Goal: Task Accomplishment & Management: Manage account settings

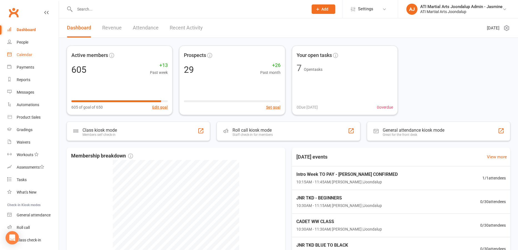
click at [33, 56] on link "Calendar" at bounding box center [32, 55] width 51 height 13
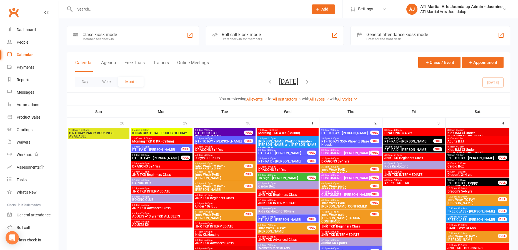
click at [89, 82] on button "Day" at bounding box center [85, 82] width 21 height 10
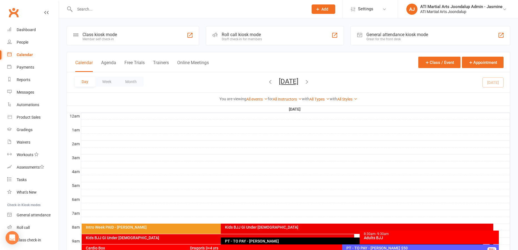
click at [293, 61] on div "Calendar Agenda Free Trials Trainers Online Meetings Class / Event Appointment" at bounding box center [288, 62] width 443 height 20
click at [104, 62] on button "Agenda" at bounding box center [108, 66] width 15 height 12
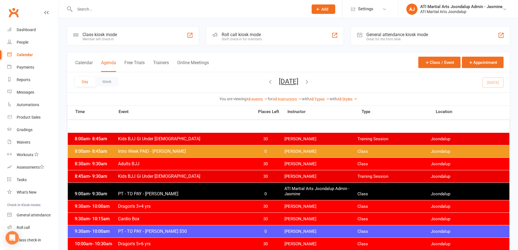
click at [97, 9] on input "text" at bounding box center [188, 9] width 231 height 8
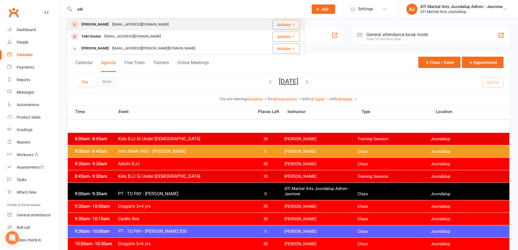
type input "aiki"
click at [111, 22] on div "none@gmail.com" at bounding box center [141, 25] width 60 height 8
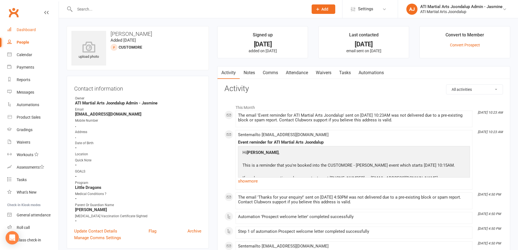
scroll to position [0, 0]
click at [34, 29] on div "Dashboard" at bounding box center [26, 29] width 19 height 4
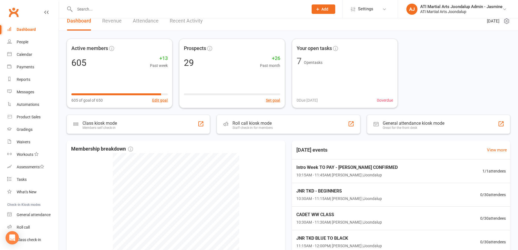
scroll to position [6, 0]
click at [140, 11] on input "text" at bounding box center [188, 9] width 231 height 8
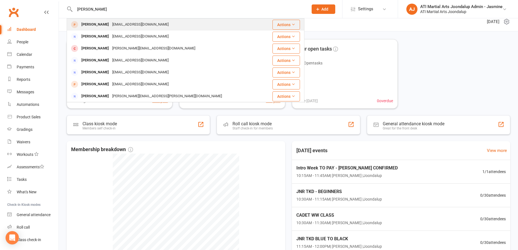
type input "Lucy kinn"
click at [119, 24] on div "meganfiorentino82@hotmail.com" at bounding box center [141, 25] width 60 height 8
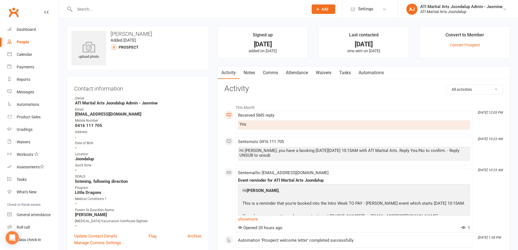
click at [299, 73] on link "Attendance" at bounding box center [297, 72] width 30 height 13
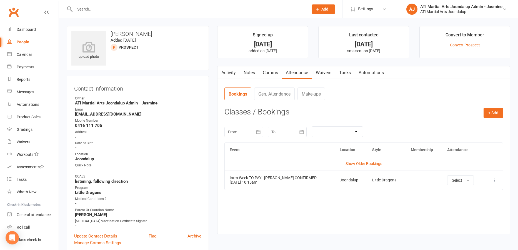
click at [283, 91] on link "Gen. Attendance" at bounding box center [274, 94] width 41 height 13
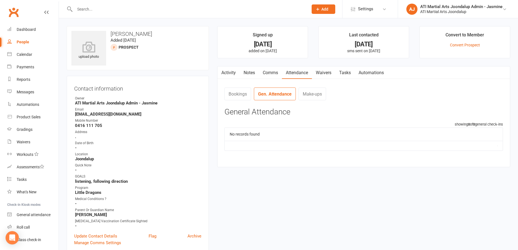
click at [230, 73] on link "Activity" at bounding box center [229, 72] width 22 height 13
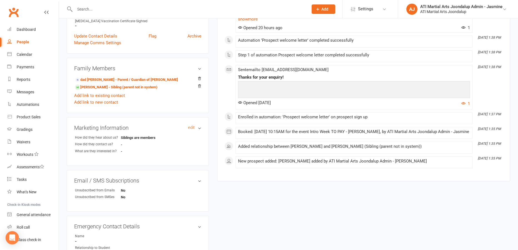
scroll to position [201, 0]
click at [104, 89] on relationship-list "dad Kimell - Parent / Guardian of Sophie Kinnell Sophie Kinnell - Sibling (pare…" at bounding box center [137, 90] width 127 height 30
click at [104, 87] on link "Sophie Kinnell - Sibling (parent not in system)" at bounding box center [116, 87] width 83 height 6
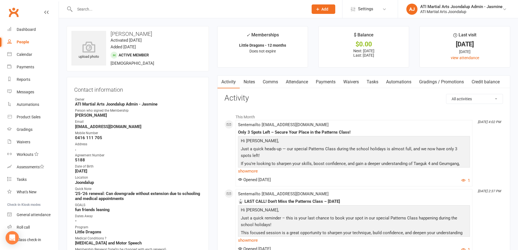
drag, startPoint x: 28, startPoint y: 66, endPoint x: 31, endPoint y: 65, distance: 3.4
click at [30, 66] on div "Payments" at bounding box center [26, 67] width 18 height 4
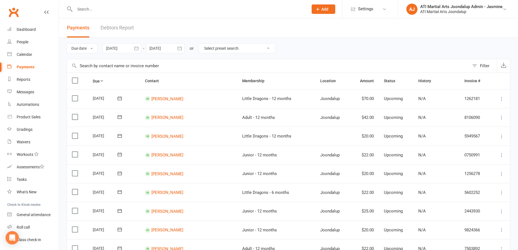
click at [120, 31] on link "Debtors Report" at bounding box center [117, 27] width 33 height 19
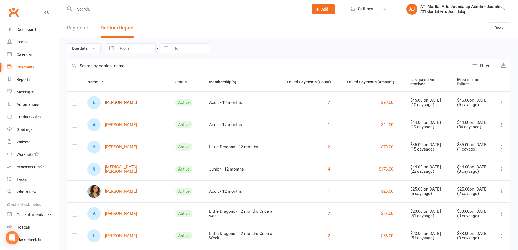
click at [116, 101] on link "E Ed Aguadera" at bounding box center [112, 102] width 49 height 13
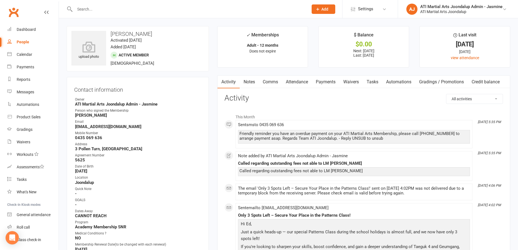
click at [249, 83] on link "Notes" at bounding box center [249, 82] width 19 height 13
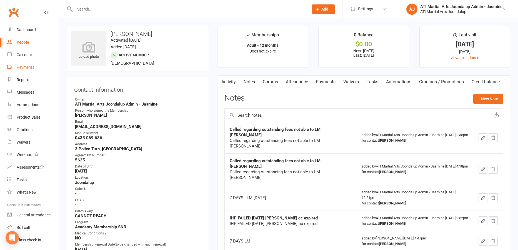
click at [30, 64] on link "Payments" at bounding box center [32, 67] width 51 height 13
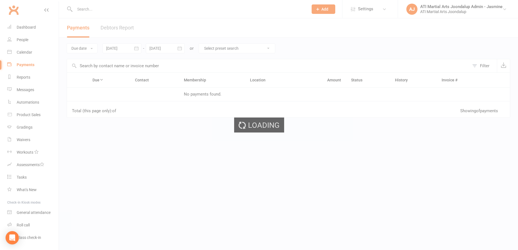
scroll to position [4, 0]
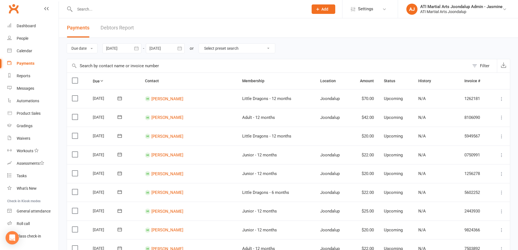
click at [122, 30] on link "Debtors Report" at bounding box center [117, 27] width 33 height 19
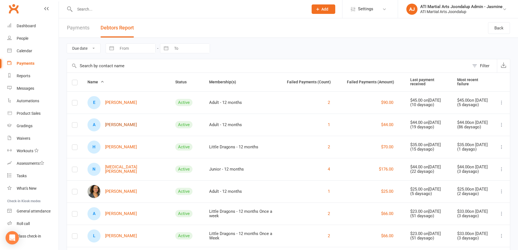
click at [116, 125] on link "A Alfie Bartley" at bounding box center [112, 124] width 49 height 13
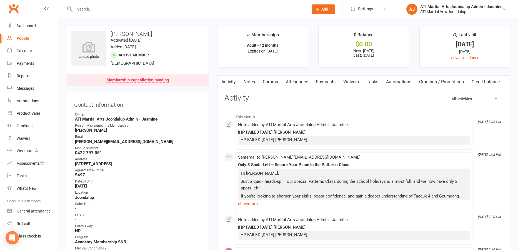
click at [33, 61] on div "Payments" at bounding box center [26, 63] width 18 height 4
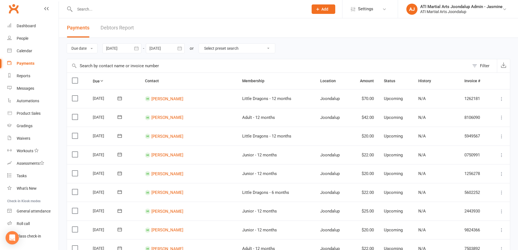
scroll to position [0, 0]
click at [118, 30] on link "Debtors Report" at bounding box center [117, 27] width 33 height 19
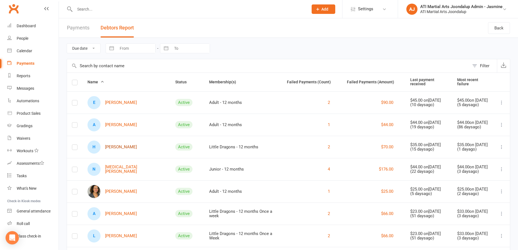
scroll to position [0, 1]
click at [116, 149] on link "H Hayden Butts" at bounding box center [112, 147] width 49 height 13
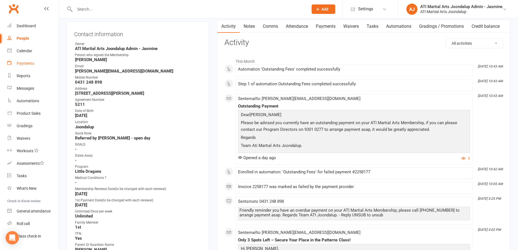
scroll to position [49, 0]
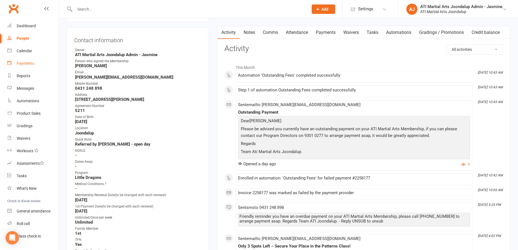
click at [27, 63] on div "Payments" at bounding box center [26, 63] width 18 height 4
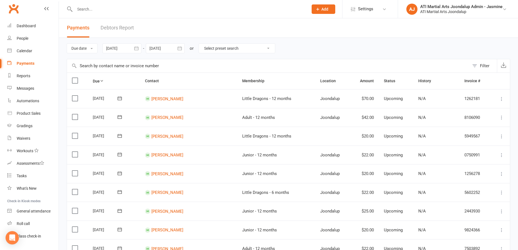
click at [110, 31] on link "Debtors Report" at bounding box center [117, 27] width 33 height 19
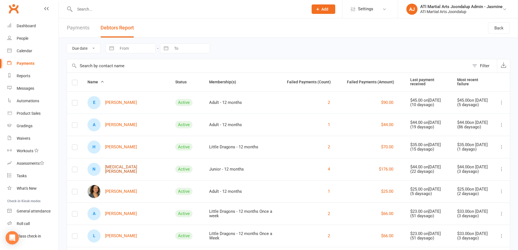
click at [121, 168] on link "N Nikita Chilcott" at bounding box center [127, 169] width 78 height 13
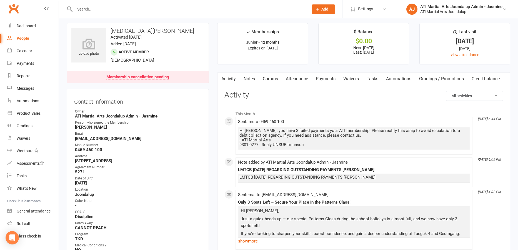
scroll to position [4, 0]
click at [250, 79] on link "Notes" at bounding box center [249, 78] width 19 height 13
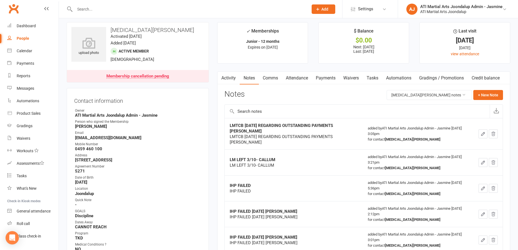
drag, startPoint x: 227, startPoint y: 79, endPoint x: 243, endPoint y: 79, distance: 15.6
click at [227, 79] on link "Activity" at bounding box center [229, 78] width 22 height 13
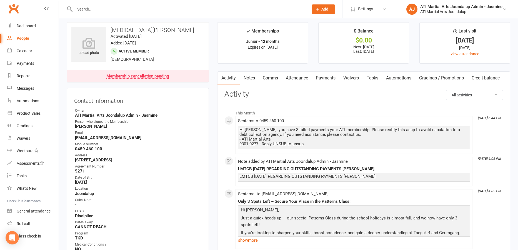
drag, startPoint x: 19, startPoint y: 63, endPoint x: 24, endPoint y: 61, distance: 5.6
click at [19, 63] on div "Payments" at bounding box center [26, 63] width 18 height 4
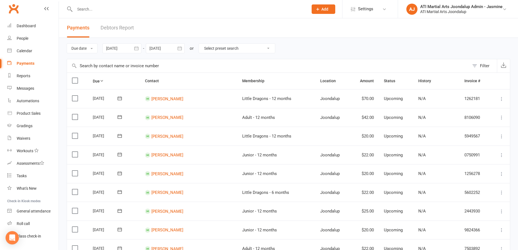
click at [116, 29] on link "Debtors Report" at bounding box center [117, 27] width 33 height 19
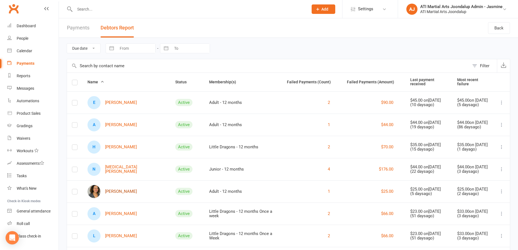
click at [119, 193] on link "Danielle Dasilva Laueino" at bounding box center [112, 191] width 49 height 13
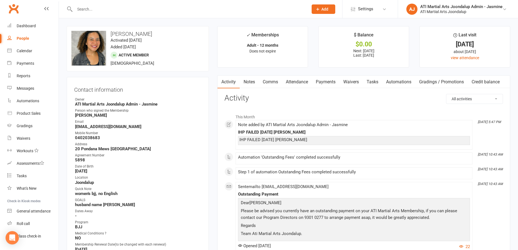
drag, startPoint x: 247, startPoint y: 84, endPoint x: 268, endPoint y: 86, distance: 21.0
click at [248, 83] on link "Notes" at bounding box center [249, 82] width 19 height 13
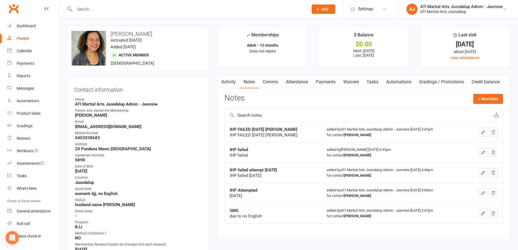
click at [323, 82] on link "Payments" at bounding box center [326, 82] width 28 height 13
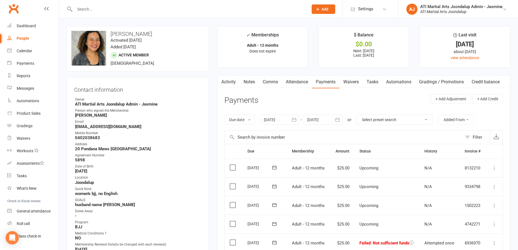
click at [251, 81] on link "Notes" at bounding box center [249, 82] width 19 height 13
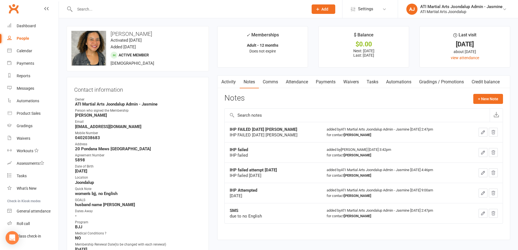
click at [268, 112] on input "text" at bounding box center [357, 115] width 265 height 13
click at [483, 96] on button "+ New Note" at bounding box center [488, 99] width 30 height 10
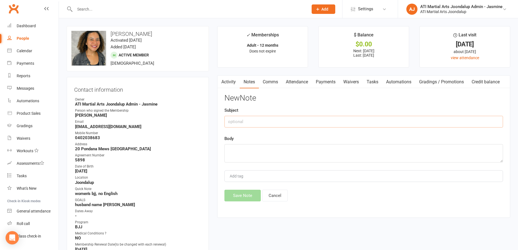
drag, startPoint x: 288, startPoint y: 118, endPoint x: 283, endPoint y: 121, distance: 5.6
click at [286, 120] on input "text" at bounding box center [363, 122] width 279 height 12
type input "i"
type input "IHP FAILED 11/10- CARRIE"
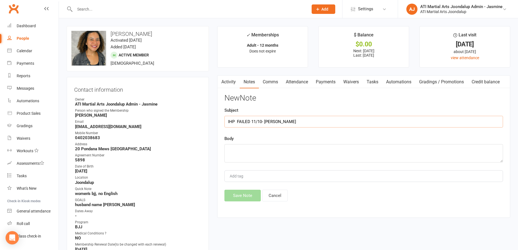
drag, startPoint x: 280, startPoint y: 120, endPoint x: 237, endPoint y: 121, distance: 43.1
click at [226, 119] on input "IHP FAILED 11/10- CARRIE" at bounding box center [363, 122] width 279 height 12
click at [235, 149] on textarea at bounding box center [363, 153] width 279 height 18
paste textarea "IHP FAILED 11/10- CARRIE"
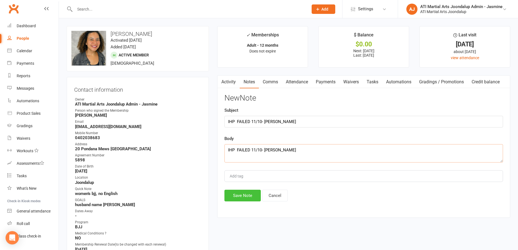
type textarea "IHP FAILED 11/10- CARRIE"
drag, startPoint x: 239, startPoint y: 194, endPoint x: 284, endPoint y: 178, distance: 46.8
click at [239, 194] on button "Save Note" at bounding box center [242, 196] width 36 height 12
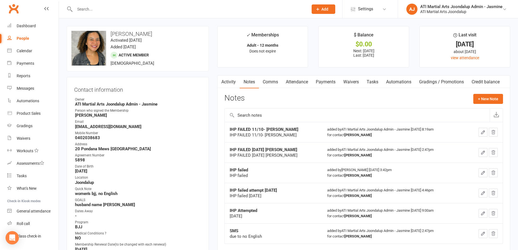
click at [31, 66] on link "Payments" at bounding box center [32, 63] width 51 height 13
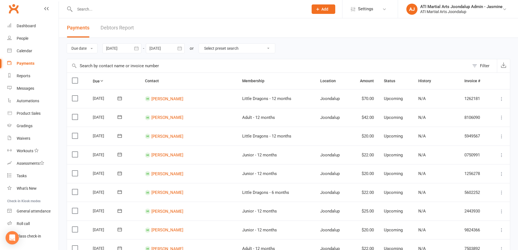
click at [116, 27] on link "Debtors Report" at bounding box center [117, 27] width 33 height 19
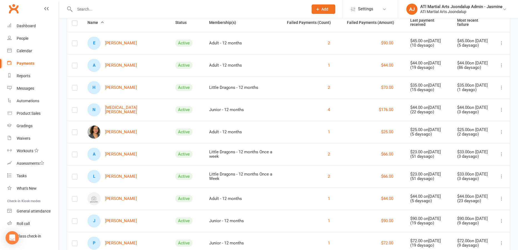
scroll to position [59, 0]
click at [131, 155] on link "A Adrianna Dawson" at bounding box center [112, 154] width 49 height 13
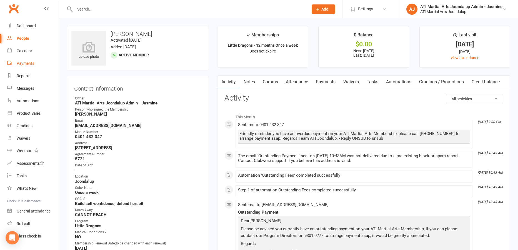
click at [28, 66] on link "Payments" at bounding box center [32, 63] width 51 height 13
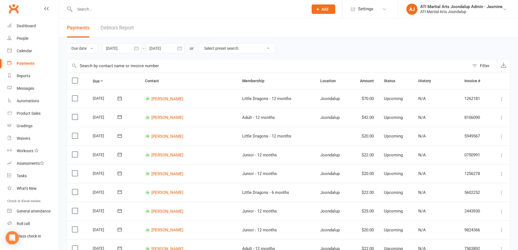
click at [126, 29] on link "Debtors Report" at bounding box center [117, 27] width 33 height 19
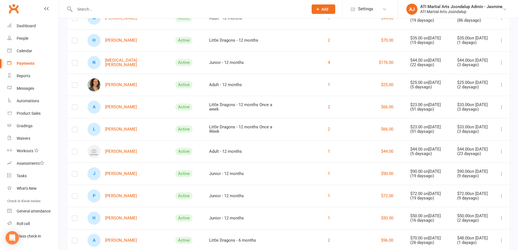
scroll to position [106, 0]
click at [125, 153] on link "Kaelen Grace" at bounding box center [112, 151] width 49 height 13
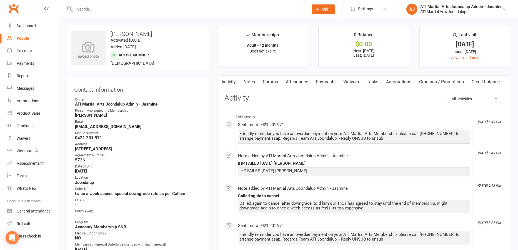
click at [326, 80] on link "Payments" at bounding box center [326, 82] width 28 height 13
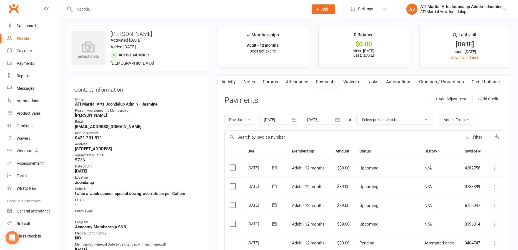
drag, startPoint x: 243, startPoint y: 83, endPoint x: 258, endPoint y: 82, distance: 15.3
click at [248, 83] on link "Notes" at bounding box center [249, 82] width 19 height 13
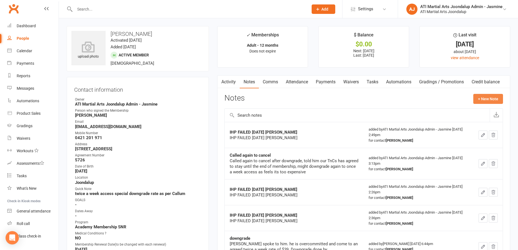
click at [489, 100] on button "+ New Note" at bounding box center [488, 99] width 30 height 10
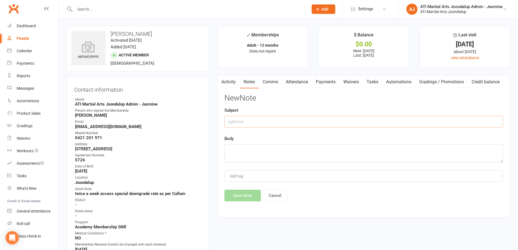
click at [314, 124] on input "text" at bounding box center [363, 122] width 279 height 12
drag, startPoint x: 286, startPoint y: 120, endPoint x: 239, endPoint y: 121, distance: 47.2
click at [221, 121] on div "Activity Notes Comms Attendance Payments Waivers Tasks Automations Gradings / P…" at bounding box center [363, 146] width 293 height 143
type input "IHP FAILED- CARRIE 11/10"
click at [234, 150] on textarea at bounding box center [363, 153] width 279 height 18
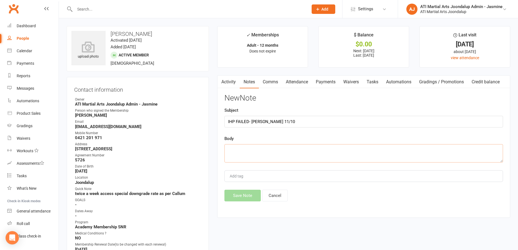
paste textarea "IHP FAILED- CARRIE 11/10"
type textarea "IHP FAILED- CARRIE 11/10"
drag, startPoint x: 239, startPoint y: 194, endPoint x: 246, endPoint y: 189, distance: 8.3
click at [239, 194] on button "Save Note" at bounding box center [242, 196] width 36 height 12
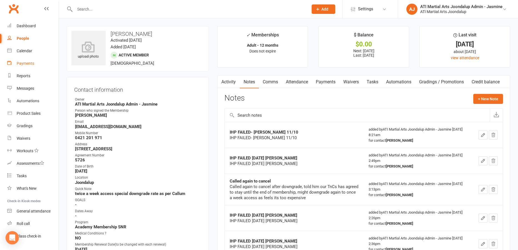
click at [30, 65] on div "Payments" at bounding box center [26, 63] width 18 height 4
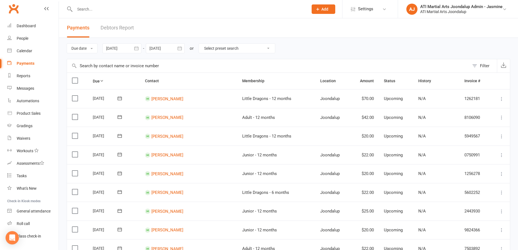
click at [124, 29] on link "Debtors Report" at bounding box center [117, 27] width 33 height 19
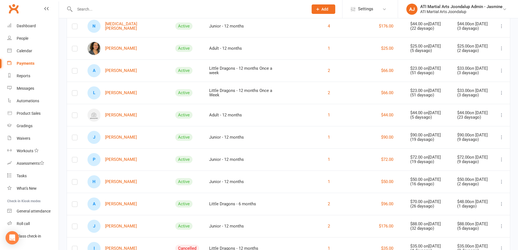
scroll to position [143, 0]
drag, startPoint x: 113, startPoint y: 139, endPoint x: 175, endPoint y: 147, distance: 62.5
click at [113, 139] on link "J Jaxon Heaward" at bounding box center [112, 137] width 49 height 13
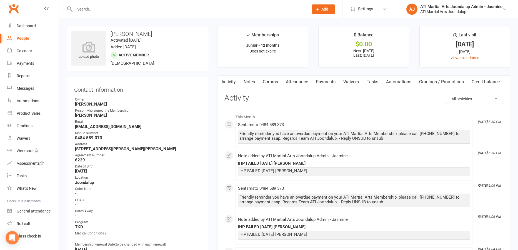
click at [323, 81] on link "Payments" at bounding box center [326, 82] width 28 height 13
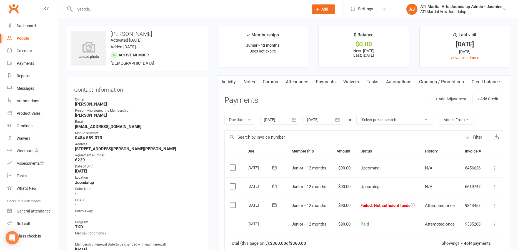
click at [244, 80] on link "Notes" at bounding box center [249, 82] width 19 height 13
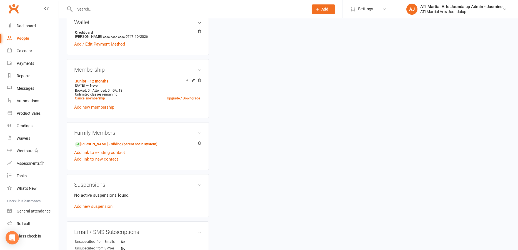
scroll to position [428, 0]
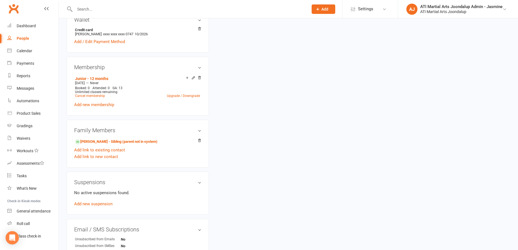
click at [142, 143] on link "Patrick Heaward - Sibling (parent not in system)" at bounding box center [116, 142] width 83 height 6
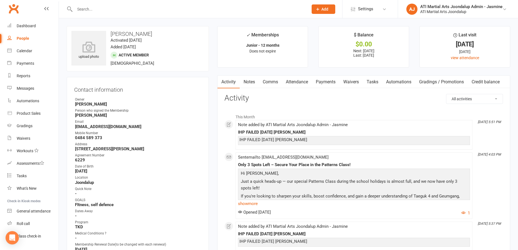
drag, startPoint x: 26, startPoint y: 62, endPoint x: 59, endPoint y: 54, distance: 33.4
click at [27, 62] on div "Payments" at bounding box center [26, 63] width 18 height 4
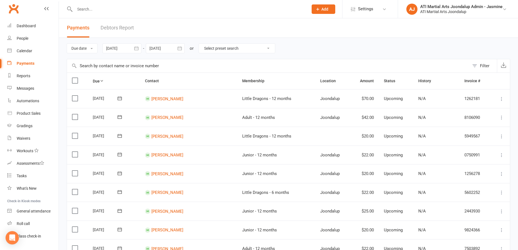
click at [121, 28] on link "Debtors Report" at bounding box center [117, 27] width 33 height 19
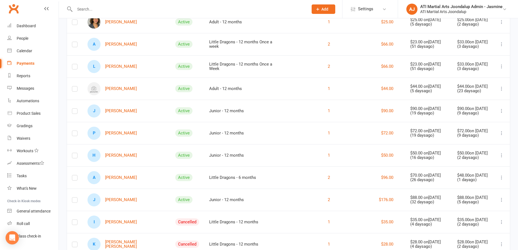
scroll to position [173, 0]
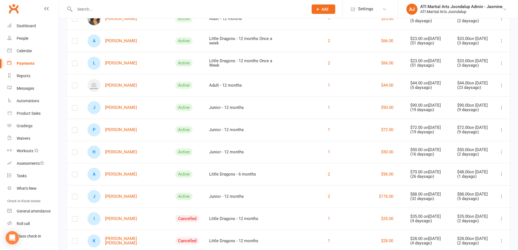
drag, startPoint x: 112, startPoint y: 153, endPoint x: 116, endPoint y: 152, distance: 3.9
click at [112, 152] on link "H Henry Hill" at bounding box center [112, 152] width 49 height 13
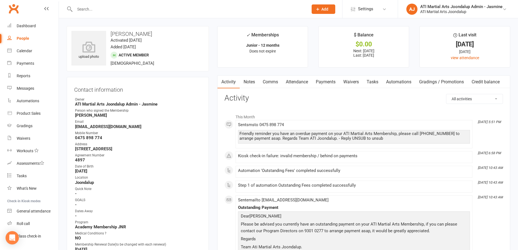
click at [249, 82] on link "Notes" at bounding box center [249, 82] width 19 height 13
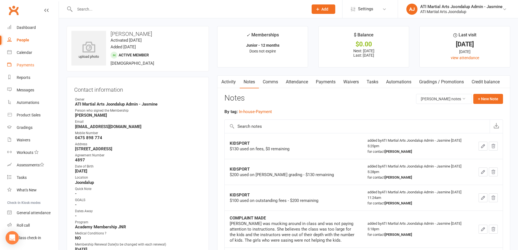
click at [26, 62] on link "Payments" at bounding box center [32, 65] width 51 height 13
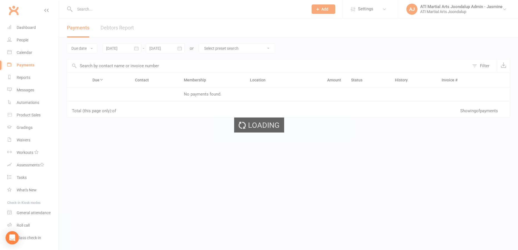
scroll to position [4, 0]
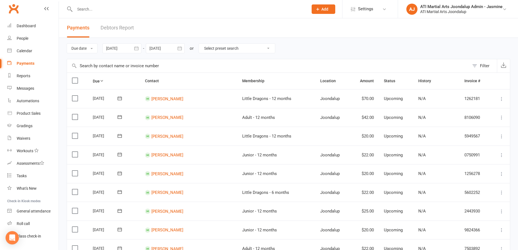
click at [121, 30] on link "Debtors Report" at bounding box center [117, 27] width 33 height 19
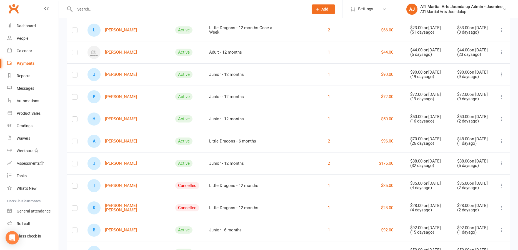
scroll to position [206, 0]
click at [127, 142] on link "A Alanah Hogan" at bounding box center [112, 141] width 49 height 13
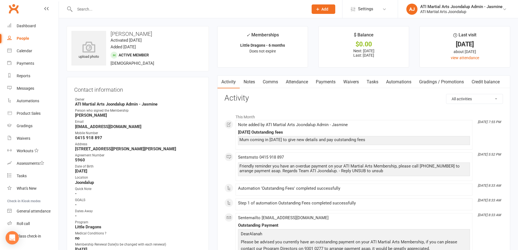
scroll to position [1, 0]
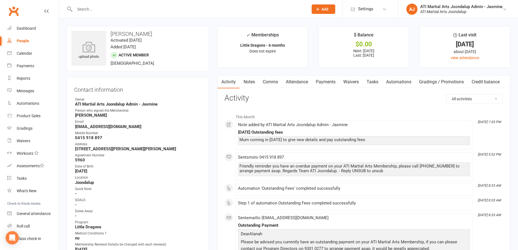
drag, startPoint x: 70, startPoint y: 70, endPoint x: 56, endPoint y: 68, distance: 14.5
click at [40, 66] on link "Payments" at bounding box center [32, 66] width 51 height 13
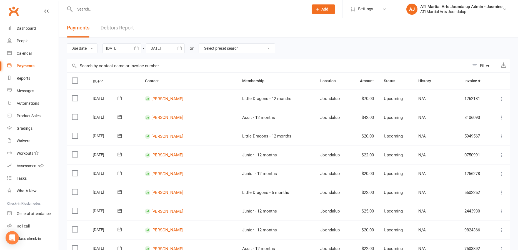
click at [117, 31] on link "Debtors Report" at bounding box center [117, 27] width 33 height 19
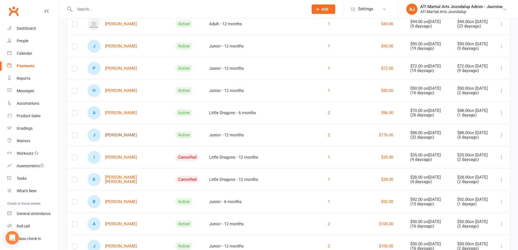
scroll to position [235, 0]
click at [122, 140] on link "J James Reid" at bounding box center [112, 134] width 49 height 13
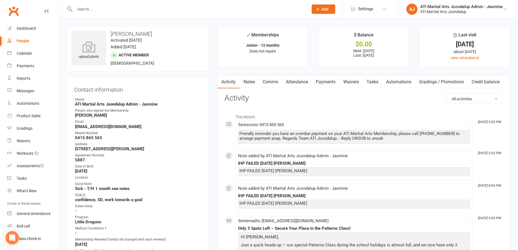
click at [249, 83] on link "Notes" at bounding box center [249, 82] width 19 height 13
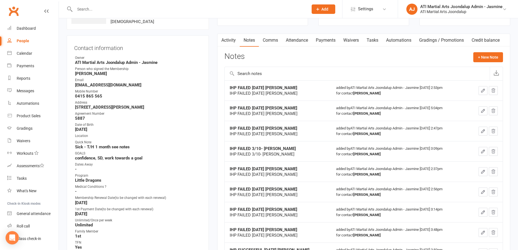
scroll to position [43, 0]
click at [326, 39] on link "Payments" at bounding box center [326, 39] width 28 height 13
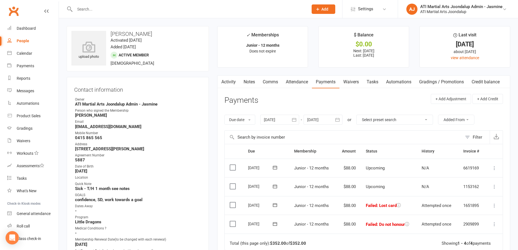
click at [252, 80] on link "Notes" at bounding box center [249, 82] width 19 height 13
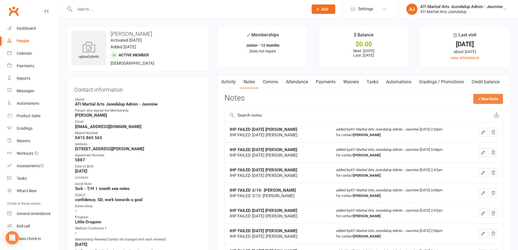
click at [488, 99] on button "+ New Note" at bounding box center [488, 99] width 30 height 10
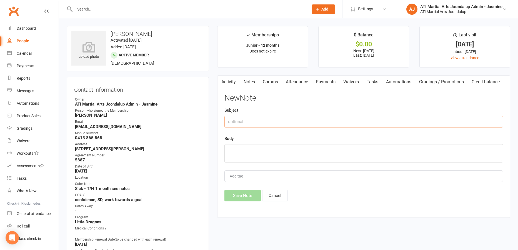
drag, startPoint x: 373, startPoint y: 119, endPoint x: 373, endPoint y: 124, distance: 4.2
click at [373, 120] on input "text" at bounding box center [363, 122] width 279 height 12
drag, startPoint x: 273, startPoint y: 121, endPoint x: 226, endPoint y: 121, distance: 47.2
click at [224, 121] on div "Activity Notes Comms Attendance Payments Waivers Tasks Automations Gradings / P…" at bounding box center [363, 146] width 293 height 143
type input "IHP FAILED 11/10 - CARRIE"
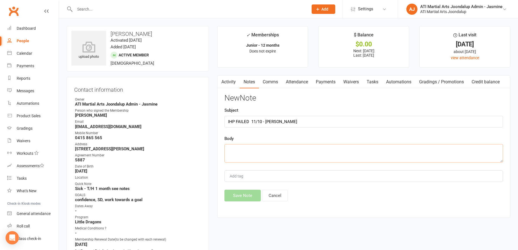
click at [237, 150] on textarea at bounding box center [363, 153] width 279 height 18
paste textarea "IHP FAILED 11/10 - CARRIE"
type textarea "IHP FAILED 11/10 - CARRIE"
click at [242, 197] on button "Save Note" at bounding box center [242, 196] width 36 height 12
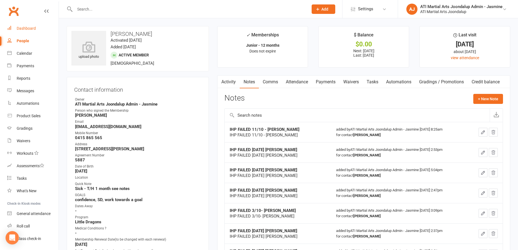
click at [27, 29] on div "Dashboard" at bounding box center [26, 28] width 19 height 4
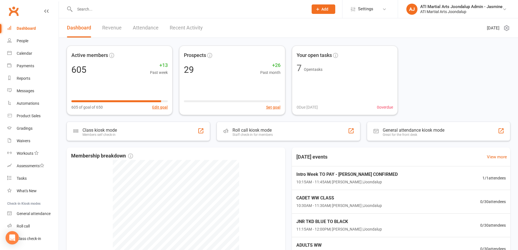
drag, startPoint x: 27, startPoint y: 41, endPoint x: 87, endPoint y: 44, distance: 60.4
click at [27, 41] on div "People" at bounding box center [23, 41] width 12 height 4
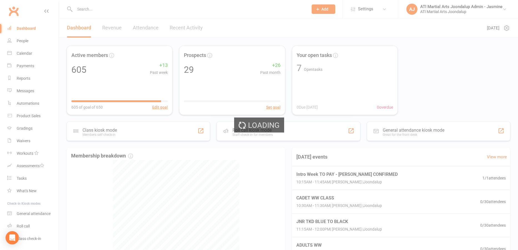
select select "100"
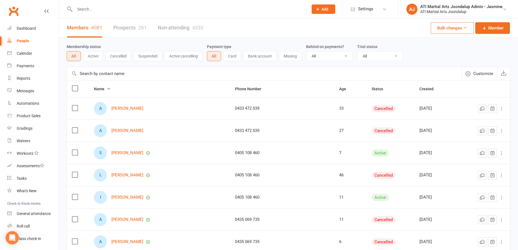
click at [116, 29] on link "Prospects 261" at bounding box center [129, 27] width 33 height 19
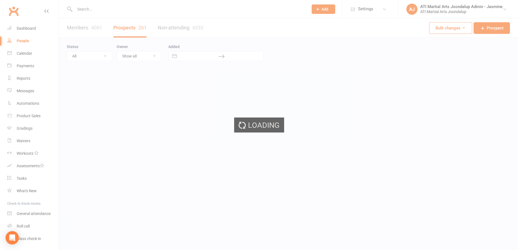
select select "100"
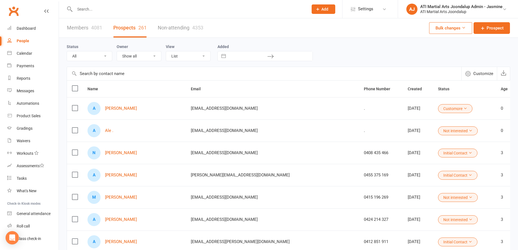
scroll to position [1, 0]
select select "8"
select select "2025"
select select "9"
select select "2025"
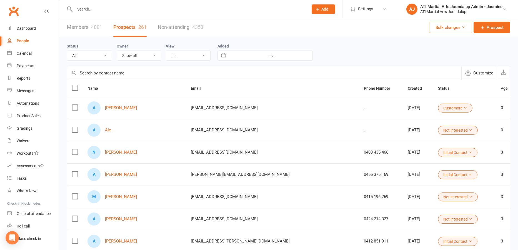
select select "10"
select select "2025"
select select "11"
select select "2025"
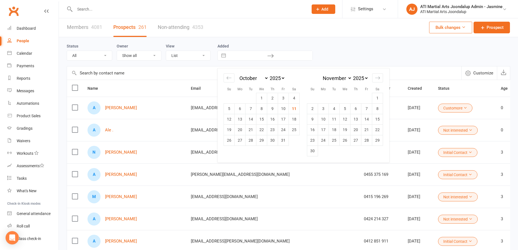
drag, startPoint x: 232, startPoint y: 57, endPoint x: 228, endPoint y: 57, distance: 4.5
click at [232, 57] on input "text" at bounding box center [248, 55] width 39 height 9
click at [231, 78] on icon "Move backward to switch to the previous month." at bounding box center [228, 77] width 5 height 5
select select "7"
select select "2025"
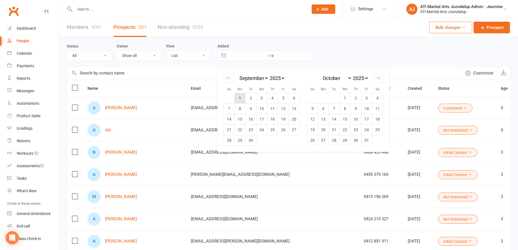
click at [241, 94] on td "1" at bounding box center [240, 98] width 11 height 11
type input "01 Sep 2025"
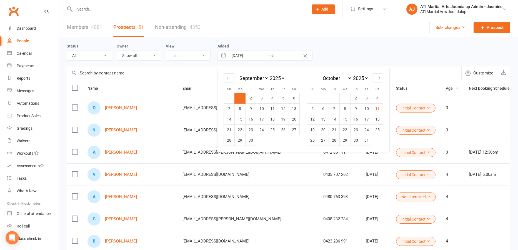
click at [339, 62] on div "Status All (No status set) (Invalid status) Initial Contact Not interested Cust…" at bounding box center [289, 51] width 444 height 29
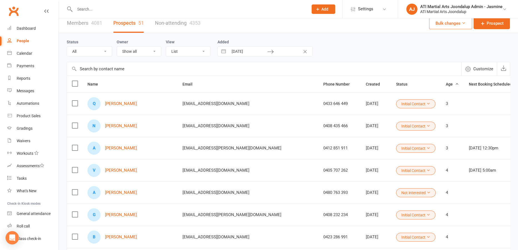
scroll to position [5, 0]
click at [263, 54] on input "01 Sep 2025" at bounding box center [248, 51] width 39 height 9
select select "7"
select select "2025"
select select "8"
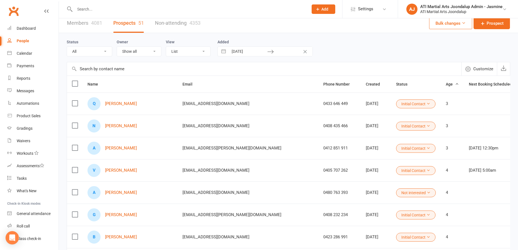
select select "2025"
select select "9"
select select "2025"
select select "10"
select select "2025"
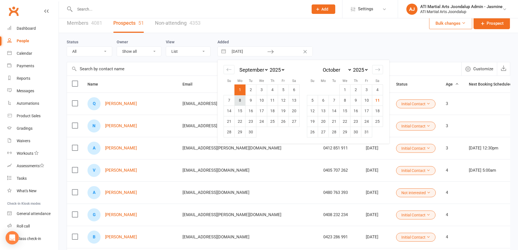
click at [243, 99] on td "8" at bounding box center [240, 100] width 11 height 11
type input "08 Sep 2025"
click at [241, 110] on td "15" at bounding box center [240, 111] width 11 height 11
type input "15 Sep 2025"
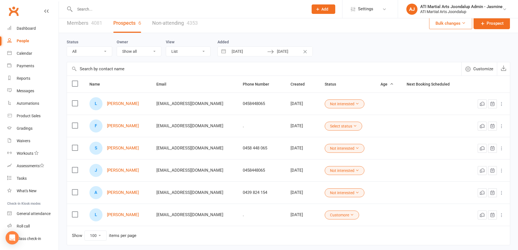
drag, startPoint x: 302, startPoint y: 52, endPoint x: 289, endPoint y: 52, distance: 13.1
click at [302, 52] on button "Clear Dates" at bounding box center [305, 51] width 10 height 11
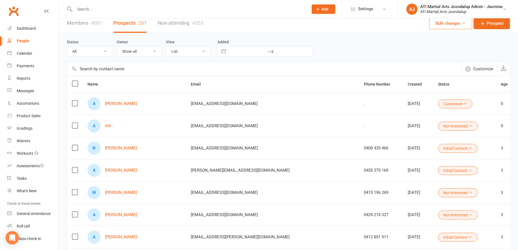
click at [237, 52] on input "text" at bounding box center [248, 51] width 39 height 9
select select "8"
select select "2025"
select select "9"
select select "2025"
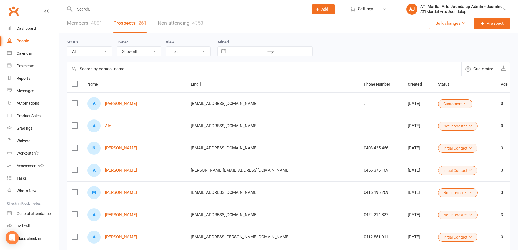
select select "10"
select select "2025"
select select "11"
select select "2025"
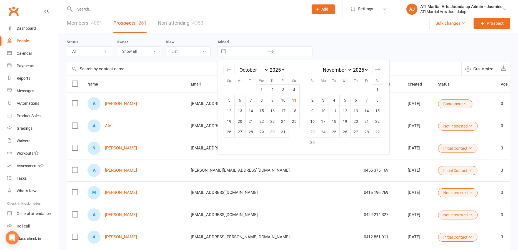
click at [234, 70] on div "Move backward to switch to the previous month." at bounding box center [229, 69] width 11 height 9
select select "7"
select select "2025"
click at [243, 89] on td "1" at bounding box center [240, 89] width 11 height 11
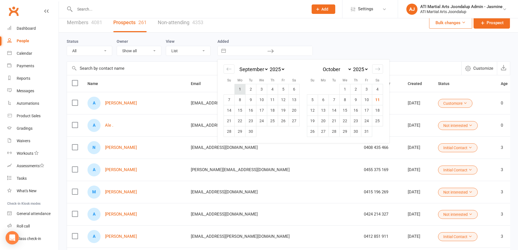
type input "01 Sep 2025"
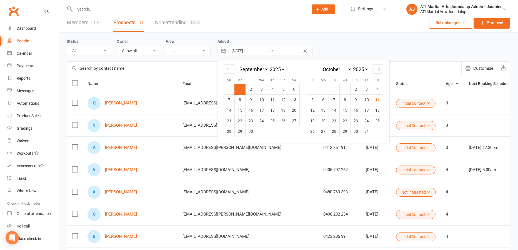
click at [361, 51] on div "Status All (No status set) (Invalid status) Initial Contact Not interested Cust…" at bounding box center [289, 47] width 444 height 18
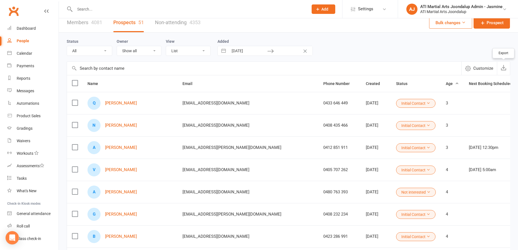
click at [505, 66] on icon "button" at bounding box center [504, 68] width 6 height 6
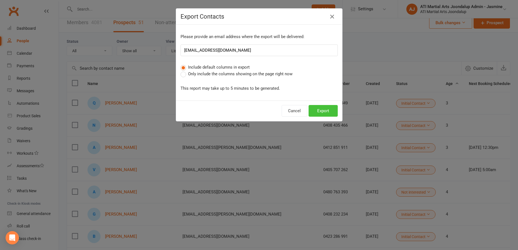
click at [323, 109] on button "Export" at bounding box center [323, 111] width 29 height 12
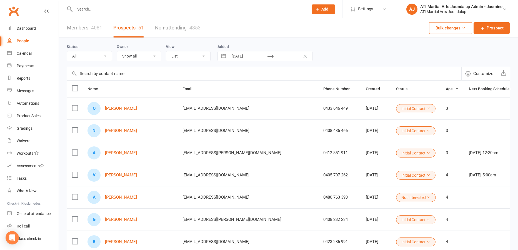
scroll to position [0, 0]
click at [504, 73] on icon "button" at bounding box center [504, 73] width 6 height 6
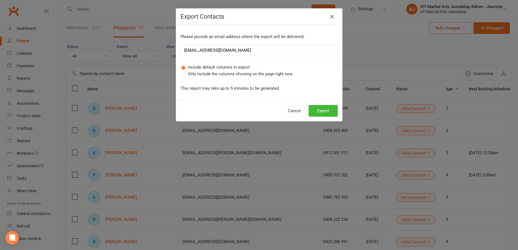
click at [196, 73] on span "Only include the columns showing on the page right now" at bounding box center [240, 74] width 104 height 6
click at [184, 71] on input "Only include the columns showing on the page right now" at bounding box center [183, 71] width 4 height 0
drag, startPoint x: 324, startPoint y: 112, endPoint x: 327, endPoint y: 110, distance: 2.9
click at [324, 112] on button "Export" at bounding box center [323, 111] width 29 height 12
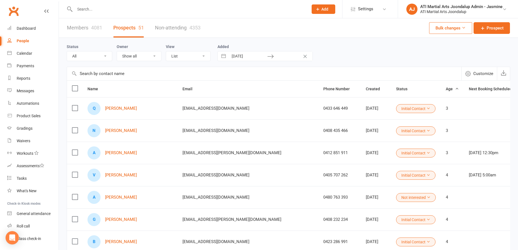
click at [91, 12] on input "text" at bounding box center [188, 9] width 231 height 8
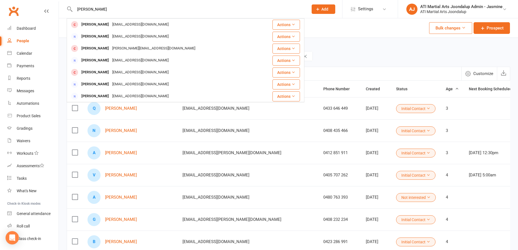
type input "ALEX HINLEY"
click at [111, 27] on div "leesy_h80@yahoo.com.au" at bounding box center [141, 25] width 60 height 8
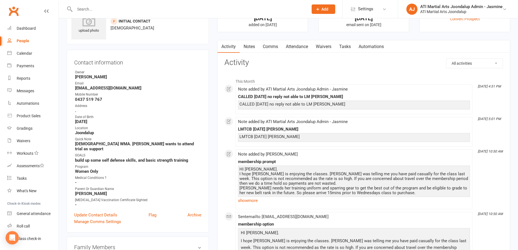
scroll to position [27, 0]
click at [88, 9] on input "text" at bounding box center [188, 9] width 231 height 8
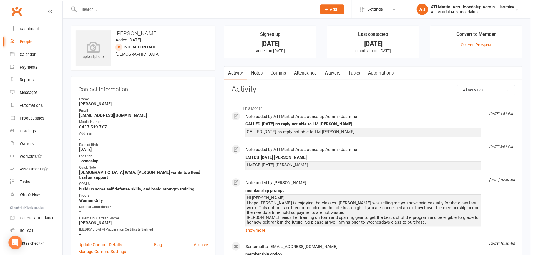
scroll to position [0, 0]
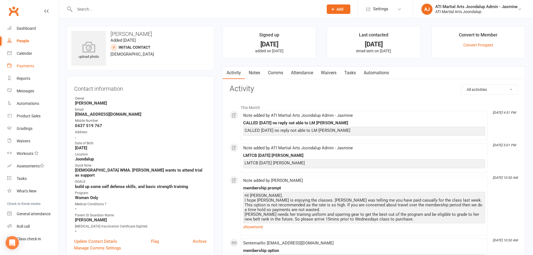
click at [15, 65] on link "Payments" at bounding box center [32, 66] width 51 height 13
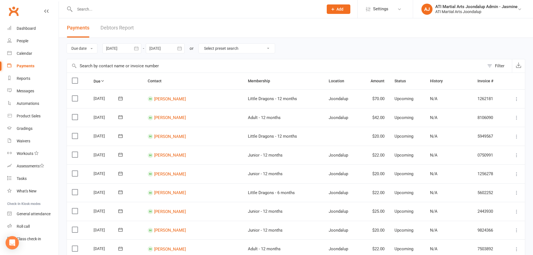
click at [116, 28] on link "Debtors Report" at bounding box center [117, 27] width 33 height 19
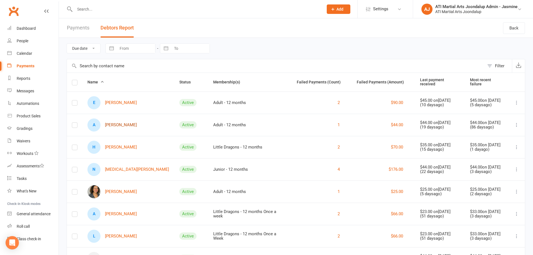
click at [122, 123] on link "A Alfie Bartley" at bounding box center [112, 124] width 49 height 13
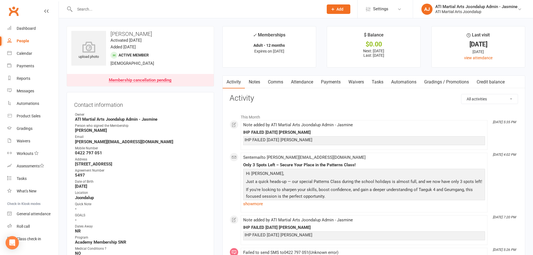
click at [333, 81] on link "Payments" at bounding box center [331, 82] width 28 height 13
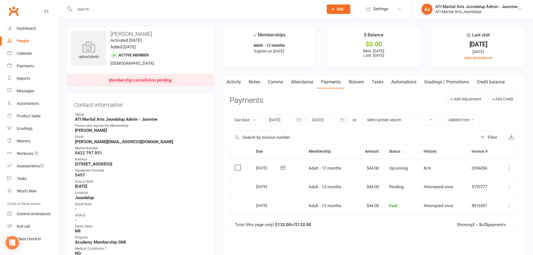
click at [303, 119] on button "button" at bounding box center [299, 120] width 10 height 10
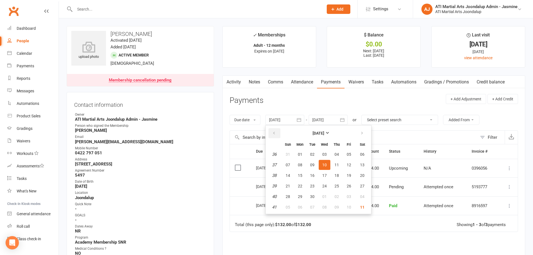
drag, startPoint x: 273, startPoint y: 130, endPoint x: 279, endPoint y: 133, distance: 6.8
click at [273, 130] on button "button" at bounding box center [275, 133] width 12 height 10
click at [327, 165] on span "06" at bounding box center [325, 165] width 4 height 4
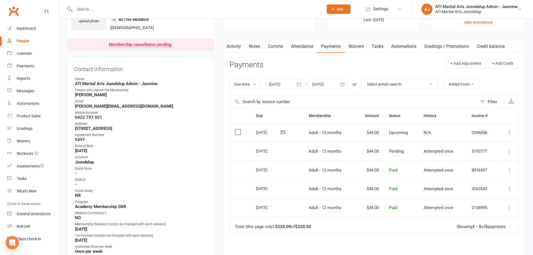
scroll to position [63, 0]
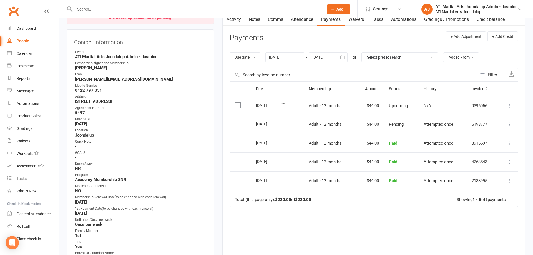
click at [296, 57] on button "button" at bounding box center [299, 57] width 10 height 10
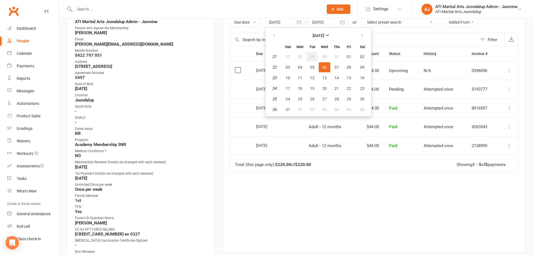
scroll to position [100, 0]
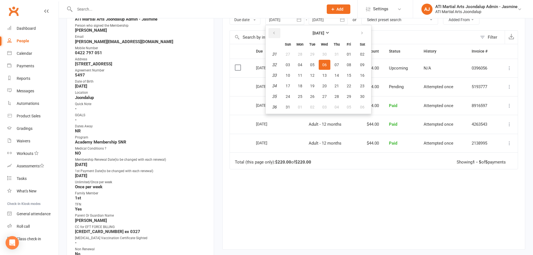
click at [274, 33] on icon "button" at bounding box center [274, 33] width 4 height 4
click at [311, 63] on span "08" at bounding box center [312, 65] width 4 height 4
type input "08 Jul 2025"
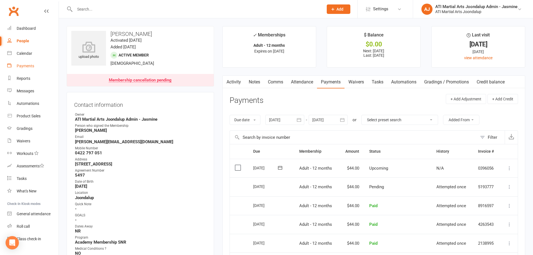
scroll to position [1, 0]
click at [28, 63] on link "Payments" at bounding box center [32, 66] width 51 height 13
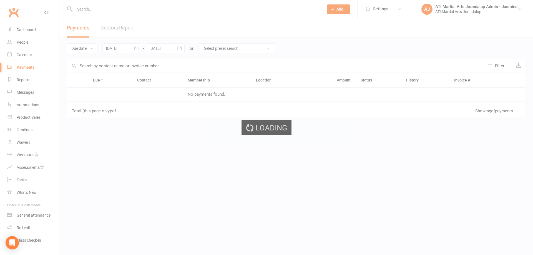
scroll to position [0, 0]
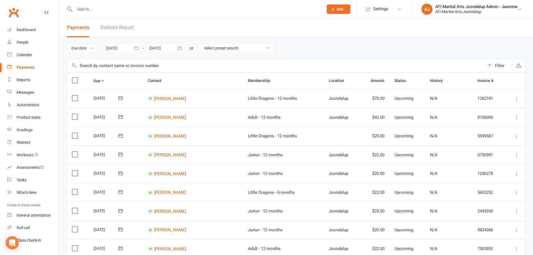
click at [133, 29] on link "Debtors Report" at bounding box center [117, 27] width 33 height 19
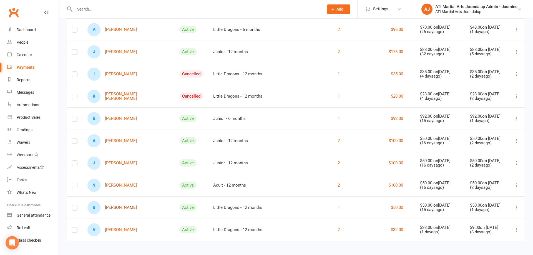
scroll to position [318, 0]
click at [29, 43] on link "People" at bounding box center [32, 42] width 51 height 13
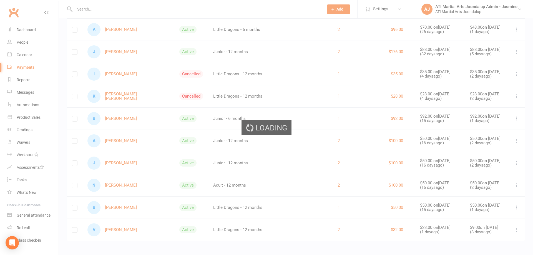
select select "100"
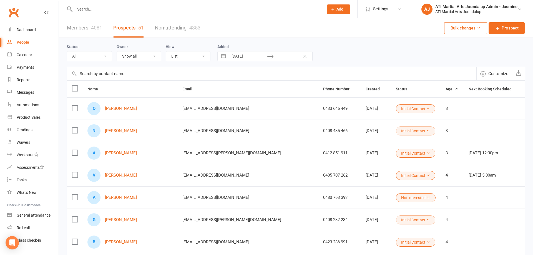
click at [93, 27] on div "4081" at bounding box center [96, 28] width 11 height 6
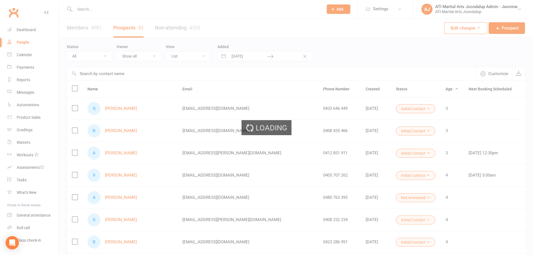
select select "100"
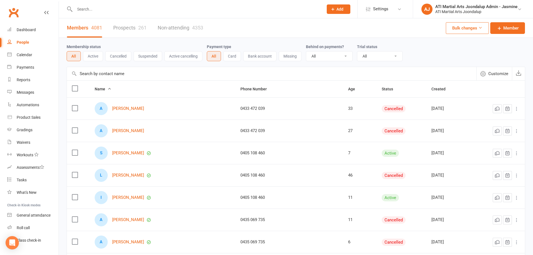
click at [96, 8] on input "text" at bounding box center [196, 9] width 247 height 8
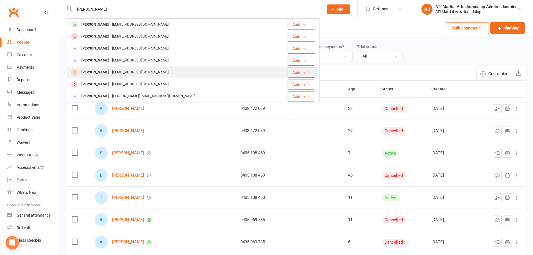
type input "SONNY"
click at [102, 74] on div "Sonny Rooney" at bounding box center [95, 72] width 31 height 8
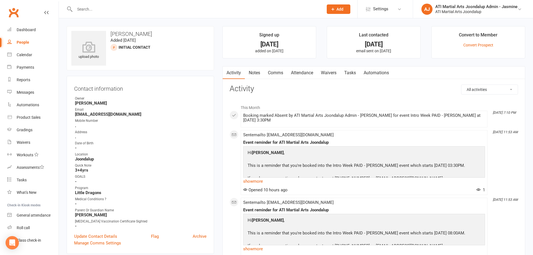
click at [307, 72] on link "Attendance" at bounding box center [302, 72] width 30 height 13
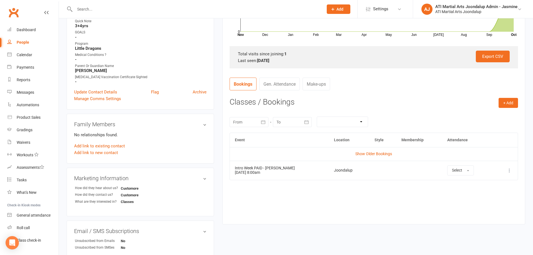
scroll to position [145, 0]
click at [292, 82] on link "Gen. Attendance" at bounding box center [279, 83] width 41 height 13
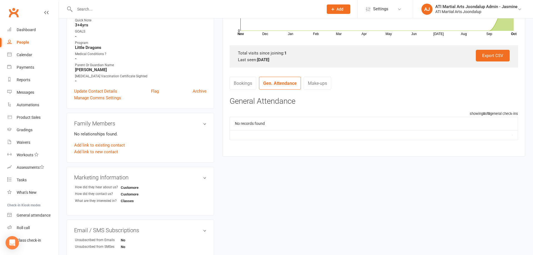
click at [241, 80] on link "Bookings" at bounding box center [243, 83] width 27 height 13
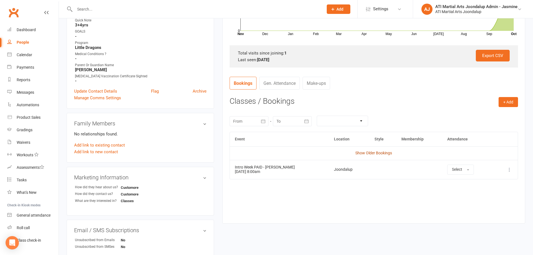
click at [368, 152] on link "Show Older Bookings" at bounding box center [374, 153] width 37 height 4
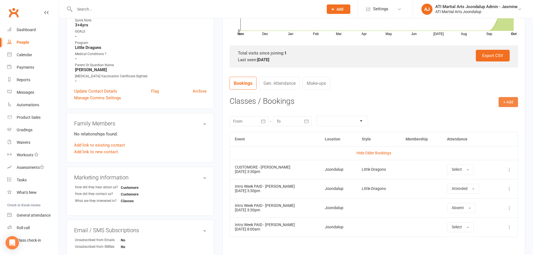
click at [512, 101] on button "+ Add" at bounding box center [508, 102] width 19 height 10
click at [497, 126] on link "Add Appointment" at bounding box center [490, 125] width 55 height 11
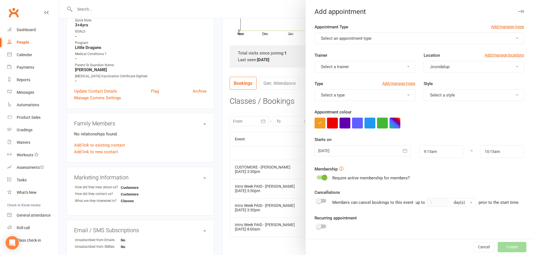
click at [376, 40] on button "Select an appointment type" at bounding box center [420, 39] width 210 height 12
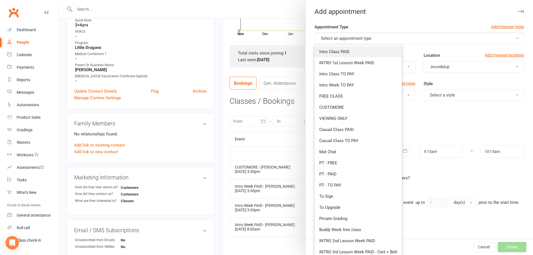
click at [355, 54] on link "Intro Class PAID" at bounding box center [358, 51] width 87 height 11
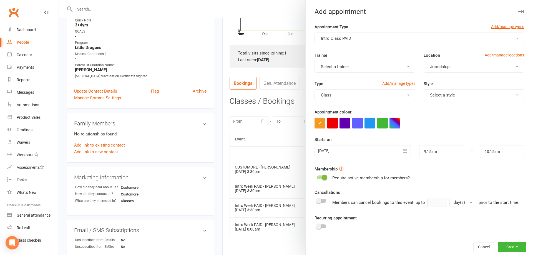
click at [472, 93] on button "Select a style" at bounding box center [474, 95] width 101 height 12
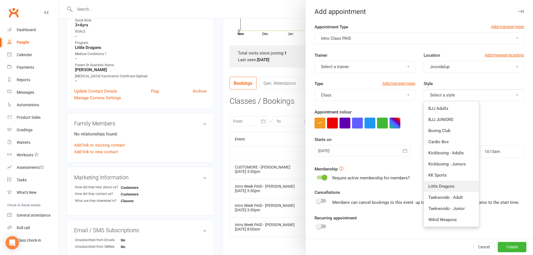
click at [451, 188] on span "Little Dragons" at bounding box center [442, 186] width 26 height 5
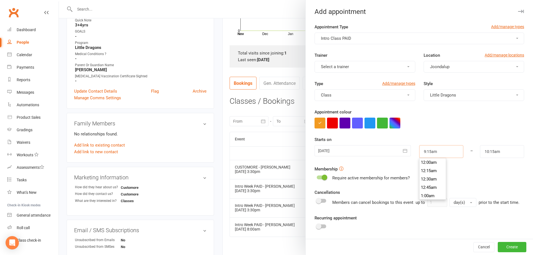
click at [441, 153] on input "9:15am" at bounding box center [441, 151] width 44 height 13
click at [408, 33] on button "Intro Class PAID" at bounding box center [420, 39] width 210 height 12
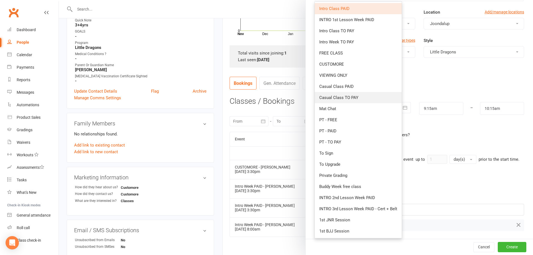
scroll to position [43, 0]
click at [441, 141] on form "Appointment Type Add/manage types Intro Class PAID Intro Class PAID INTRO 1st L…" at bounding box center [420, 106] width 210 height 250
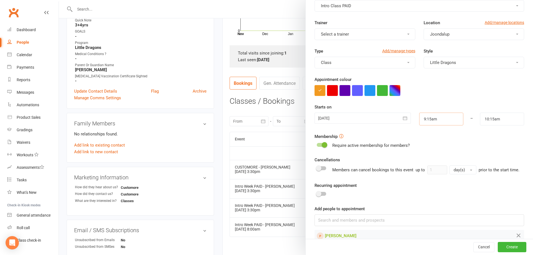
click at [450, 118] on input "9:15am" at bounding box center [441, 119] width 44 height 13
type input "3:30pm"
click at [432, 134] on li "3:30pm" at bounding box center [433, 133] width 27 height 8
click at [516, 119] on input "4:30pm" at bounding box center [502, 119] width 44 height 13
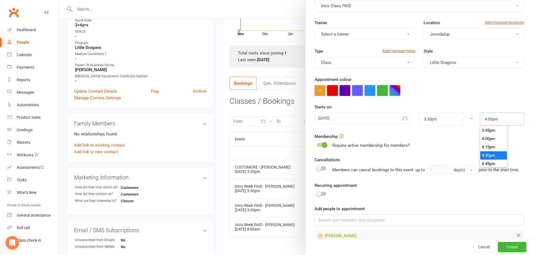
scroll to position [517, 0]
type input "4:00pm"
click at [493, 145] on li "4:00pm" at bounding box center [494, 146] width 27 height 8
click at [401, 121] on button "button" at bounding box center [405, 118] width 11 height 11
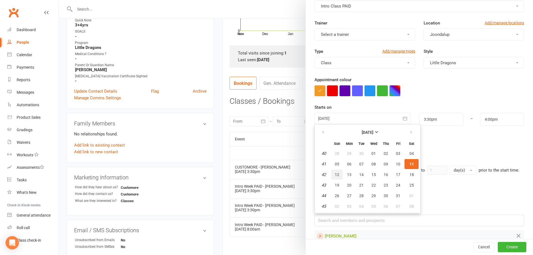
click at [340, 172] on button "12" at bounding box center [337, 174] width 12 height 10
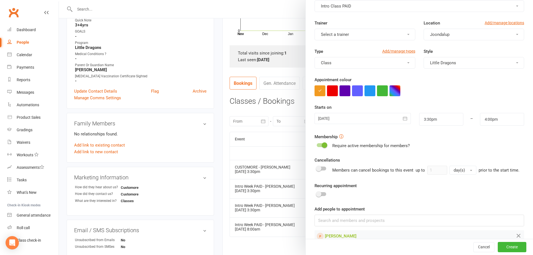
click at [402, 117] on button "button" at bounding box center [405, 118] width 11 height 11
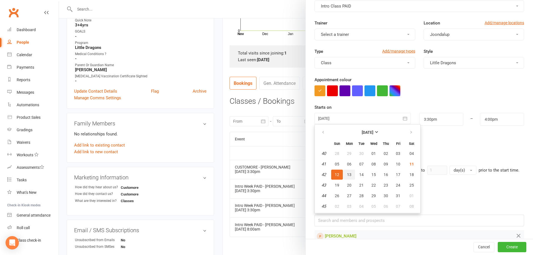
click at [352, 170] on button "13" at bounding box center [350, 174] width 12 height 10
type input "13 Oct 2025"
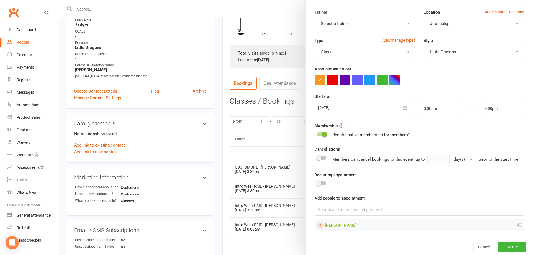
scroll to position [43, 0]
click at [501, 243] on button "Create" at bounding box center [512, 247] width 29 height 10
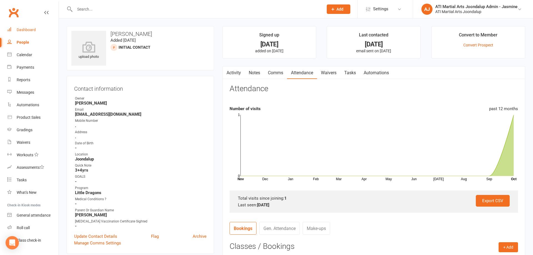
scroll to position [0, 0]
click at [91, 4] on div at bounding box center [193, 9] width 253 height 18
click at [90, 8] on input "text" at bounding box center [196, 9] width 247 height 8
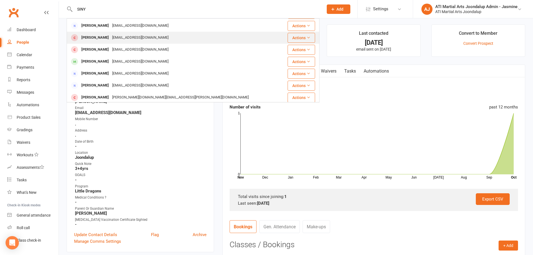
scroll to position [83, 0]
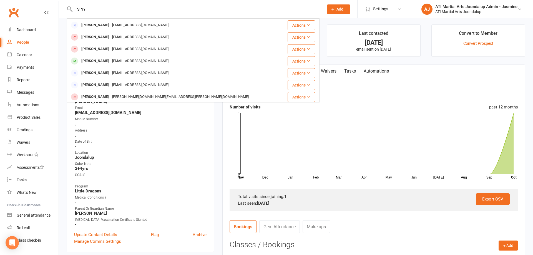
drag, startPoint x: 91, startPoint y: 7, endPoint x: 74, endPoint y: 7, distance: 16.7
click at [74, 7] on input "SINY" at bounding box center [196, 9] width 247 height 8
paste input "indhyar Bughio"
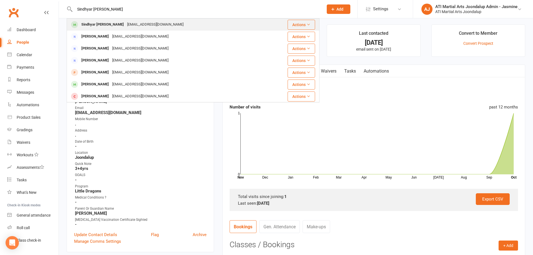
scroll to position [0, 0]
type input "Sindhyar Bughio"
click at [138, 24] on div "saimaunar@gmail.com" at bounding box center [156, 25] width 60 height 8
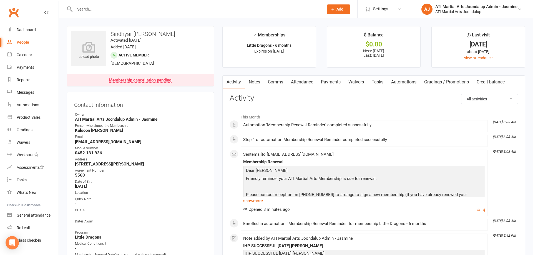
click at [89, 13] on input "text" at bounding box center [196, 9] width 247 height 8
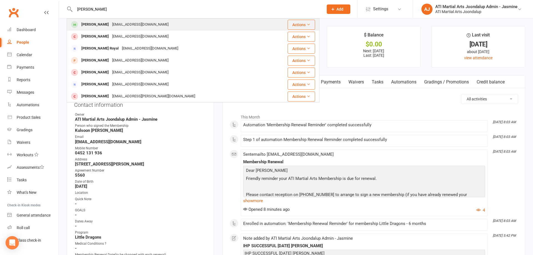
type input "royce"
click at [100, 23] on div "[PERSON_NAME]" at bounding box center [95, 25] width 31 height 8
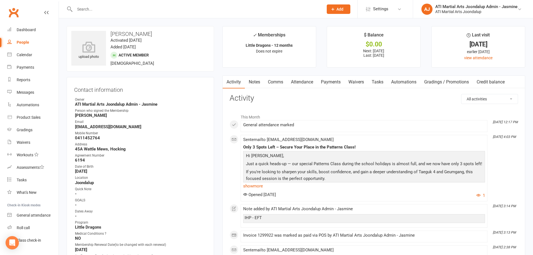
click at [330, 82] on link "Payments" at bounding box center [331, 82] width 28 height 13
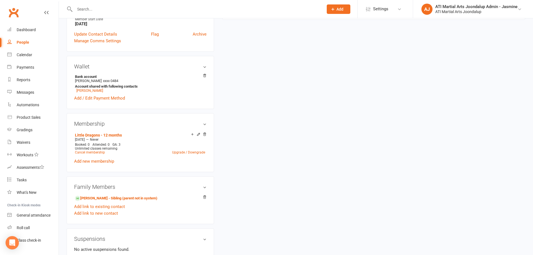
scroll to position [382, 0]
click at [140, 198] on link "[PERSON_NAME] - Sibling (parent not in system)" at bounding box center [116, 198] width 83 height 6
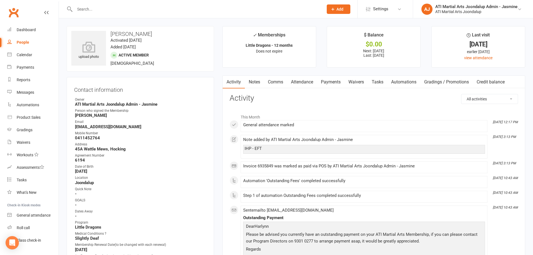
click at [330, 80] on link "Payments" at bounding box center [331, 82] width 28 height 13
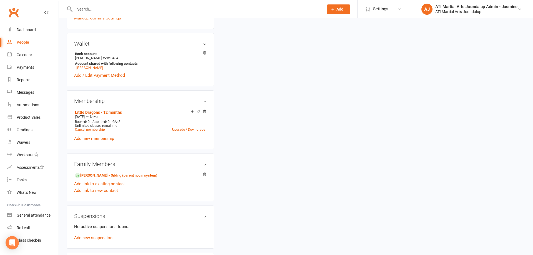
scroll to position [407, 0]
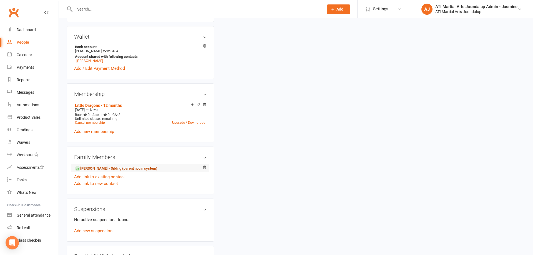
click at [126, 171] on relationship-list "Royce Dawe - Sibling (parent not in system) Add link to existing contact Add li…" at bounding box center [140, 175] width 133 height 23
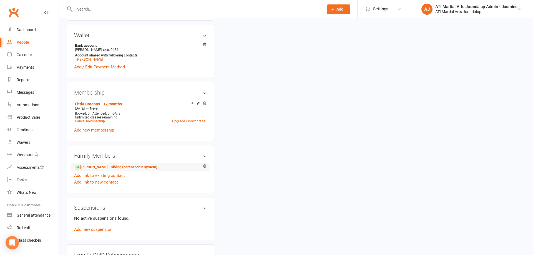
scroll to position [413, 0]
click at [125, 164] on link "[PERSON_NAME] - Sibling (parent not in system)" at bounding box center [116, 167] width 83 height 6
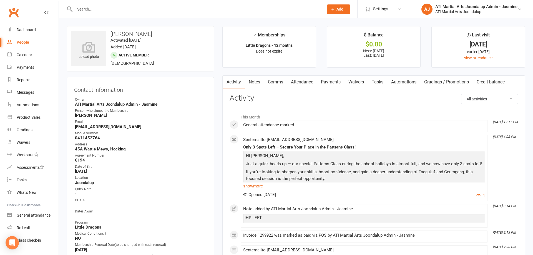
click at [336, 83] on link "Payments" at bounding box center [331, 82] width 28 height 13
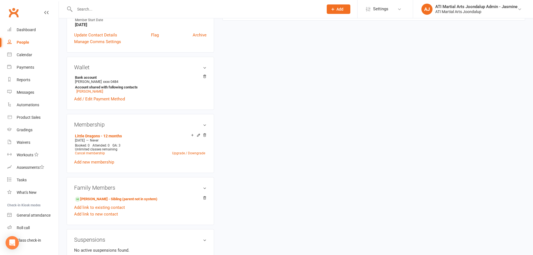
scroll to position [382, 0]
click at [121, 195] on link "[PERSON_NAME] - Sibling (parent not in system)" at bounding box center [116, 198] width 83 height 6
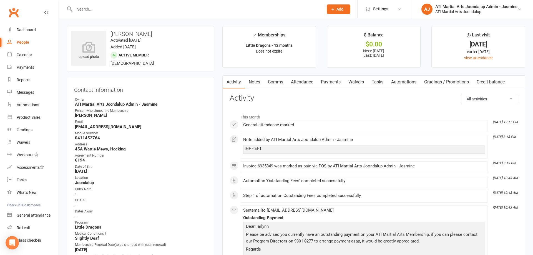
click at [335, 81] on link "Payments" at bounding box center [331, 82] width 28 height 13
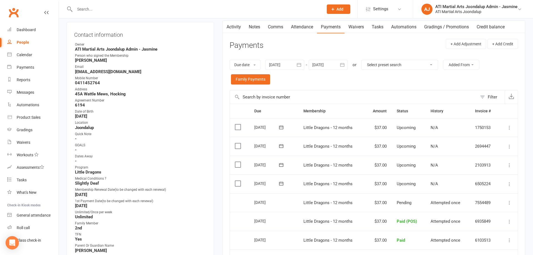
scroll to position [61, 0]
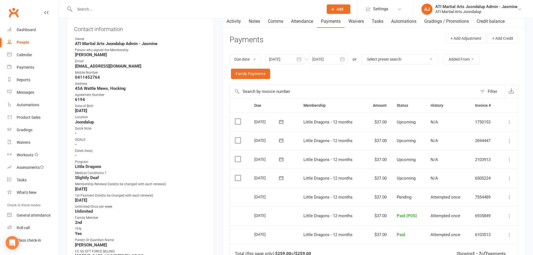
click at [106, 11] on input "text" at bounding box center [196, 9] width 247 height 8
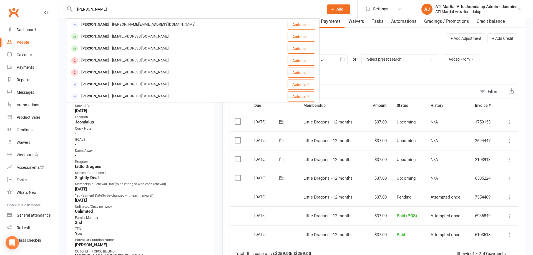
type input "randell"
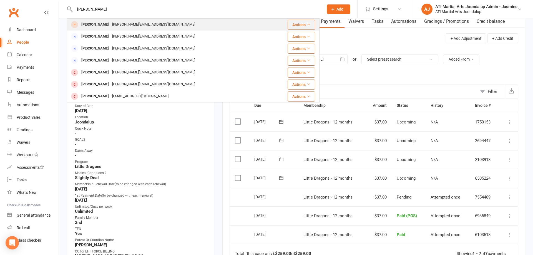
click at [98, 25] on div "Chelsea Randell" at bounding box center [95, 25] width 31 height 8
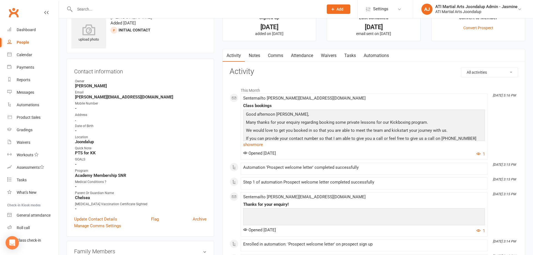
scroll to position [18, 0]
click at [117, 5] on div at bounding box center [193, 9] width 253 height 18
click at [107, 13] on div at bounding box center [193, 9] width 253 height 18
drag, startPoint x: 110, startPoint y: 9, endPoint x: 106, endPoint y: 11, distance: 3.8
click at [109, 9] on input "text" at bounding box center [196, 9] width 247 height 8
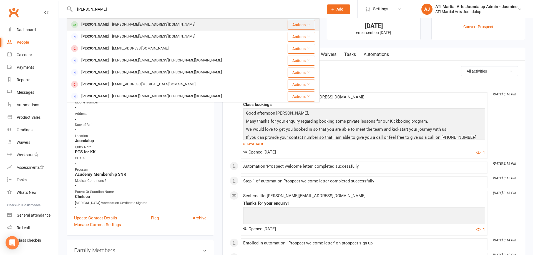
type input "mason ge"
click at [103, 25] on div "Mason George" at bounding box center [95, 25] width 31 height 8
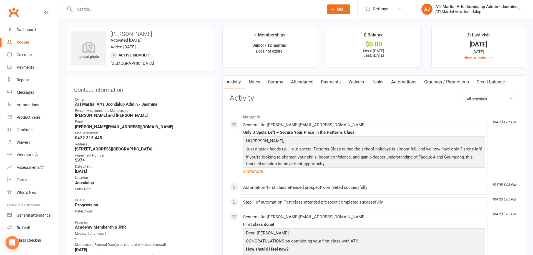
click at [331, 81] on link "Payments" at bounding box center [331, 82] width 28 height 13
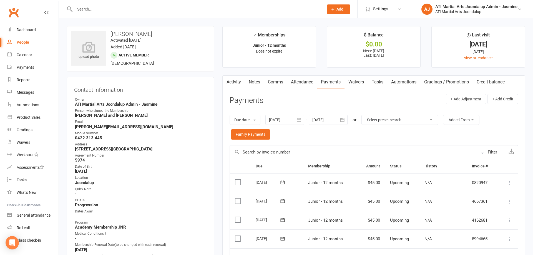
click at [93, 6] on input "text" at bounding box center [196, 9] width 247 height 8
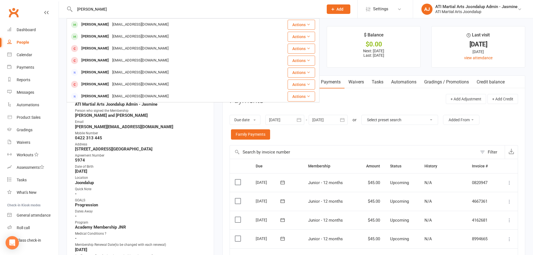
type input "[PERSON_NAME]"
drag, startPoint x: 92, startPoint y: 7, endPoint x: 123, endPoint y: 24, distance: 34.8
click at [123, 24] on div "[EMAIL_ADDRESS][DOMAIN_NAME]" at bounding box center [141, 25] width 60 height 8
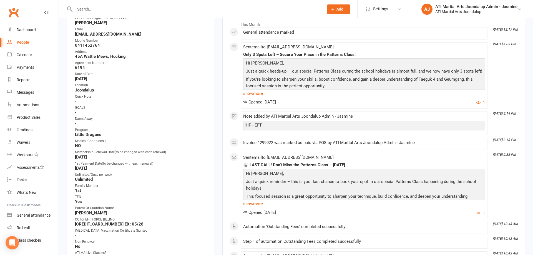
scroll to position [93, 0]
click at [105, 10] on input "text" at bounding box center [196, 9] width 247 height 8
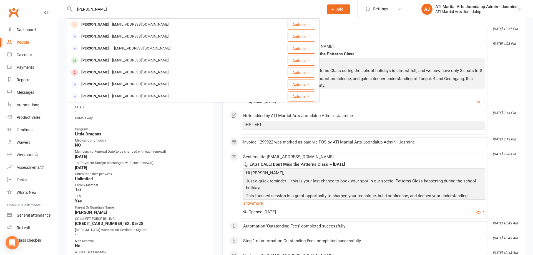
type input "harry t"
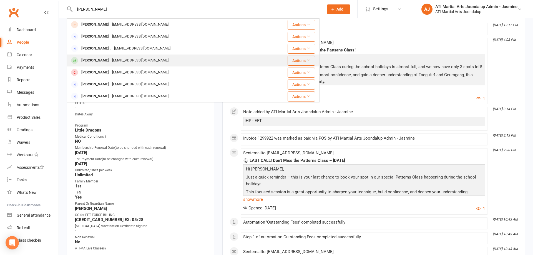
scroll to position [98, 0]
click at [121, 61] on div "corinnatrandos@icloud.com" at bounding box center [141, 60] width 60 height 8
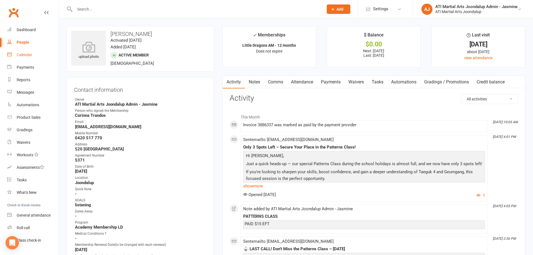
click at [30, 58] on link "Calendar" at bounding box center [32, 55] width 51 height 13
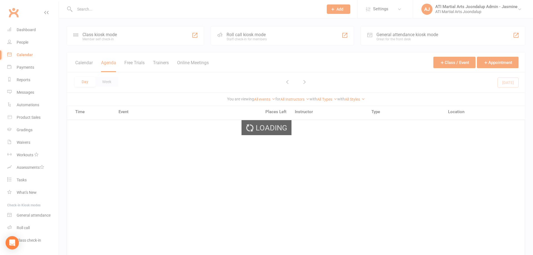
click at [29, 68] on div "Loading" at bounding box center [266, 127] width 533 height 255
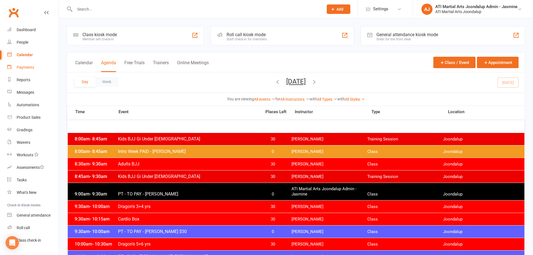
click at [29, 68] on div "Payments" at bounding box center [26, 67] width 18 height 4
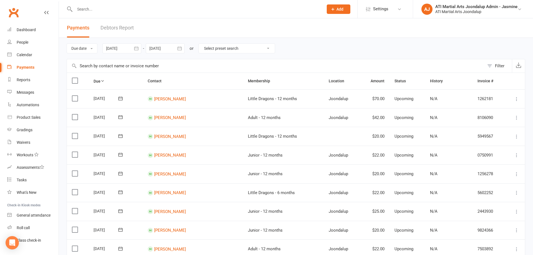
click at [123, 27] on link "Debtors Report" at bounding box center [117, 27] width 33 height 19
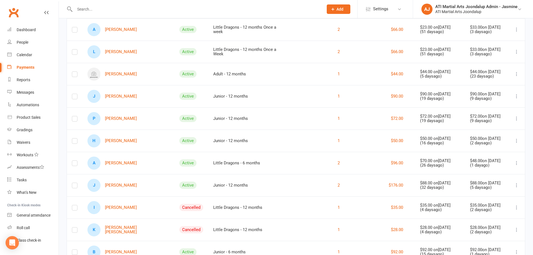
scroll to position [184, 0]
click at [114, 163] on link "A Alanah Hogan" at bounding box center [112, 163] width 49 height 13
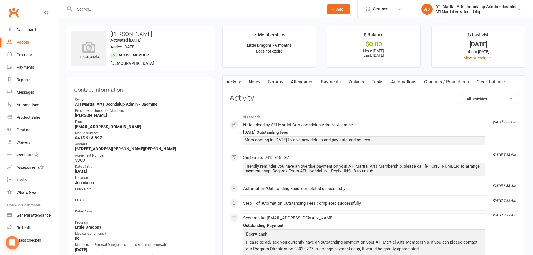
click at [331, 83] on link "Payments" at bounding box center [331, 82] width 28 height 13
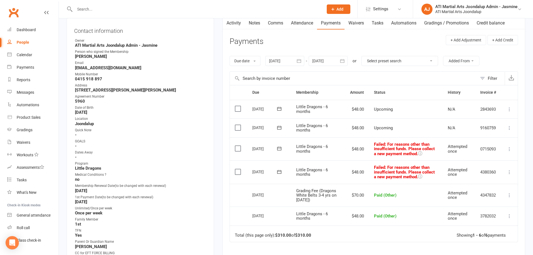
scroll to position [63, 0]
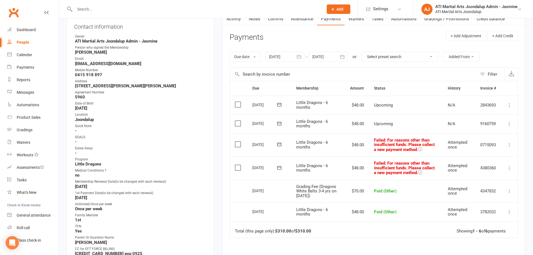
click at [508, 165] on icon at bounding box center [510, 168] width 6 height 6
click at [486, 198] on link "Mark as Paid (Other)" at bounding box center [485, 200] width 55 height 11
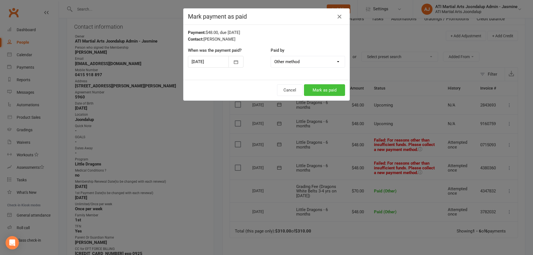
click at [326, 92] on button "Mark as paid" at bounding box center [324, 90] width 41 height 12
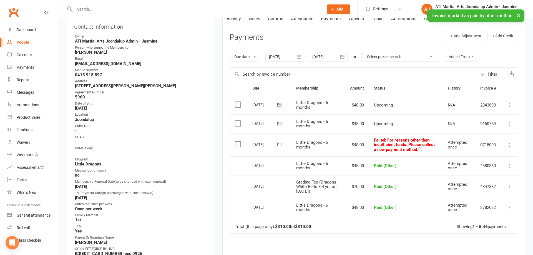
click at [508, 143] on icon at bounding box center [510, 145] width 6 height 6
click at [493, 176] on link "Mark as Paid (Other)" at bounding box center [485, 177] width 55 height 11
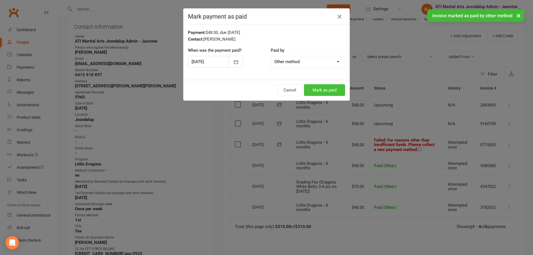
click at [330, 93] on button "Mark as paid" at bounding box center [324, 90] width 41 height 12
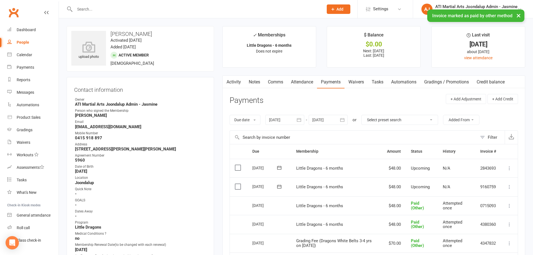
scroll to position [0, 0]
click at [259, 83] on link "Notes" at bounding box center [254, 82] width 19 height 13
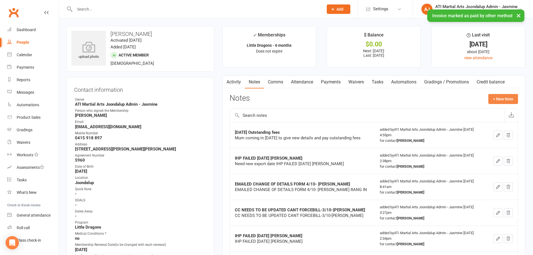
click at [512, 98] on button "+ New Note" at bounding box center [504, 99] width 30 height 10
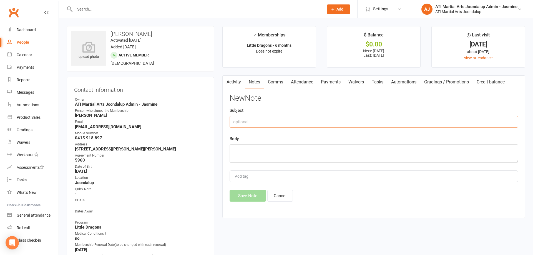
click at [293, 120] on input "text" at bounding box center [374, 122] width 289 height 12
type input "F"
drag, startPoint x: 363, startPoint y: 124, endPoint x: 257, endPoint y: 125, distance: 106.1
click at [224, 114] on div "Activity Notes Comms Attendance Payments Waivers Tasks Automations Gradings / P…" at bounding box center [374, 146] width 303 height 143
type input "FEES PAID INHOUSE PAYMENT INFO UPDATED 11/10-CARRIE"
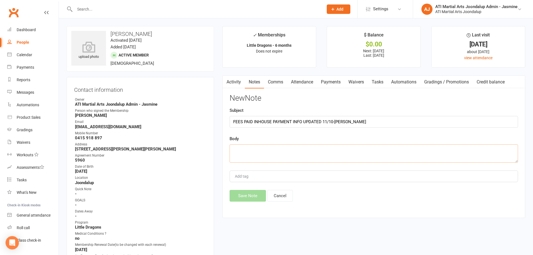
click at [246, 150] on textarea at bounding box center [374, 153] width 289 height 18
paste textarea "FEES PAID INHOUSE PAYMENT INFO UPDATED 11/10-CARRIE"
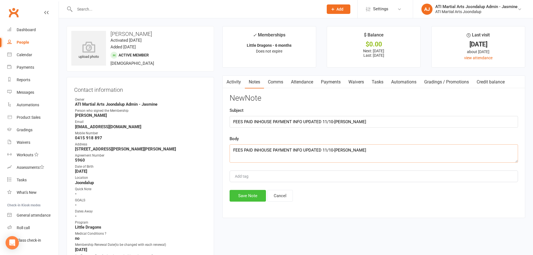
type textarea "FEES PAID INHOUSE PAYMENT INFO UPDATED 11/10-CARRIE"
click at [248, 194] on button "Save Note" at bounding box center [248, 196] width 36 height 12
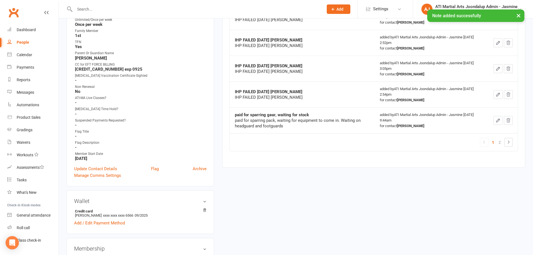
scroll to position [248, 0]
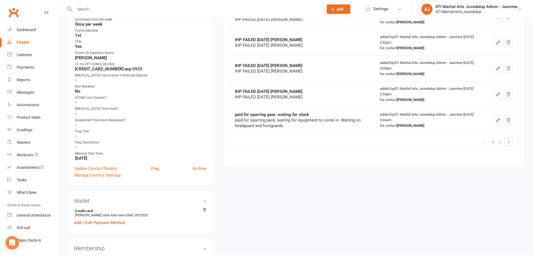
click at [106, 220] on link "Add / Edit Payment Method" at bounding box center [99, 222] width 51 height 7
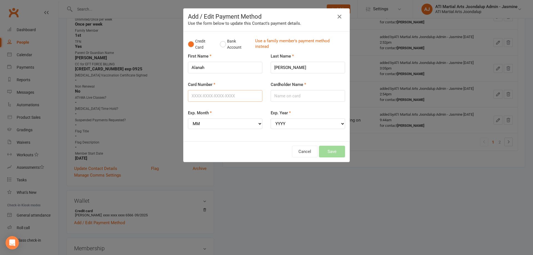
click at [225, 98] on input "Card Number" at bounding box center [225, 96] width 74 height 12
type input "4564680032230905"
click at [277, 97] on input "Cardholder Name" at bounding box center [308, 96] width 74 height 12
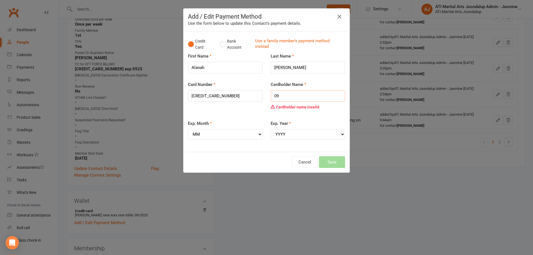
type input "0"
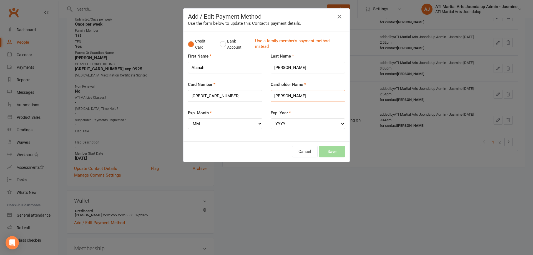
type input "Kevin Hogan"
select select "09"
select select "2029"
click at [336, 149] on button "Save" at bounding box center [332, 152] width 26 height 12
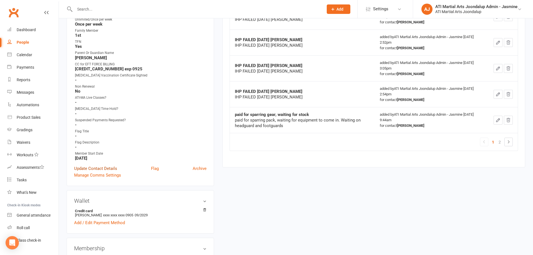
click at [101, 166] on link "Update Contact Details" at bounding box center [95, 168] width 43 height 7
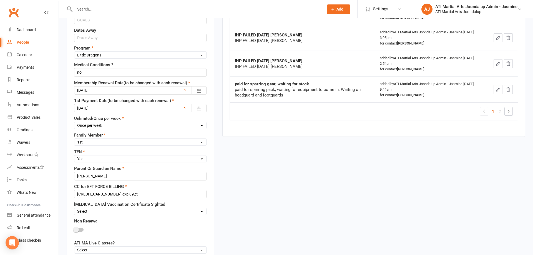
scroll to position [285, 0]
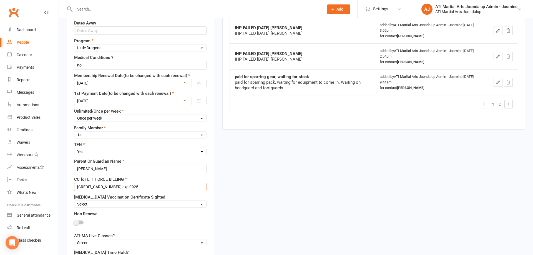
drag, startPoint x: 137, startPoint y: 187, endPoint x: 67, endPoint y: 186, distance: 70.0
click at [67, 186] on div "Contact information Person who signed the Membership Aisling Ryan First Name Al…" at bounding box center [141, 76] width 148 height 568
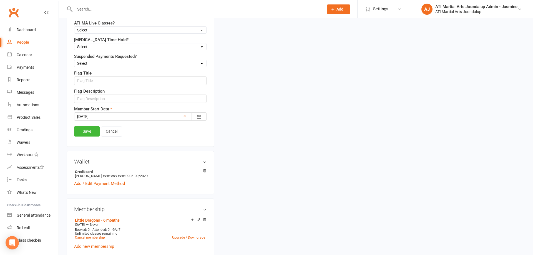
scroll to position [499, 0]
type input "4564680032230905 09/29"
click at [85, 125] on link "Save" at bounding box center [87, 130] width 26 height 10
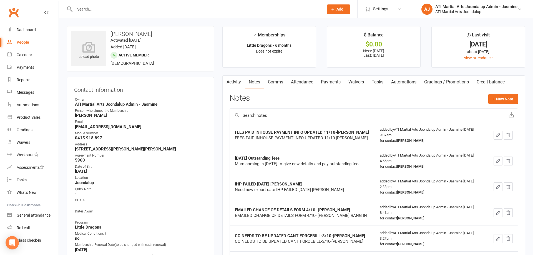
scroll to position [0, 0]
click at [168, 3] on div at bounding box center [193, 9] width 253 height 18
drag, startPoint x: 168, startPoint y: 6, endPoint x: 183, endPoint y: 16, distance: 17.9
click at [168, 6] on input "text" at bounding box center [196, 9] width 247 height 8
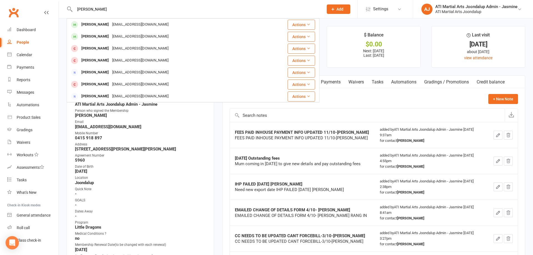
type input "[PERSON_NAME]"
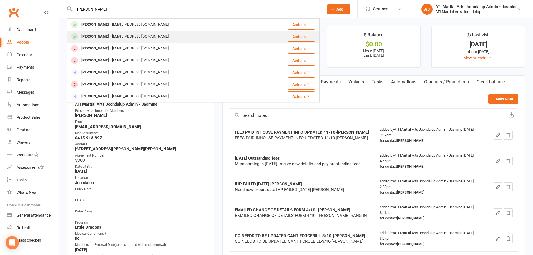
drag, startPoint x: 184, startPoint y: 33, endPoint x: 113, endPoint y: 35, distance: 71.1
click at [113, 35] on div "[EMAIL_ADDRESS][DOMAIN_NAME]" at bounding box center [141, 37] width 60 height 8
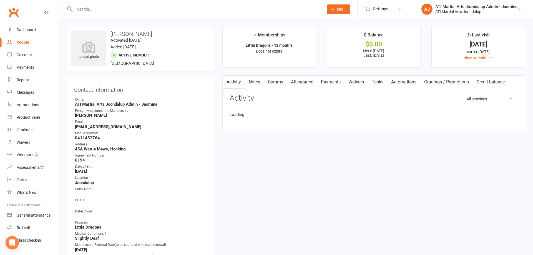
click at [274, 82] on link "Comms" at bounding box center [275, 82] width 23 height 13
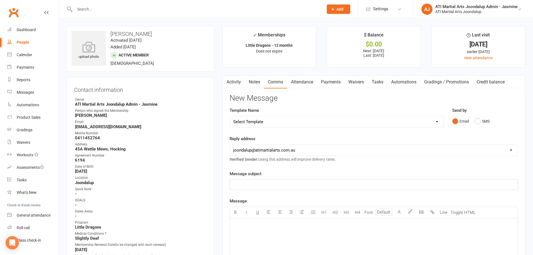
click at [256, 81] on link "Notes" at bounding box center [254, 82] width 19 height 13
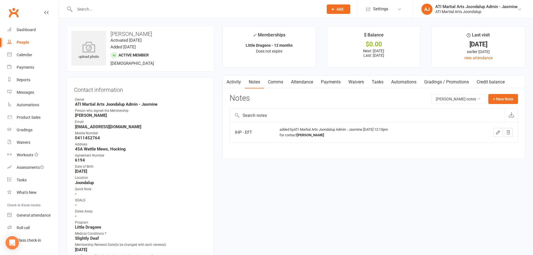
drag, startPoint x: 238, startPoint y: 81, endPoint x: 249, endPoint y: 82, distance: 10.3
click at [239, 81] on link "Activity" at bounding box center [234, 82] width 22 height 13
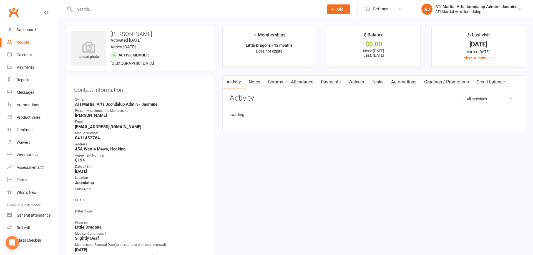
click at [335, 81] on link "Payments" at bounding box center [331, 82] width 28 height 13
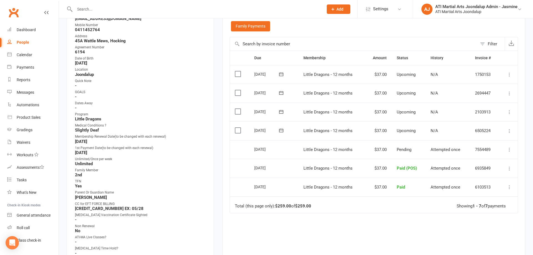
scroll to position [108, 0]
click at [511, 128] on icon at bounding box center [510, 131] width 6 height 6
click at [482, 181] on link "Change amount" at bounding box center [480, 186] width 66 height 11
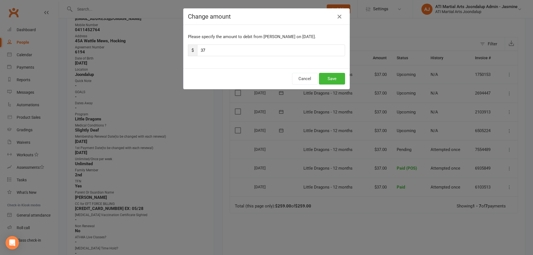
drag, startPoint x: 220, startPoint y: 52, endPoint x: 190, endPoint y: 51, distance: 30.3
click at [190, 51] on div "$ 37" at bounding box center [266, 50] width 157 height 12
type input "25"
click at [329, 78] on button "Save" at bounding box center [332, 79] width 26 height 12
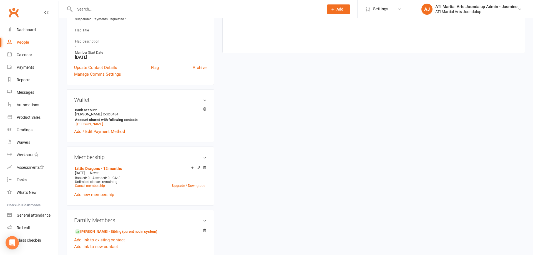
scroll to position [348, 0]
click at [161, 108] on strong "Bank account" at bounding box center [139, 110] width 129 height 4
click at [151, 118] on strong "Account shared with following contacts" at bounding box center [139, 120] width 129 height 4
click at [87, 133] on link "Add / Edit Payment Method" at bounding box center [99, 131] width 51 height 7
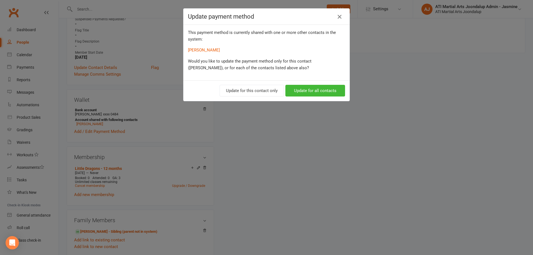
click at [343, 15] on icon "button" at bounding box center [339, 16] width 7 height 7
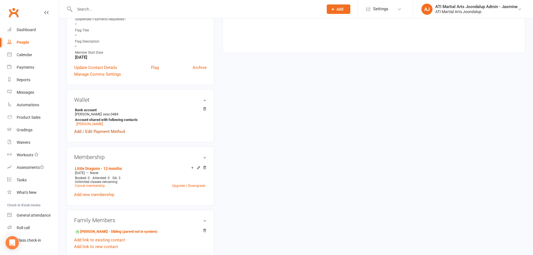
click at [122, 131] on link "Add / Edit Payment Method" at bounding box center [99, 131] width 51 height 7
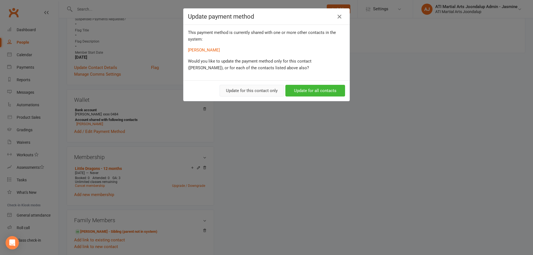
click at [255, 91] on button "Update for this contact only" at bounding box center [252, 91] width 64 height 12
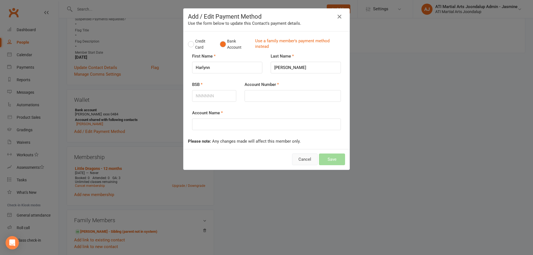
click at [303, 157] on button "Cancel" at bounding box center [305, 159] width 26 height 12
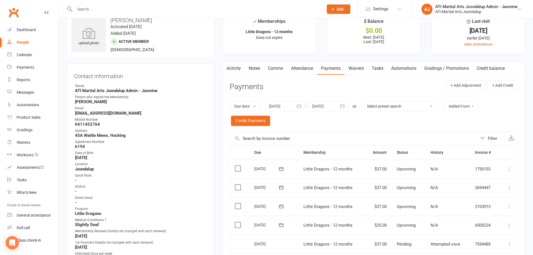
scroll to position [14, 0]
click at [473, 87] on button "+ Add Adjustment" at bounding box center [466, 85] width 40 height 10
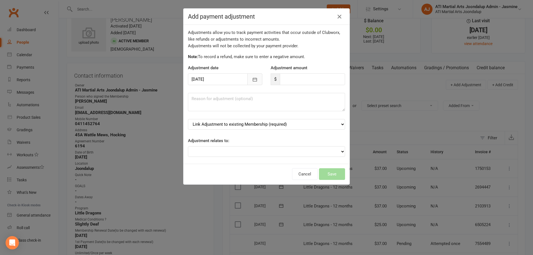
click at [255, 80] on icon "button" at bounding box center [255, 80] width 6 height 6
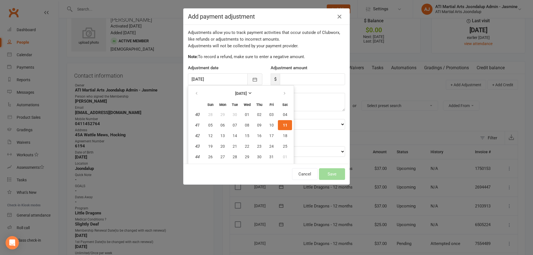
scroll to position [12, 0]
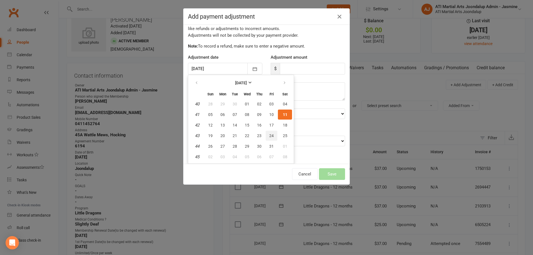
click at [272, 134] on span "24" at bounding box center [271, 135] width 4 height 4
type input "24 Oct 2025"
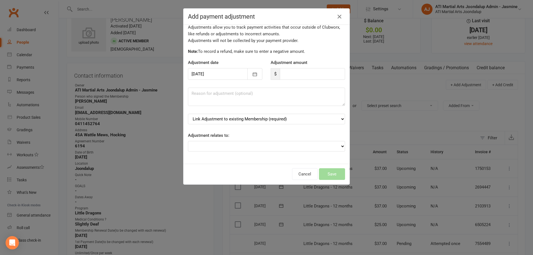
scroll to position [0, 0]
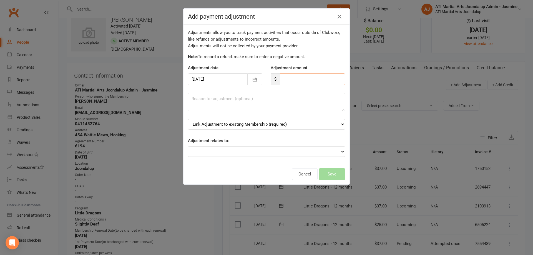
click at [294, 79] on input "number" at bounding box center [312, 79] width 65 height 12
select select "0"
click at [299, 77] on input "number" at bounding box center [312, 79] width 65 height 12
type input "31"
click at [299, 106] on textarea at bounding box center [266, 102] width 157 height 18
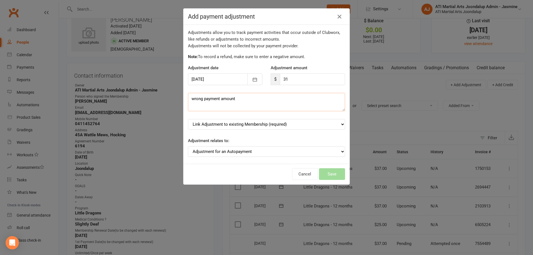
click at [320, 106] on textarea "wrong payment amount" at bounding box center [266, 102] width 157 height 18
type textarea "wrong payment amount"
click at [282, 139] on div "Adjustment relates to: Adjustment for an Autopayment Cash adjustment POS Sale a…" at bounding box center [266, 146] width 157 height 19
click at [314, 159] on div "Adjustments allow you to track payment activities that occur outside of Clubwor…" at bounding box center [267, 94] width 166 height 139
click at [334, 171] on div "Cancel Save" at bounding box center [267, 174] width 166 height 21
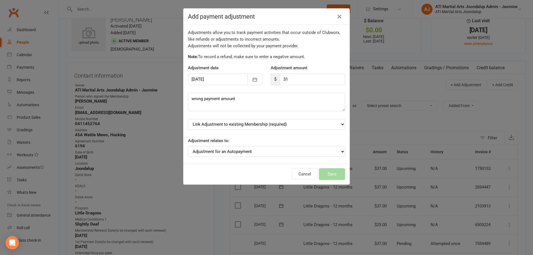
click at [334, 170] on div "Cancel Save" at bounding box center [267, 174] width 166 height 21
drag, startPoint x: 334, startPoint y: 170, endPoint x: 283, endPoint y: 117, distance: 73.5
click at [333, 168] on div "Cancel Save" at bounding box center [267, 174] width 166 height 21
click at [311, 150] on div "Adjustments allow you to track payment activities that occur outside of Clubwor…" at bounding box center [267, 94] width 166 height 139
drag, startPoint x: 257, startPoint y: 118, endPoint x: 253, endPoint y: 120, distance: 4.4
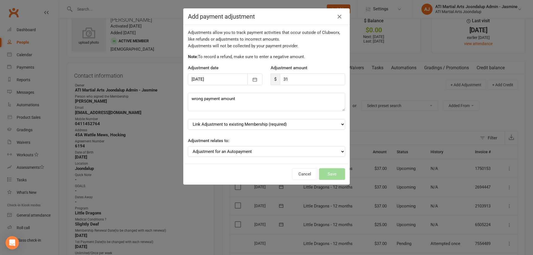
click at [256, 119] on div "Adjustments allow you to track payment activities that occur outside of Clubwor…" at bounding box center [267, 94] width 166 height 139
select select "0"
click at [334, 171] on button "Save" at bounding box center [332, 174] width 26 height 12
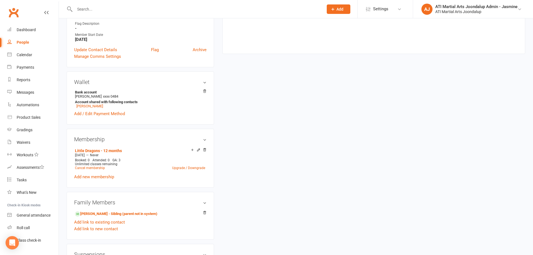
scroll to position [368, 0]
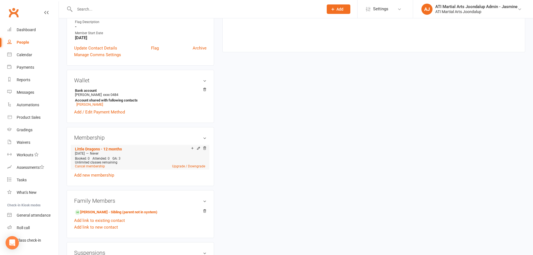
click at [113, 156] on span "GA: 3" at bounding box center [117, 158] width 8 height 4
click at [180, 164] on link "Upgrade / Downgrade" at bounding box center [188, 166] width 33 height 4
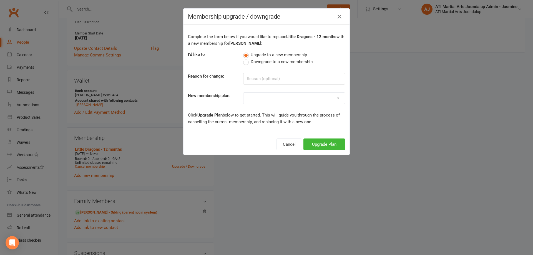
select select "1"
click at [329, 146] on button "Upgrade Plan" at bounding box center [325, 144] width 42 height 12
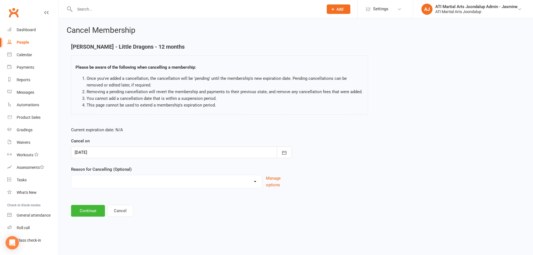
select select "4"
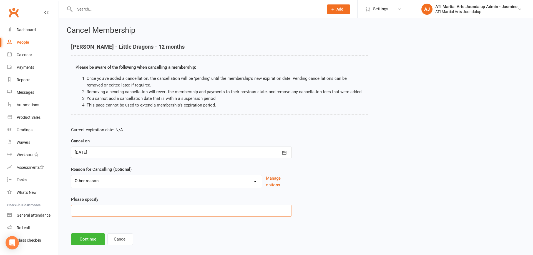
click at [106, 212] on input at bounding box center [181, 211] width 221 height 12
click at [99, 211] on input "wrong parent amount" at bounding box center [181, 211] width 221 height 12
type input "wrong payment amount"
click at [91, 240] on button "Continue" at bounding box center [88, 239] width 34 height 12
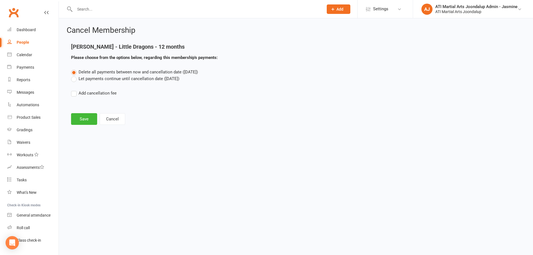
click at [155, 79] on label "Let payments continue until cancellation date (Oct 11, 2025)" at bounding box center [125, 78] width 108 height 7
click at [75, 75] on input "Let payments continue until cancellation date (Oct 11, 2025)" at bounding box center [73, 75] width 4 height 0
click at [86, 118] on button "Save" at bounding box center [84, 119] width 26 height 12
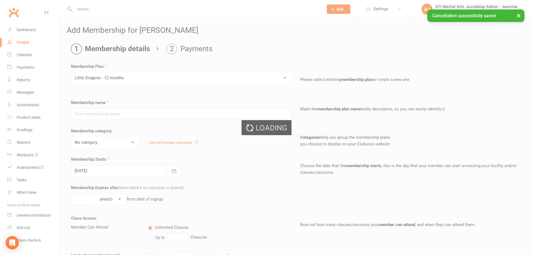
type input "Little Dragons - 12 months"
select select "15"
type input "0"
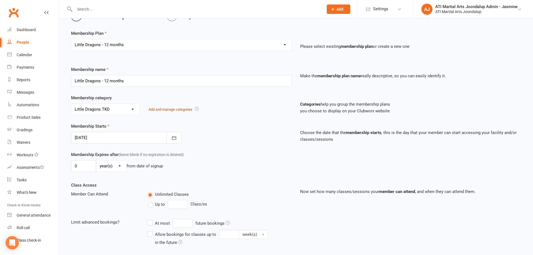
scroll to position [34, 0]
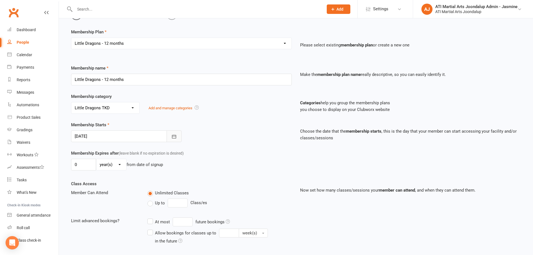
click at [175, 138] on icon "button" at bounding box center [174, 137] width 6 height 6
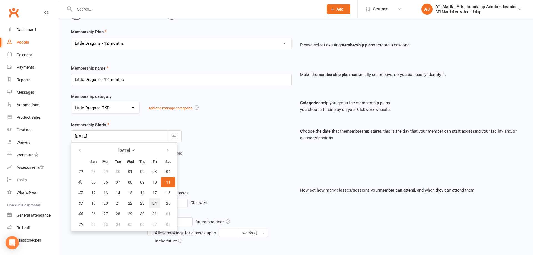
click at [153, 204] on span "24" at bounding box center [155, 203] width 4 height 4
type input "24 Oct 2025"
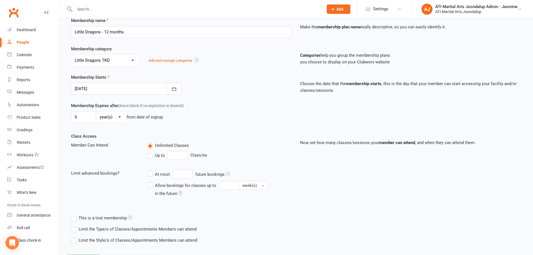
scroll to position [73, 0]
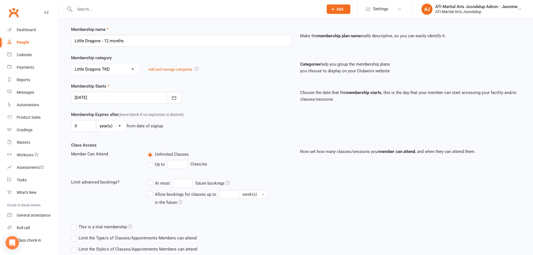
select select "2"
click at [88, 125] on input "0" at bounding box center [83, 126] width 25 height 12
type input "12"
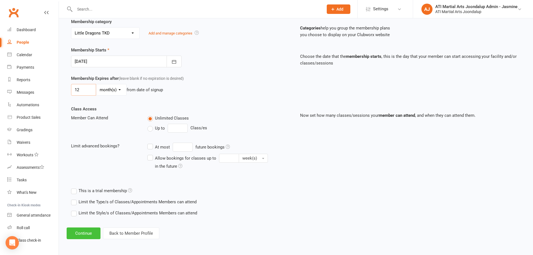
scroll to position [109, 0]
click at [84, 235] on button "Continue" at bounding box center [84, 234] width 34 height 12
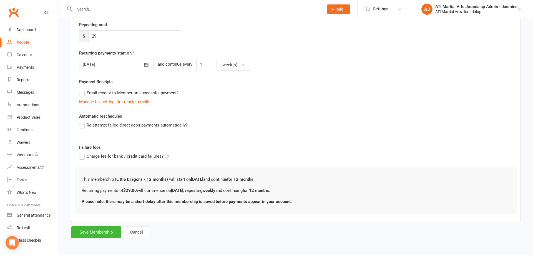
scroll to position [0, 0]
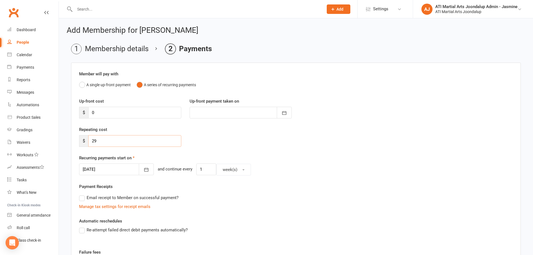
click at [107, 142] on input "29" at bounding box center [134, 141] width 93 height 12
type input "2"
type input "31"
click at [144, 171] on icon "button" at bounding box center [147, 170] width 6 height 6
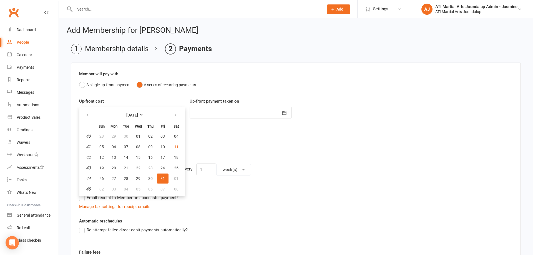
click at [162, 166] on span "24" at bounding box center [163, 168] width 4 height 4
type input "24 Oct 2025"
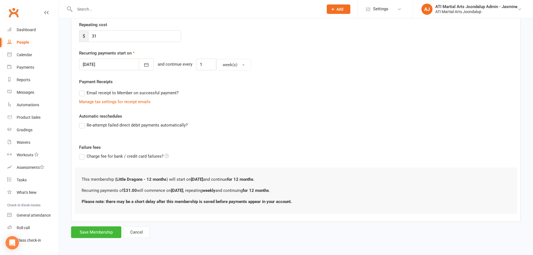
scroll to position [104, 0]
click at [96, 231] on button "Save Membership" at bounding box center [96, 232] width 50 height 12
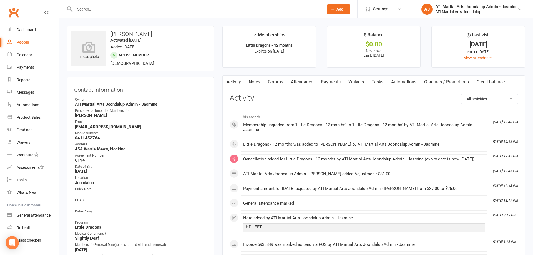
click at [327, 80] on link "Payments" at bounding box center [331, 82] width 28 height 13
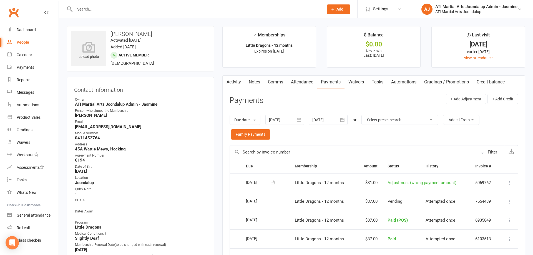
click at [336, 81] on link "Payments" at bounding box center [331, 82] width 28 height 13
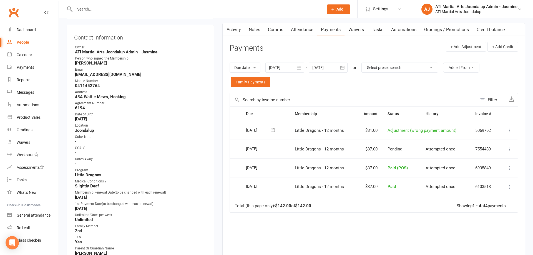
scroll to position [53, 0]
click at [510, 127] on icon at bounding box center [510, 130] width 6 height 6
click at [404, 79] on div "Due date Due date Date paid Date failed Date settled 10 Sep 2025 September 2025…" at bounding box center [374, 74] width 289 height 36
click at [426, 127] on span "Adjustment (wrong payment amount)" at bounding box center [422, 129] width 69 height 5
click at [409, 127] on span "Adjustment (wrong payment amount)" at bounding box center [422, 129] width 69 height 5
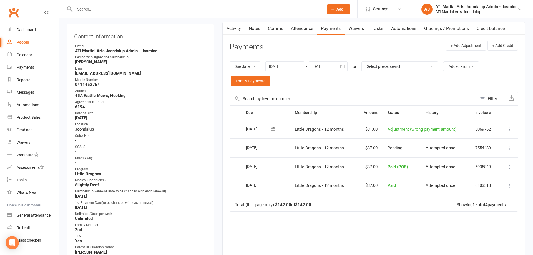
scroll to position [54, 0]
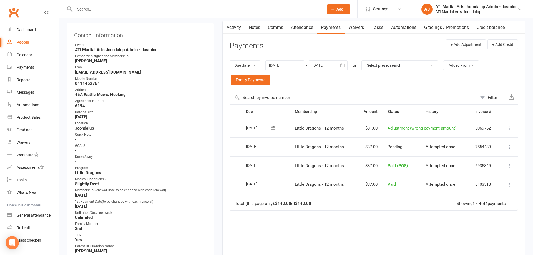
click at [491, 98] on div "Filter" at bounding box center [492, 97] width 9 height 7
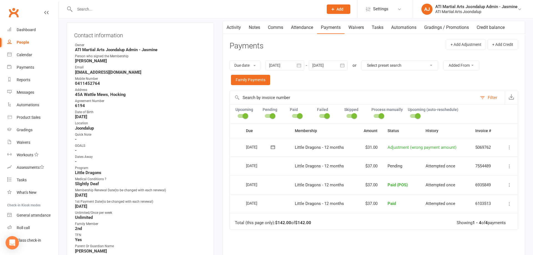
click at [491, 98] on div "Filter" at bounding box center [492, 97] width 9 height 7
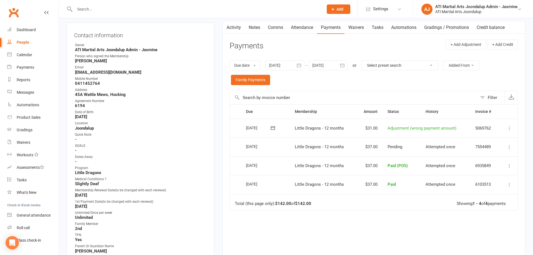
click at [424, 87] on div "Due date Due date Date paid Date failed Date settled 10 Sep 2025 September 2025…" at bounding box center [374, 73] width 289 height 36
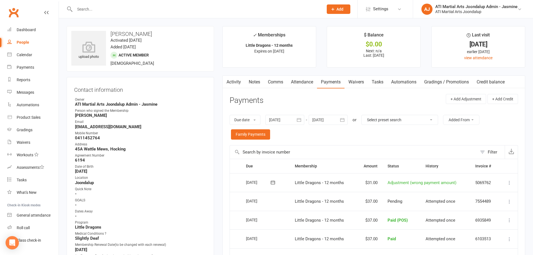
scroll to position [0, 0]
click at [401, 181] on span "Adjustment (wrong payment amount)" at bounding box center [422, 182] width 69 height 5
click at [511, 180] on icon at bounding box center [510, 183] width 6 height 6
drag, startPoint x: 404, startPoint y: 138, endPoint x: 394, endPoint y: 140, distance: 10.4
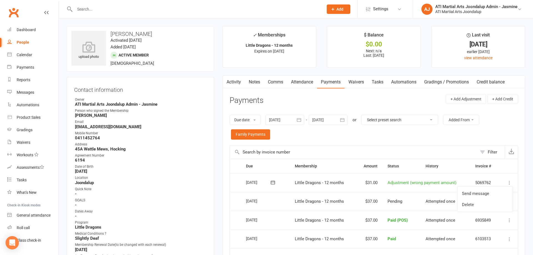
click at [404, 138] on div "Due date Due date Date paid Date failed Date settled 10 Sep 2025 September 2025…" at bounding box center [374, 127] width 289 height 36
click at [34, 68] on div "Payments" at bounding box center [26, 67] width 18 height 4
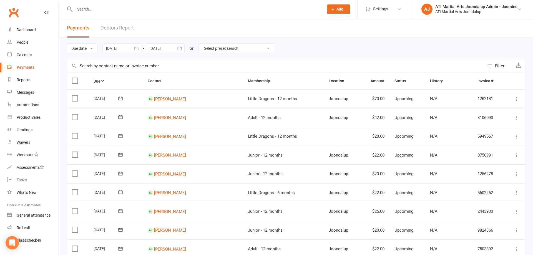
click at [125, 29] on link "Debtors Report" at bounding box center [117, 27] width 33 height 19
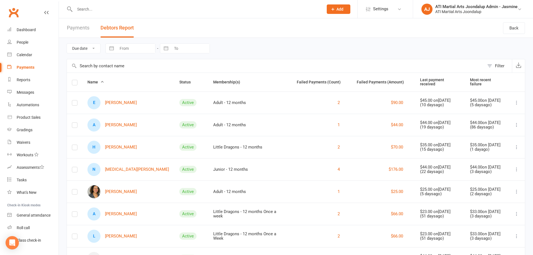
click at [78, 24] on link "Payments" at bounding box center [78, 27] width 23 height 19
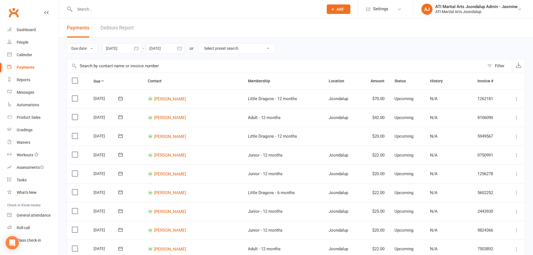
click at [122, 30] on link "Debtors Report" at bounding box center [117, 27] width 33 height 19
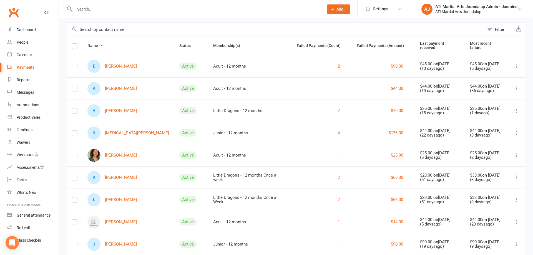
scroll to position [36, 0]
drag, startPoint x: 128, startPoint y: 15, endPoint x: 128, endPoint y: 11, distance: 3.9
click at [128, 14] on div at bounding box center [193, 9] width 253 height 18
click at [128, 11] on input "text" at bounding box center [196, 9] width 247 height 8
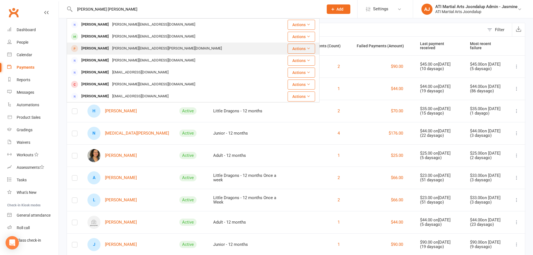
type input "jamie cl"
click at [125, 52] on div "scott.clarke@outlook.com" at bounding box center [167, 48] width 113 height 8
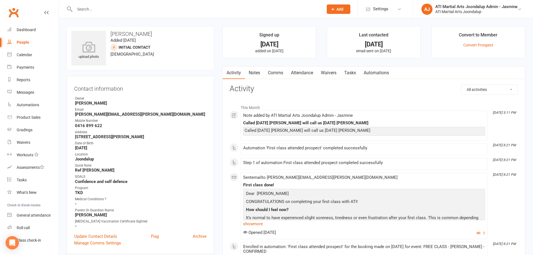
drag, startPoint x: 385, startPoint y: 83, endPoint x: 405, endPoint y: 80, distance: 20.2
click at [91, 9] on input "text" at bounding box center [196, 9] width 247 height 8
click at [27, 69] on link "Payments" at bounding box center [32, 67] width 51 height 13
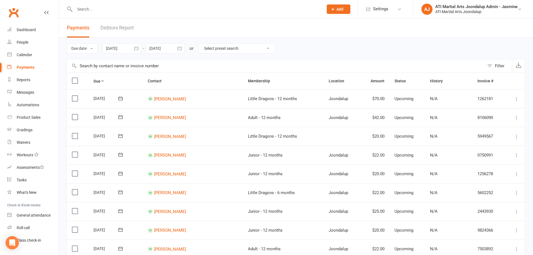
click at [115, 29] on link "Debtors Report" at bounding box center [117, 27] width 33 height 19
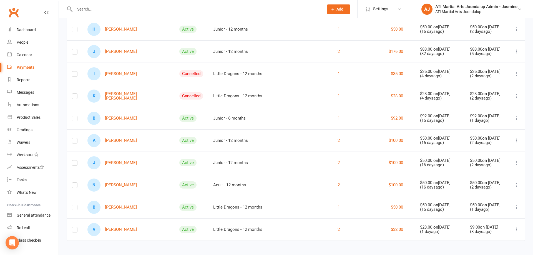
scroll to position [295, 0]
click at [123, 227] on link "V Vincent Topic" at bounding box center [112, 229] width 49 height 13
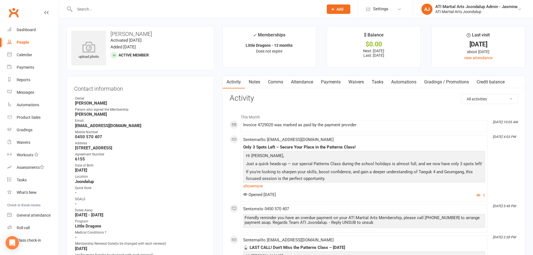
click at [331, 81] on link "Payments" at bounding box center [331, 82] width 28 height 13
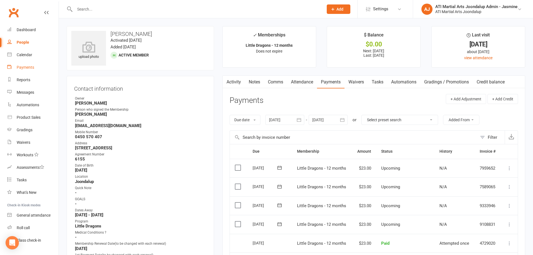
click at [24, 70] on link "Payments" at bounding box center [32, 67] width 51 height 13
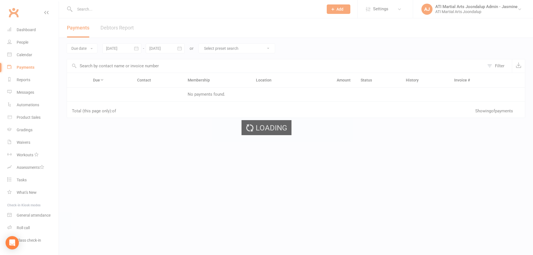
click at [132, 28] on div "Loading" at bounding box center [266, 127] width 533 height 255
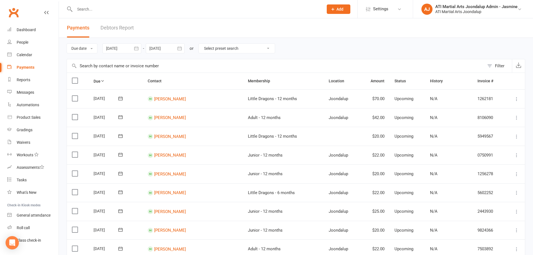
click at [119, 30] on link "Debtors Report" at bounding box center [117, 27] width 33 height 19
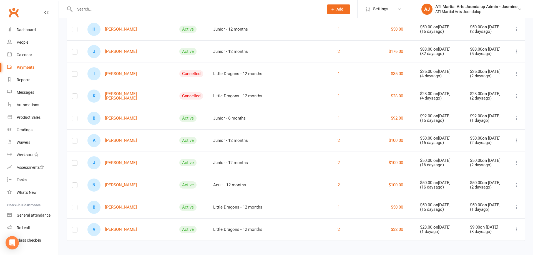
scroll to position [295, 0]
click at [115, 207] on link "B Braxton Taylor" at bounding box center [112, 208] width 49 height 13
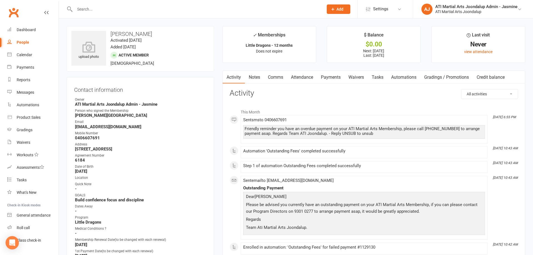
click at [331, 77] on link "Payments" at bounding box center [331, 77] width 28 height 13
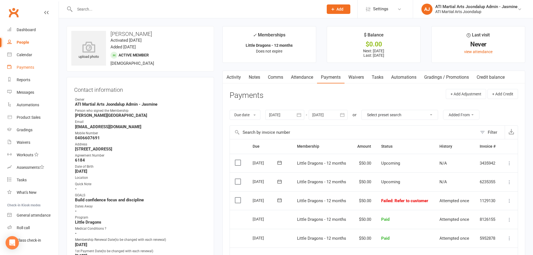
click at [30, 68] on div "Payments" at bounding box center [26, 67] width 18 height 4
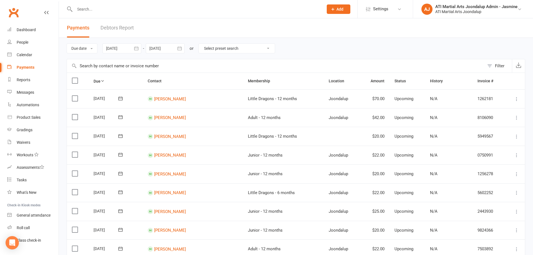
click at [120, 28] on link "Debtors Report" at bounding box center [117, 27] width 33 height 19
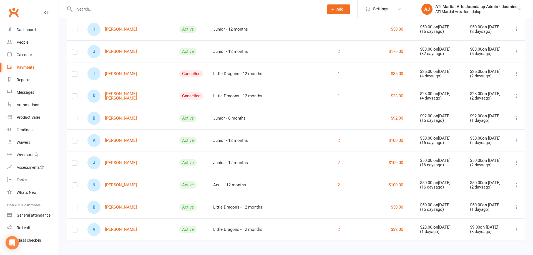
scroll to position [295, 0]
click at [125, 182] on link "N Natasha Stegenga" at bounding box center [112, 185] width 49 height 13
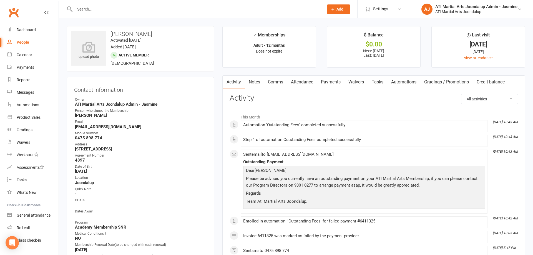
click at [329, 82] on link "Payments" at bounding box center [331, 82] width 28 height 13
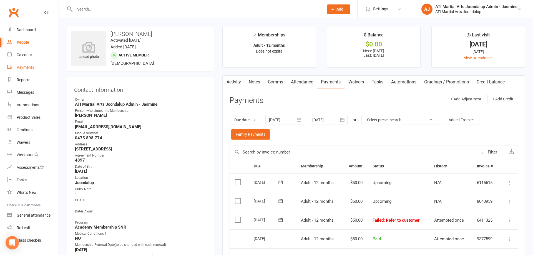
click at [25, 70] on link "Payments" at bounding box center [32, 67] width 51 height 13
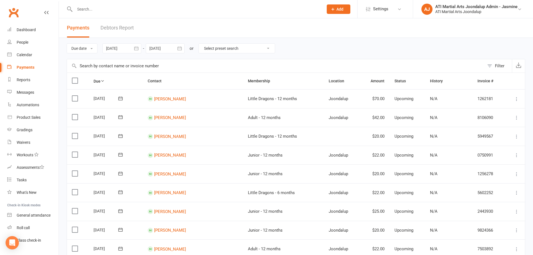
click at [116, 29] on link "Debtors Report" at bounding box center [117, 27] width 33 height 19
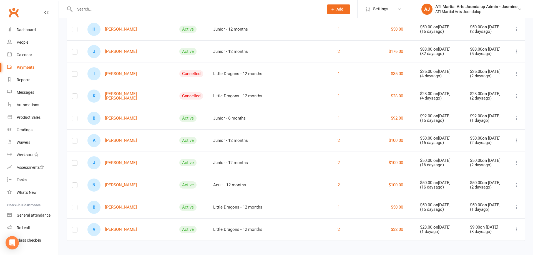
scroll to position [295, 0]
click at [122, 115] on link "B Billie Ryder" at bounding box center [112, 118] width 49 height 13
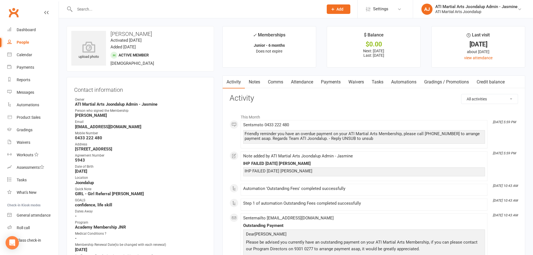
click at [333, 81] on link "Payments" at bounding box center [331, 82] width 28 height 13
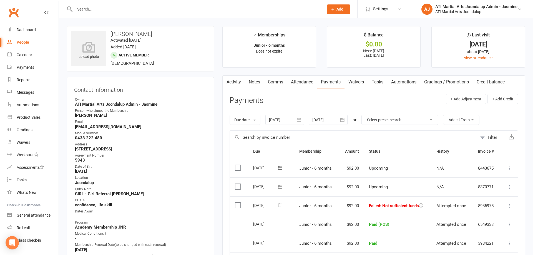
click at [128, 11] on input "text" at bounding box center [196, 9] width 247 height 8
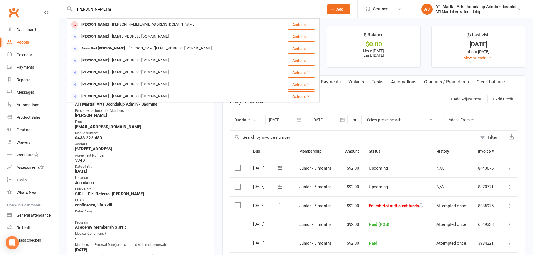
type input "Payton m"
click at [339, 11] on span "Add" at bounding box center [340, 9] width 7 height 4
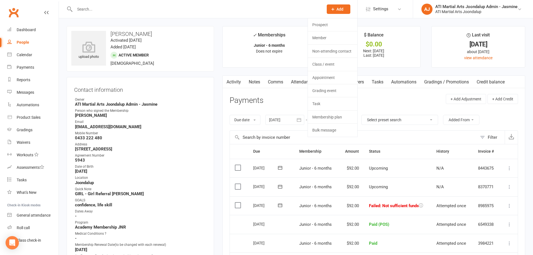
click at [335, 24] on link "Prospect" at bounding box center [332, 24] width 49 height 13
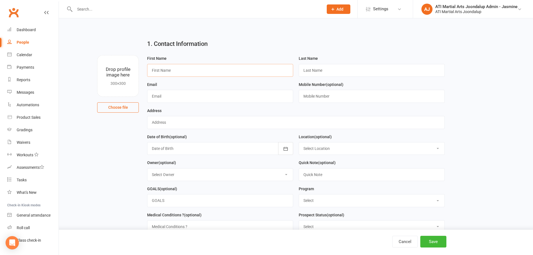
click at [188, 70] on input "text" at bounding box center [220, 70] width 146 height 13
type input "Peyton"
type input "Mcdonogh"
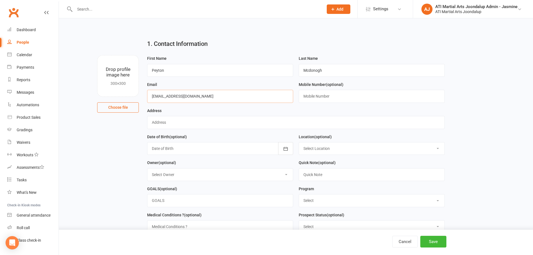
type input "angilinew@gmail.com"
type input "0405245499"
type input "Edgewater"
click at [225, 150] on div at bounding box center [220, 148] width 146 height 13
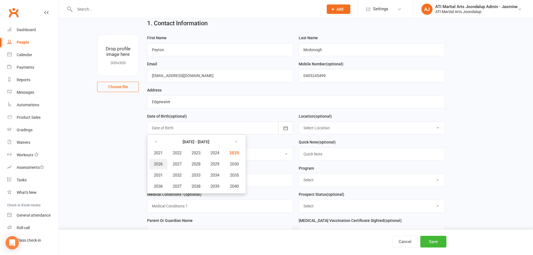
scroll to position [22, 0]
click at [144, 159] on div "First Name Peyton Last Name Mcdonogh Email angilinew@gmail.com Mobile Number (o…" at bounding box center [296, 137] width 306 height 208
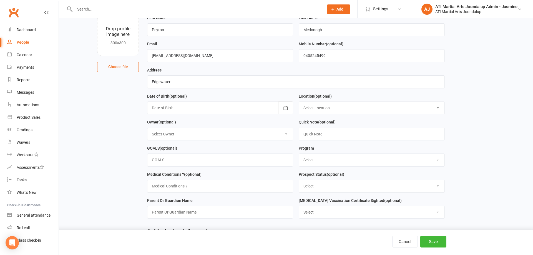
scroll to position [42, 0]
click at [234, 158] on input "text" at bounding box center [220, 158] width 146 height 13
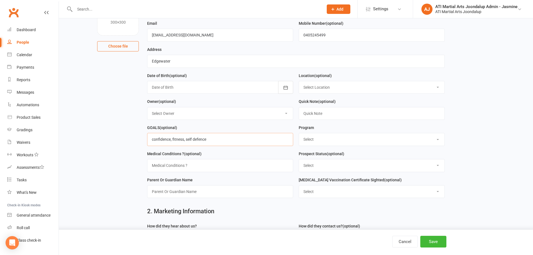
scroll to position [61, 0]
type input "confidence, fitness, self defence"
select select "Little Dragons"
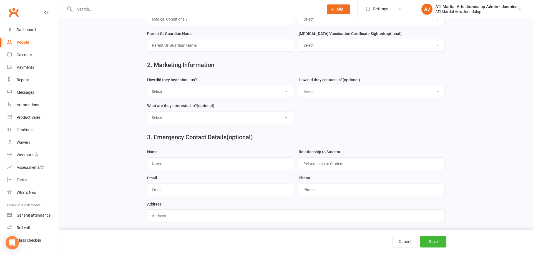
scroll to position [207, 0]
click at [431, 239] on button "Save" at bounding box center [434, 242] width 26 height 12
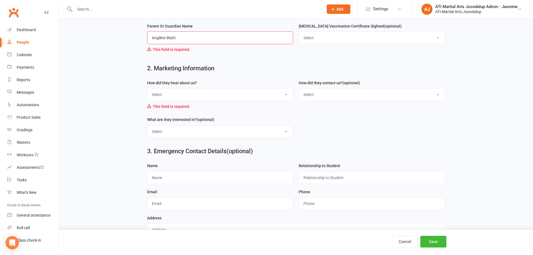
scroll to position [215, 0]
type input "Angiline Watti"
click at [442, 241] on button "Save" at bounding box center [434, 242] width 26 height 12
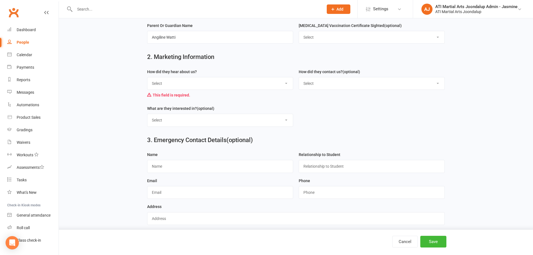
select select "Facebook"
click at [438, 241] on button "Save" at bounding box center [434, 242] width 26 height 12
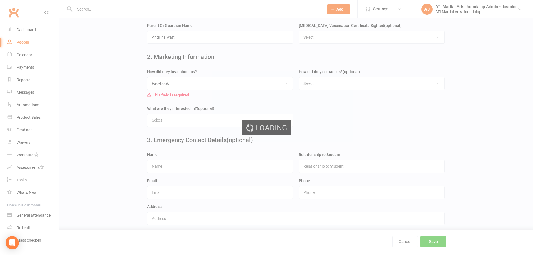
scroll to position [0, 0]
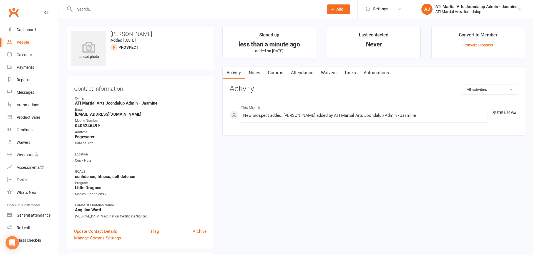
click at [136, 14] on div at bounding box center [193, 9] width 253 height 18
click at [338, 12] on button "Add" at bounding box center [339, 8] width 24 height 9
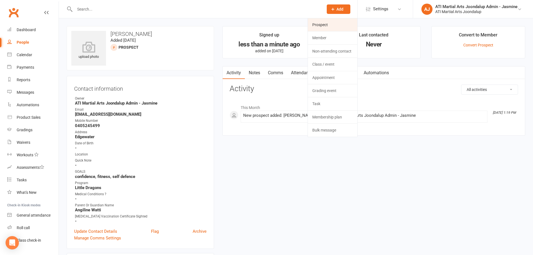
click at [319, 27] on link "Prospect" at bounding box center [332, 24] width 49 height 13
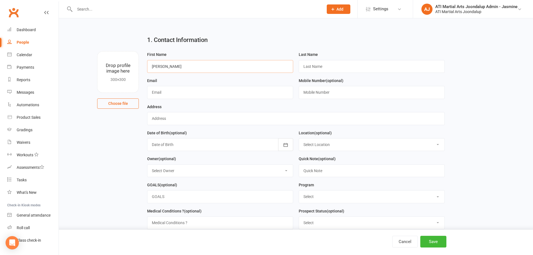
scroll to position [4, 0]
type input "Tiernan"
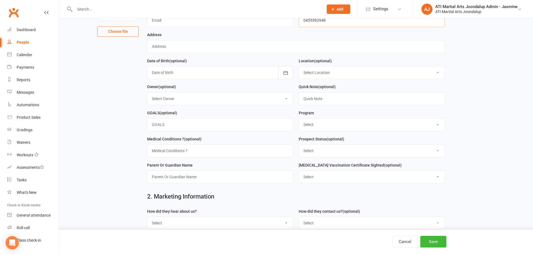
scroll to position [77, 0]
type input "0455592948"
select select "Little Dragons"
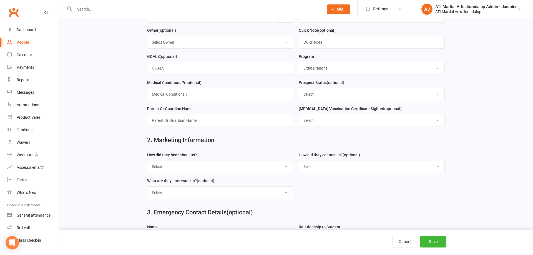
scroll to position [139, 0]
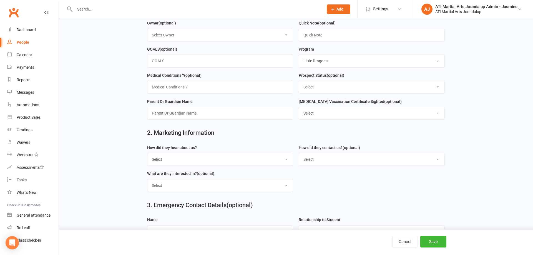
select select "Through A Friend"
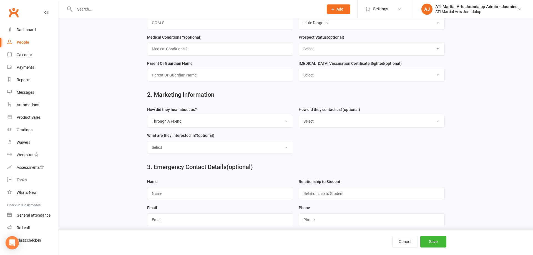
scroll to position [177, 0]
type input "Stacey"
click at [430, 241] on button "Save" at bounding box center [434, 242] width 26 height 12
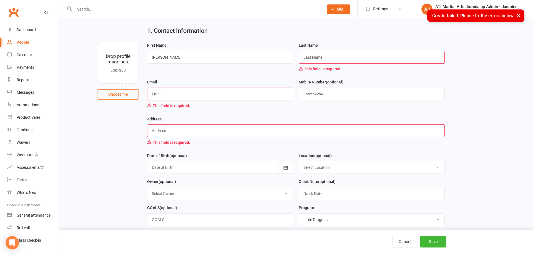
scroll to position [9, 0]
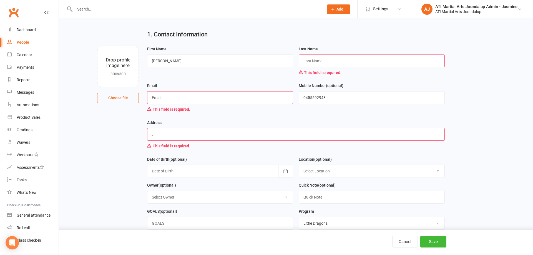
type input "."
click at [430, 243] on button "Save" at bounding box center [434, 242] width 26 height 12
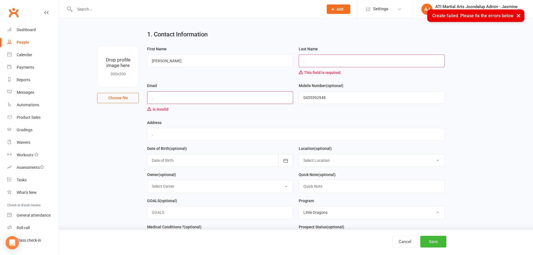
type input "."
click at [254, 93] on input "." at bounding box center [220, 97] width 146 height 13
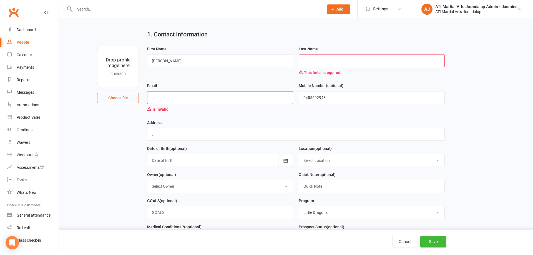
click at [196, 104] on div "is invalid" at bounding box center [220, 109] width 146 height 11
click at [195, 101] on input "." at bounding box center [220, 97] width 146 height 13
type input "noemail@gmail.com"
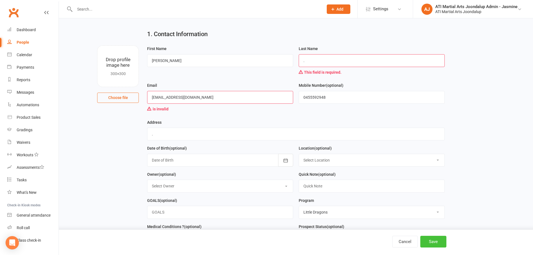
click at [436, 247] on div "Cancel Save" at bounding box center [266, 241] width 533 height 25
click at [436, 244] on button "Save" at bounding box center [434, 242] width 26 height 12
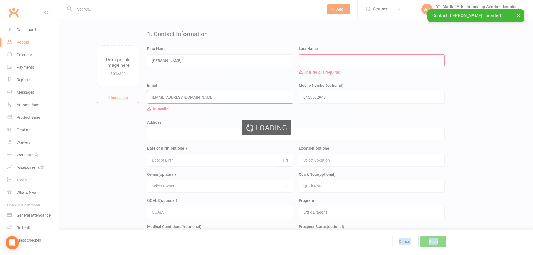
scroll to position [0, 0]
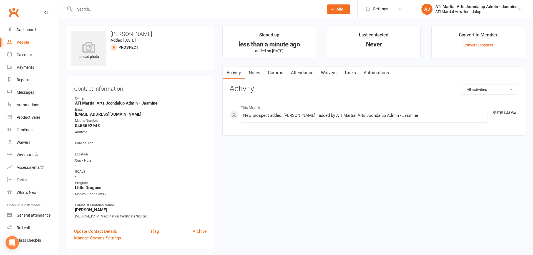
click at [312, 72] on link "Attendance" at bounding box center [302, 72] width 30 height 13
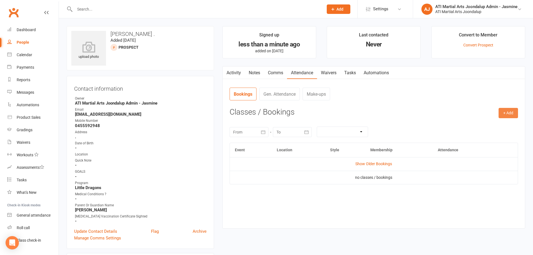
click at [513, 113] on button "+ Add" at bounding box center [508, 113] width 19 height 10
click at [483, 138] on link "Add Appointment" at bounding box center [490, 136] width 55 height 11
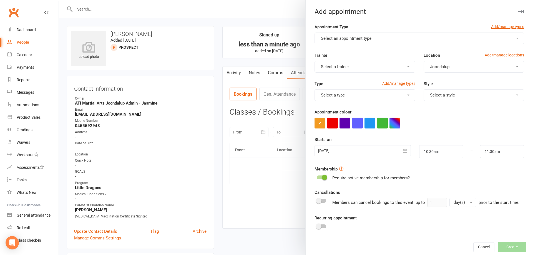
click at [369, 38] on span "Select an appointment type" at bounding box center [346, 38] width 51 height 5
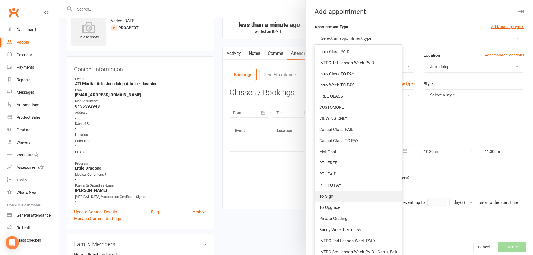
scroll to position [20, 0]
click at [351, 228] on span "Buddy Week free class" at bounding box center [340, 229] width 42 height 5
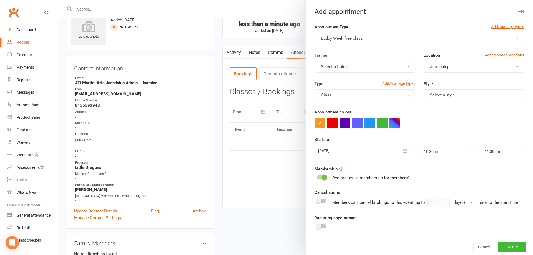
click at [454, 94] on span "Select a style" at bounding box center [442, 95] width 25 height 5
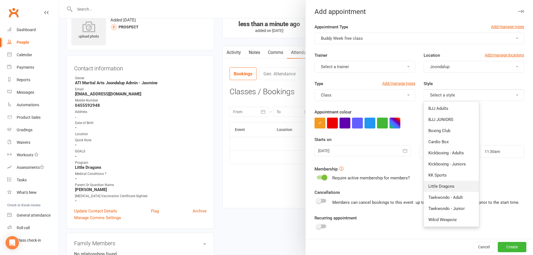
click at [443, 187] on span "Little Dragons" at bounding box center [442, 186] width 26 height 5
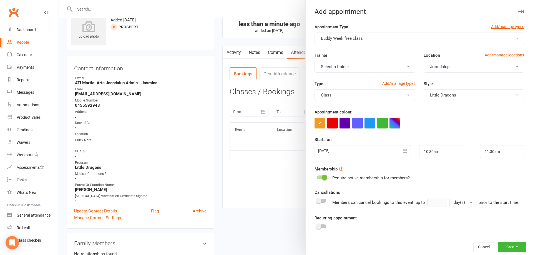
click at [407, 150] on icon "button" at bounding box center [405, 151] width 4 height 4
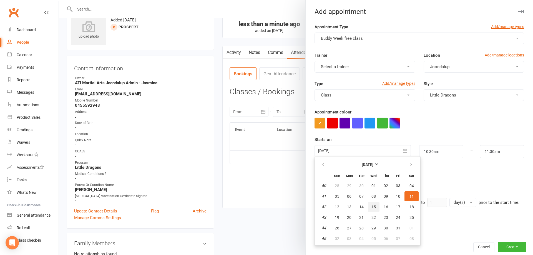
click at [373, 207] on span "15" at bounding box center [374, 206] width 4 height 4
type input "15 Oct 2025"
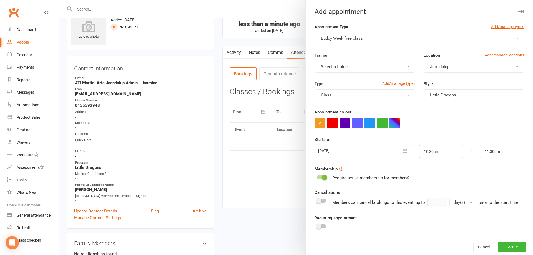
drag, startPoint x: 447, startPoint y: 152, endPoint x: 451, endPoint y: 152, distance: 3.9
click at [447, 152] on input "10:30am" at bounding box center [441, 151] width 44 height 13
type input "4:00pm"
click at [438, 173] on li "4:00pm" at bounding box center [433, 174] width 27 height 8
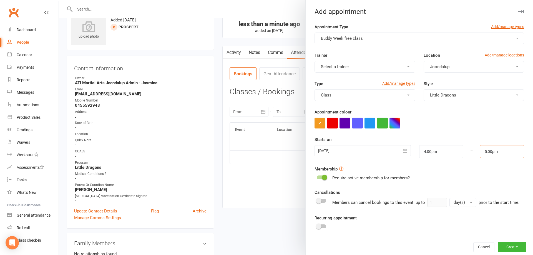
click at [502, 151] on input "5:00pm" at bounding box center [502, 151] width 44 height 13
type input "4:30pm"
click at [498, 168] on li "4:30pm" at bounding box center [494, 165] width 27 height 8
click at [403, 151] on icon "button" at bounding box center [406, 151] width 6 height 6
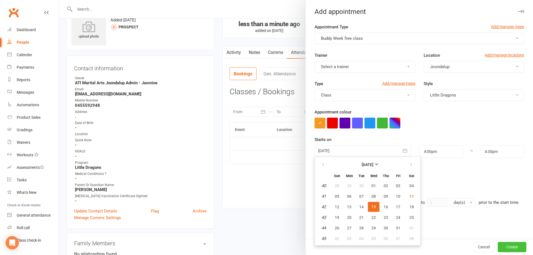
click at [510, 247] on button "Create" at bounding box center [512, 247] width 29 height 10
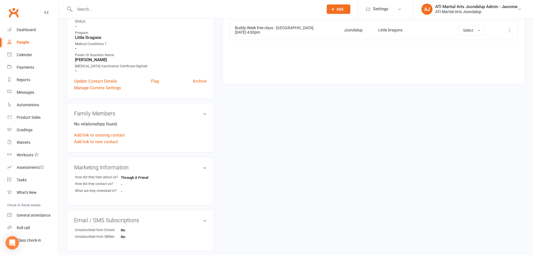
scroll to position [138, 0]
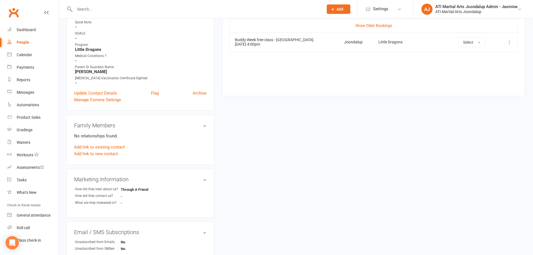
click at [117, 6] on input "text" at bounding box center [196, 9] width 247 height 8
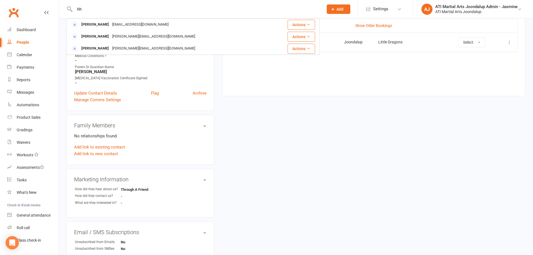
type input "h"
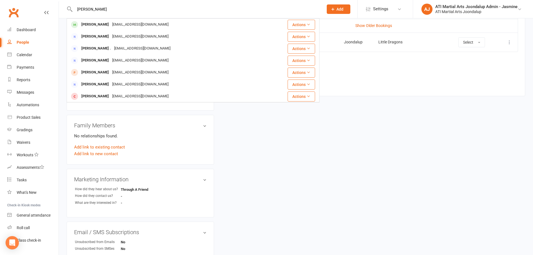
type input "harry tr"
click at [117, 62] on div "rblair@iinet.net.au" at bounding box center [141, 60] width 60 height 8
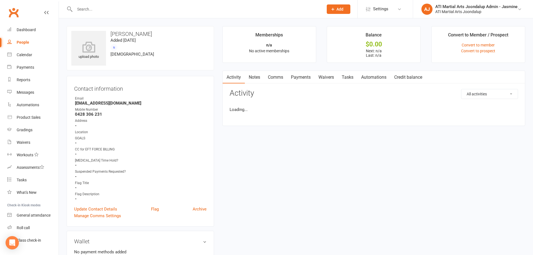
click at [120, 4] on div at bounding box center [193, 9] width 253 height 18
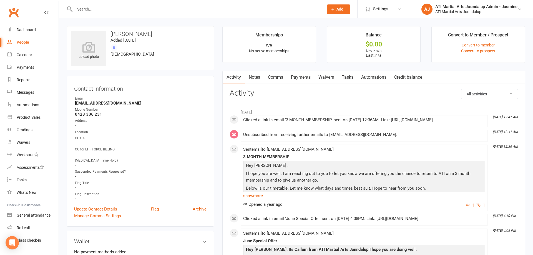
drag, startPoint x: 97, startPoint y: 7, endPoint x: 99, endPoint y: 11, distance: 5.0
click at [98, 8] on input "text" at bounding box center [196, 9] width 247 height 8
type input "harry tr"
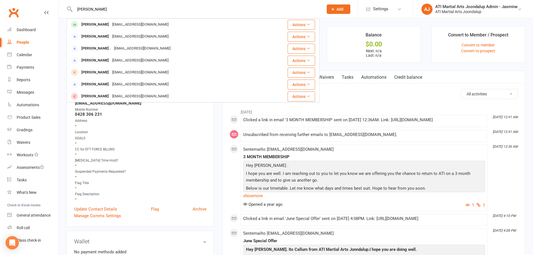
click at [99, 22] on div "Harry Trandos" at bounding box center [95, 25] width 31 height 8
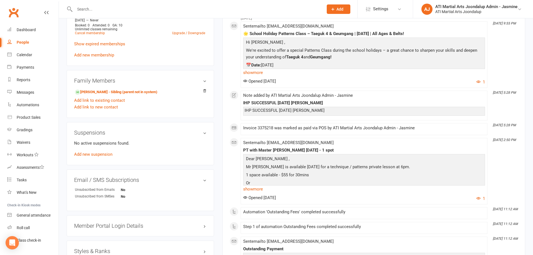
scroll to position [500, 0]
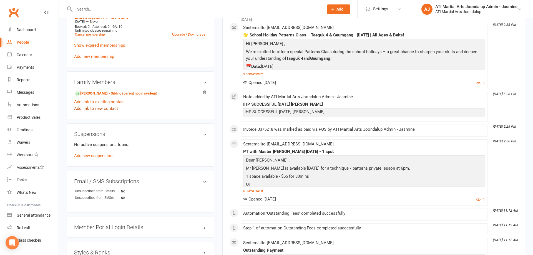
click at [101, 106] on link "Add link to new contact" at bounding box center [96, 108] width 44 height 7
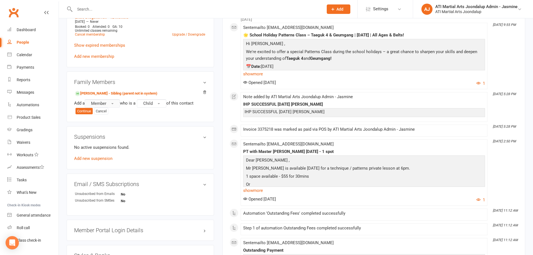
click at [111, 102] on button "Member" at bounding box center [102, 103] width 35 height 8
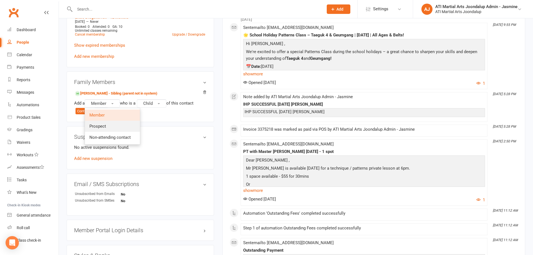
drag, startPoint x: 105, startPoint y: 124, endPoint x: 108, endPoint y: 123, distance: 3.2
click at [105, 124] on span "Prospect" at bounding box center [97, 126] width 17 height 5
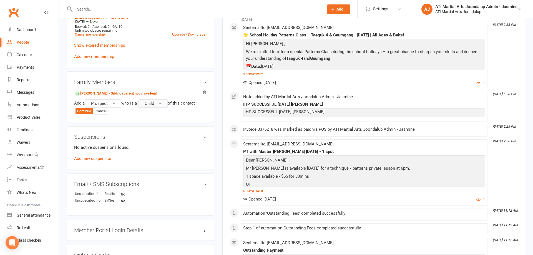
click at [159, 102] on button "Child" at bounding box center [152, 103] width 29 height 8
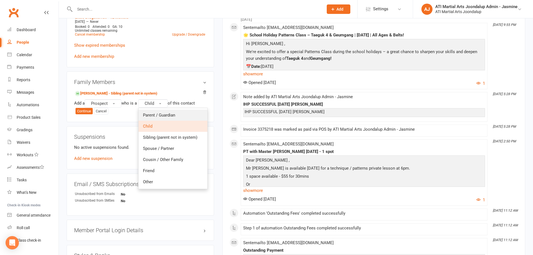
click at [175, 114] on span "Parent / Guardian" at bounding box center [159, 115] width 32 height 5
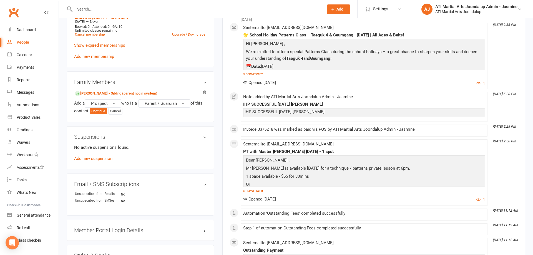
drag, startPoint x: 97, startPoint y: 110, endPoint x: 103, endPoint y: 111, distance: 6.2
click at [97, 110] on button "Continue" at bounding box center [98, 111] width 17 height 7
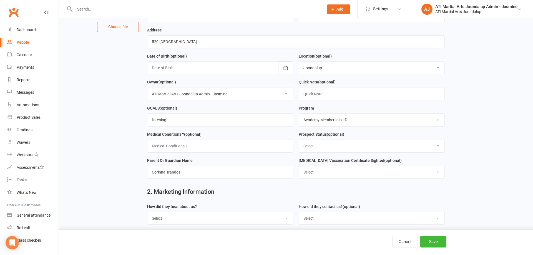
scroll to position [81, 0]
type input "Corinna"
click at [202, 144] on input "text" at bounding box center [220, 145] width 146 height 13
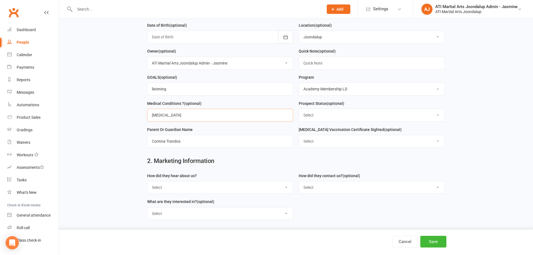
scroll to position [113, 0]
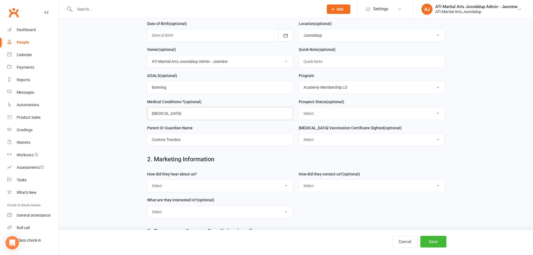
type input "Back Injury"
select select "Boxing Fit (Cardio)"
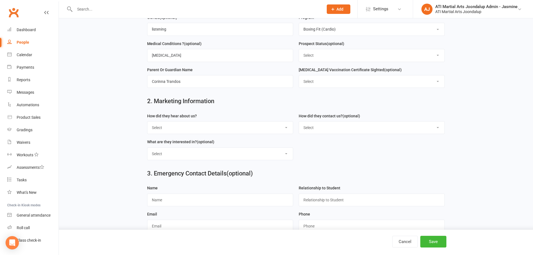
scroll to position [172, 0]
select select "Through A Friend"
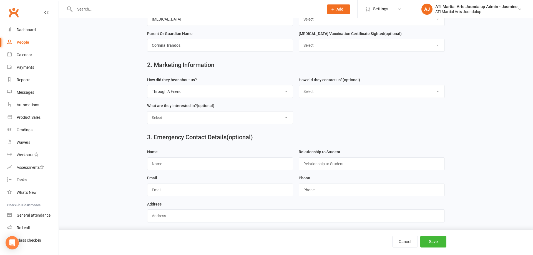
scroll to position [207, 0]
drag, startPoint x: 433, startPoint y: 243, endPoint x: 431, endPoint y: 235, distance: 7.7
click at [433, 243] on button "Save" at bounding box center [434, 242] width 26 height 12
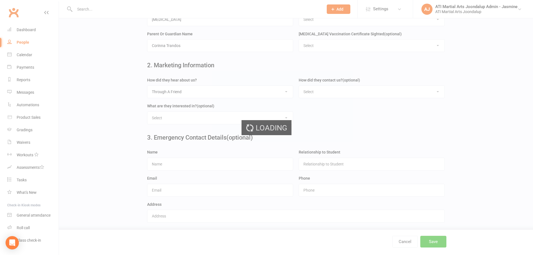
scroll to position [0, 0]
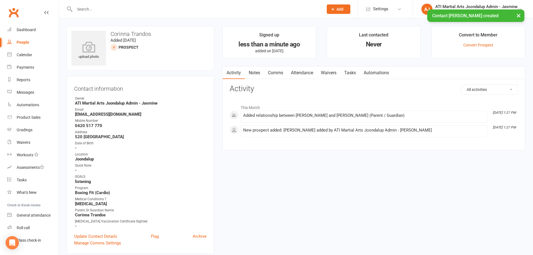
drag, startPoint x: 299, startPoint y: 73, endPoint x: 306, endPoint y: 74, distance: 6.8
click at [299, 73] on link "Attendance" at bounding box center [302, 72] width 30 height 13
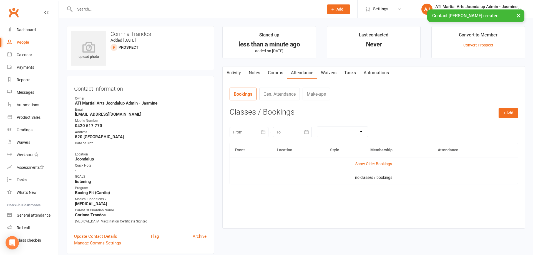
drag, startPoint x: 504, startPoint y: 111, endPoint x: 463, endPoint y: 119, distance: 41.7
click at [504, 110] on button "+ Add" at bounding box center [508, 113] width 19 height 10
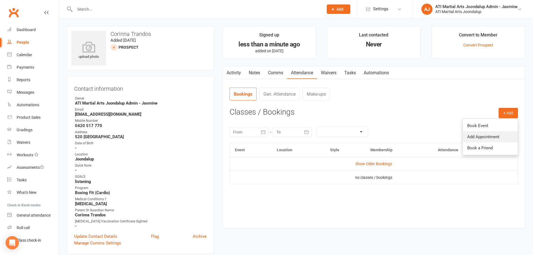
click at [498, 135] on link "Add Appointment" at bounding box center [490, 136] width 55 height 11
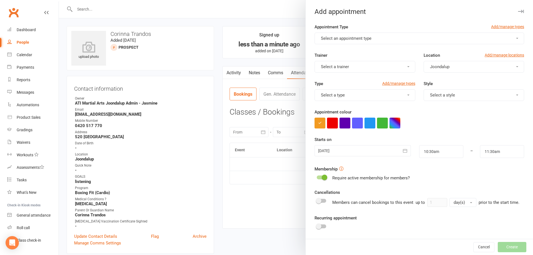
click at [346, 36] on span "Select an appointment type" at bounding box center [346, 38] width 51 height 5
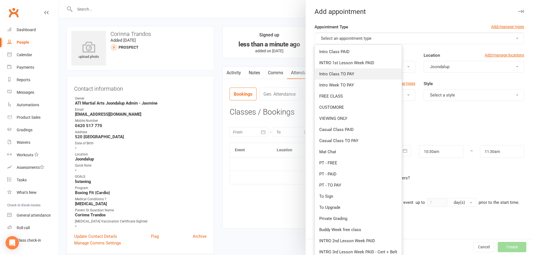
click at [349, 74] on span "Intro Class TO PAY" at bounding box center [336, 73] width 35 height 5
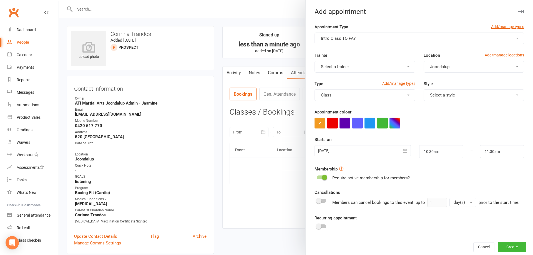
drag, startPoint x: 446, startPoint y: 96, endPoint x: 450, endPoint y: 101, distance: 6.5
click at [446, 96] on span "Select a style" at bounding box center [442, 95] width 25 height 5
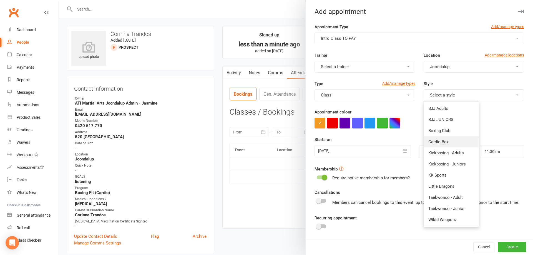
click at [442, 143] on span "Cardio Box" at bounding box center [439, 141] width 20 height 5
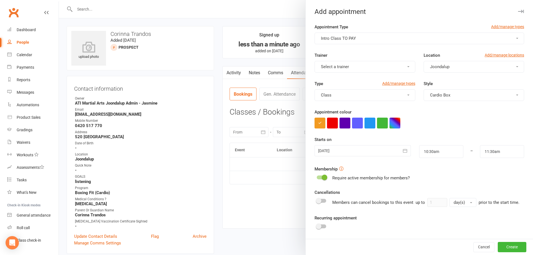
click at [408, 150] on icon "button" at bounding box center [406, 151] width 6 height 6
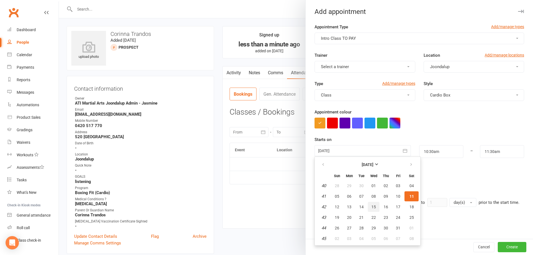
click at [375, 208] on span "15" at bounding box center [374, 206] width 4 height 4
type input "15 Oct 2025"
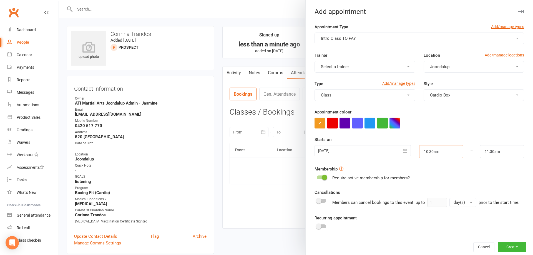
drag, startPoint x: 439, startPoint y: 157, endPoint x: 440, endPoint y: 153, distance: 3.7
click at [440, 153] on input "10:30am" at bounding box center [441, 151] width 44 height 13
type input "4:30pm"
click at [430, 177] on li "4:30pm" at bounding box center [433, 175] width 27 height 8
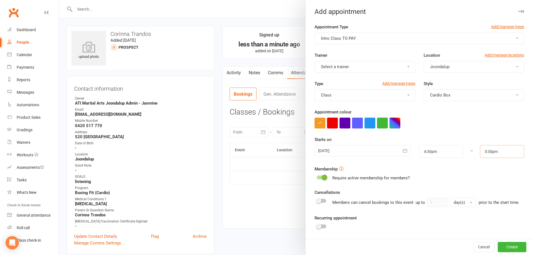
click at [491, 153] on input "5:30pm" at bounding box center [502, 151] width 44 height 13
type input "5:15pm"
click at [492, 162] on li "5:15pm" at bounding box center [494, 162] width 27 height 8
click at [511, 246] on button "Create" at bounding box center [512, 247] width 29 height 10
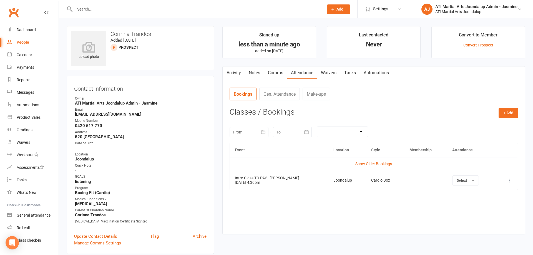
click at [444, 85] on div "Activity Notes Comms Attendance Waivers Tasks Automations Attendance Number of …" at bounding box center [374, 150] width 303 height 168
drag, startPoint x: 242, startPoint y: 71, endPoint x: 268, endPoint y: 74, distance: 26.0
click at [242, 71] on link "Activity" at bounding box center [234, 72] width 22 height 13
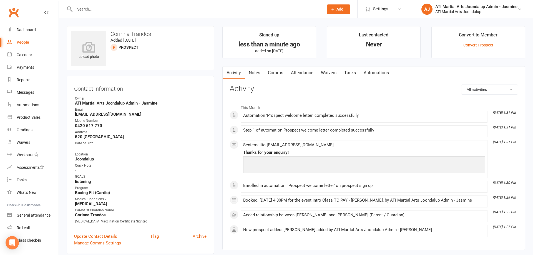
click at [325, 61] on main "Signed up less than a minute ago added on 11 Oct 2025 Last contacted Never Conv…" at bounding box center [373, 140] width 311 height 229
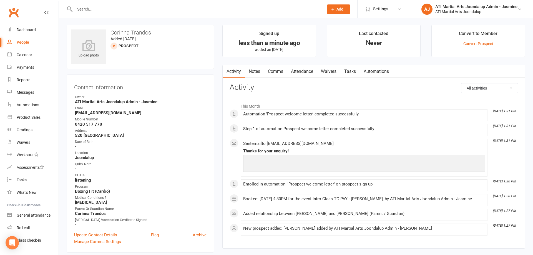
scroll to position [1, 0]
click at [202, 11] on input "text" at bounding box center [196, 9] width 247 height 8
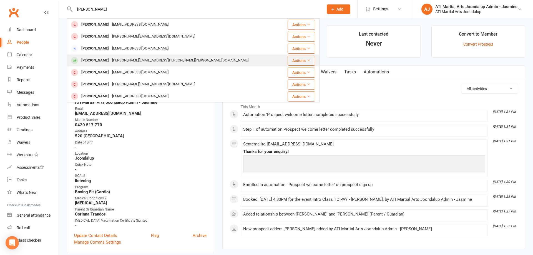
type input "dean"
click at [206, 62] on div "Dean Griffin dean.cassie.griffin@gmail.com" at bounding box center [176, 60] width 219 height 11
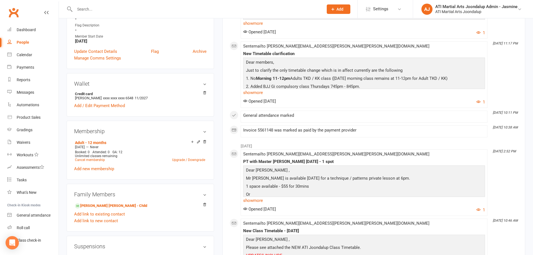
scroll to position [370, 0]
click at [184, 157] on link "Upgrade / Downgrade" at bounding box center [188, 159] width 33 height 4
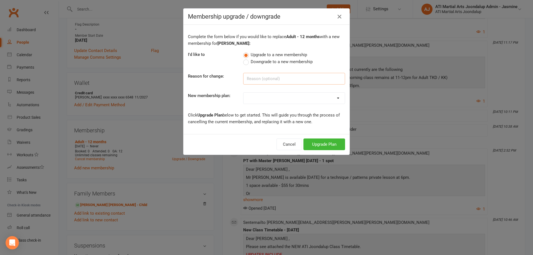
click at [257, 79] on input at bounding box center [294, 79] width 102 height 12
drag, startPoint x: 266, startPoint y: 79, endPoint x: 277, endPoint y: 80, distance: 10.7
click at [267, 79] on input "x2 bjj perbweek" at bounding box center [294, 79] width 102 height 12
type input "x2 bjj per week"
select select "10"
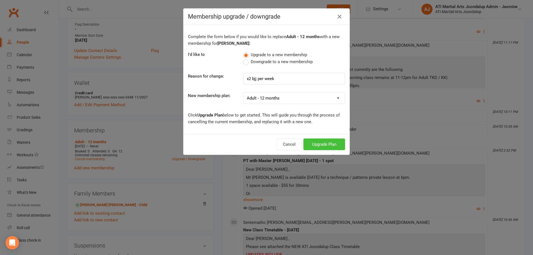
click at [321, 145] on button "Upgrade Plan" at bounding box center [325, 144] width 42 height 12
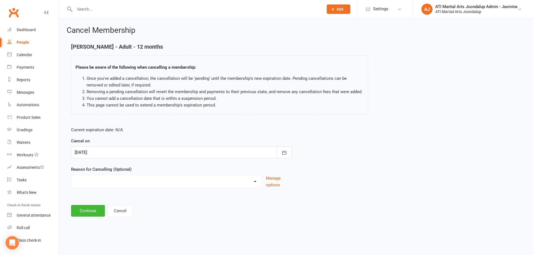
select select "3"
click at [136, 153] on div at bounding box center [181, 152] width 221 height 12
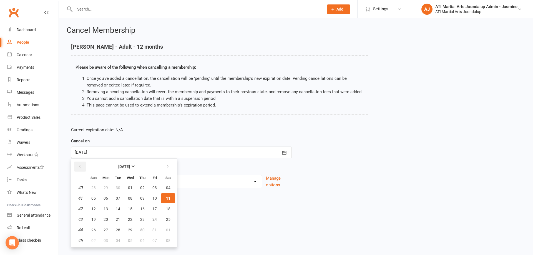
click at [80, 167] on icon "button" at bounding box center [80, 166] width 4 height 4
click at [170, 166] on button "button" at bounding box center [168, 166] width 12 height 10
click at [105, 198] on span "06" at bounding box center [106, 198] width 4 height 4
type input "06 Oct 2025"
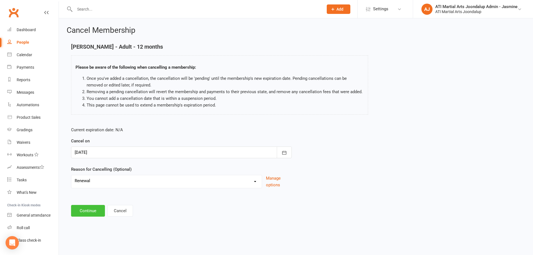
click at [97, 211] on button "Continue" at bounding box center [88, 211] width 34 height 12
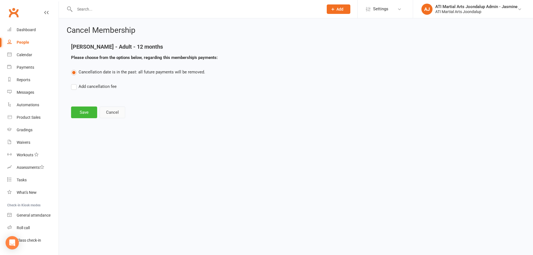
click at [113, 113] on button "Cancel" at bounding box center [113, 112] width 26 height 12
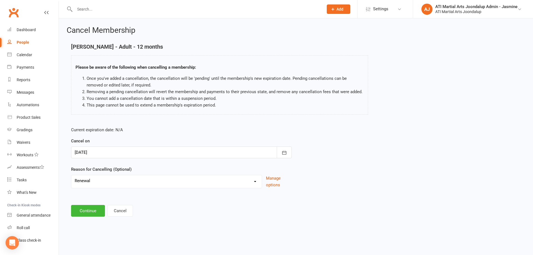
click at [105, 154] on div at bounding box center [181, 152] width 221 height 12
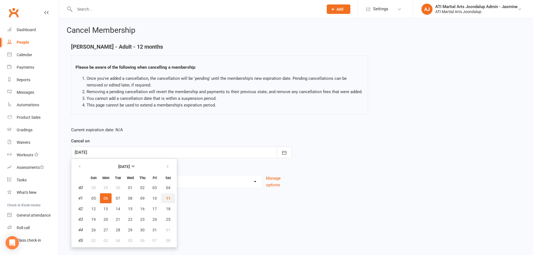
click at [171, 196] on button "11" at bounding box center [168, 198] width 14 height 10
type input "[DATE]"
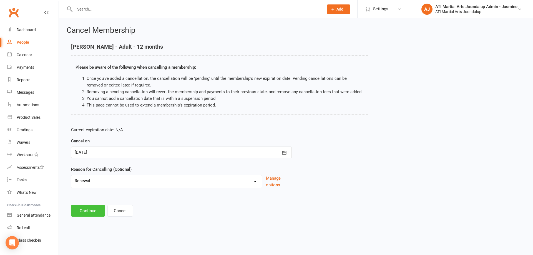
click at [99, 212] on button "Continue" at bounding box center [88, 211] width 34 height 12
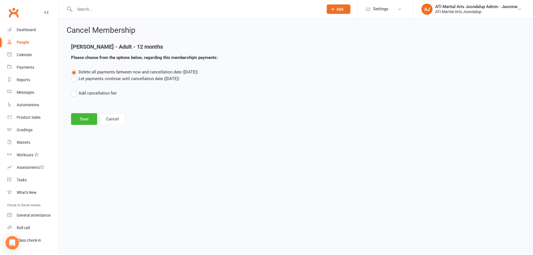
click at [106, 80] on label "Let payments continue until cancellation date (Oct 11, 2025)" at bounding box center [125, 78] width 108 height 7
click at [75, 75] on input "Let payments continue until cancellation date (Oct 11, 2025)" at bounding box center [73, 75] width 4 height 0
click at [78, 117] on button "Save" at bounding box center [84, 119] width 26 height 12
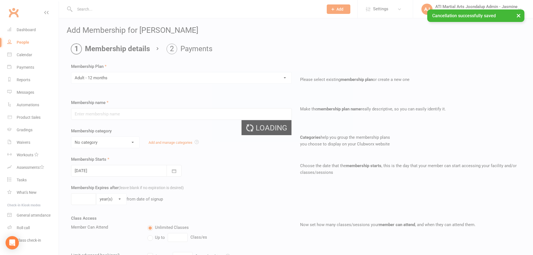
type input "Adult - 12 months"
select select "2"
type input "0"
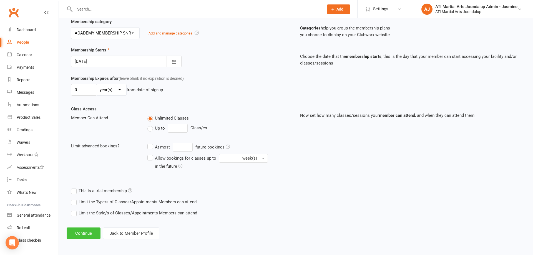
scroll to position [109, 0]
click at [83, 229] on button "Continue" at bounding box center [84, 234] width 34 height 12
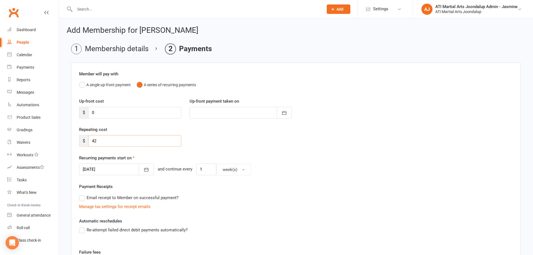
drag, startPoint x: 96, startPoint y: 141, endPoint x: 69, endPoint y: 137, distance: 26.4
click at [70, 138] on main "Membership details Payments Member will pay with A single up-front payment A se…" at bounding box center [296, 193] width 459 height 299
type input "30"
click at [107, 170] on div at bounding box center [116, 169] width 75 height 12
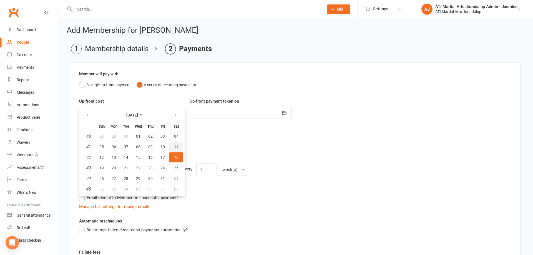
click at [175, 147] on span "11" at bounding box center [176, 146] width 4 height 4
type input "[DATE]"
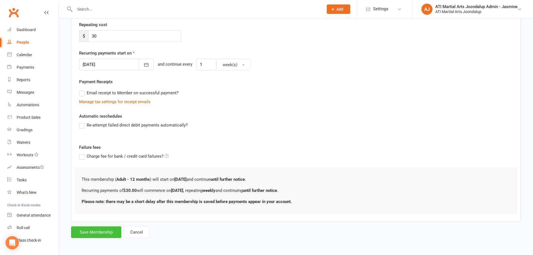
scroll to position [104, 0]
click at [103, 233] on button "Save Membership" at bounding box center [96, 232] width 50 height 12
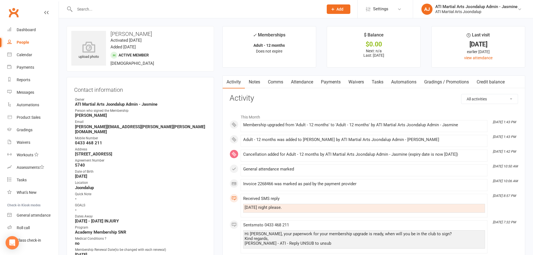
click at [258, 84] on link "Notes" at bounding box center [254, 82] width 19 height 13
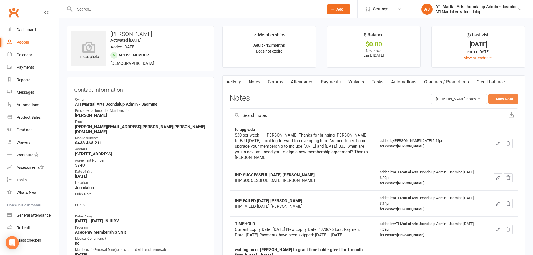
click at [502, 99] on button "+ New Note" at bounding box center [504, 99] width 30 height 10
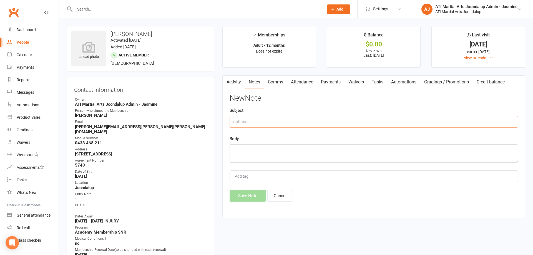
click at [323, 117] on input "text" at bounding box center [374, 122] width 289 height 12
type input "upgrade"
type textarea "done"
click at [246, 196] on button "Save Note" at bounding box center [248, 196] width 36 height 12
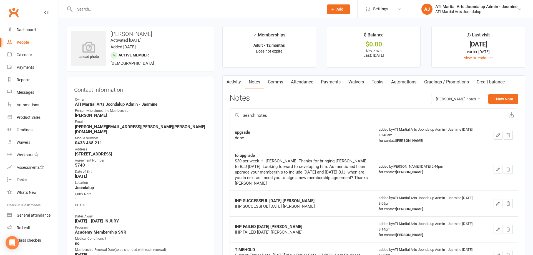
click at [95, 11] on input "text" at bounding box center [196, 9] width 247 height 8
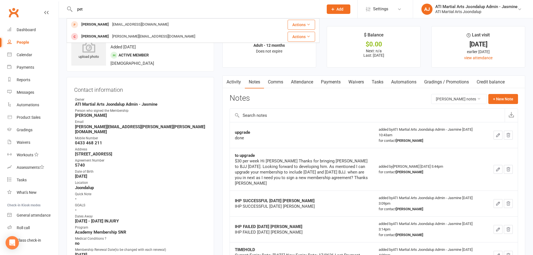
type input "pet"
drag, startPoint x: 141, startPoint y: 4, endPoint x: 112, endPoint y: 24, distance: 34.9
click at [111, 24] on div "Peyton Mcdonogh" at bounding box center [95, 25] width 31 height 8
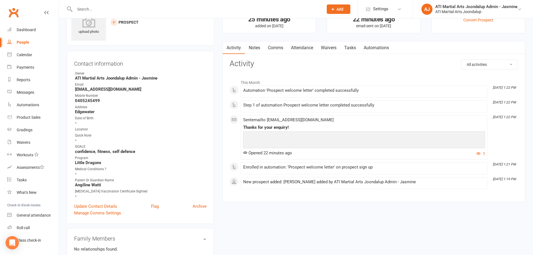
scroll to position [33, 0]
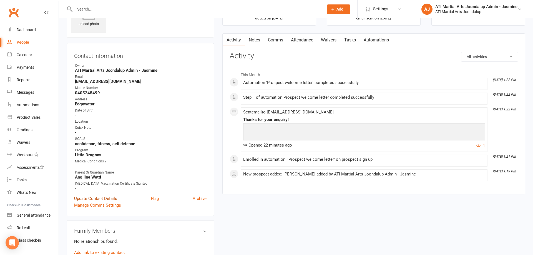
click at [104, 198] on link "Update Contact Details" at bounding box center [95, 198] width 43 height 7
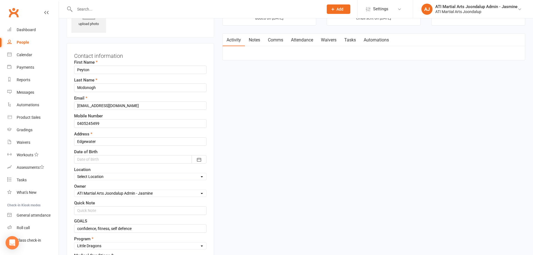
scroll to position [26, 0]
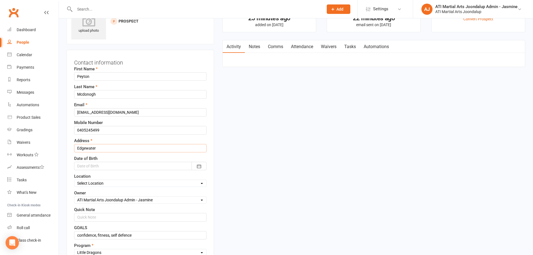
drag, startPoint x: 105, startPoint y: 150, endPoint x: 68, endPoint y: 149, distance: 37.2
click at [68, 149] on div "Contact information First Name Peyton Last Name Mcdonogh Email angilinew@gmail.…" at bounding box center [141, 200] width 148 height 301
type input "16 Cliffside trail, Edgewater 6027"
click at [92, 164] on div at bounding box center [140, 166] width 133 height 8
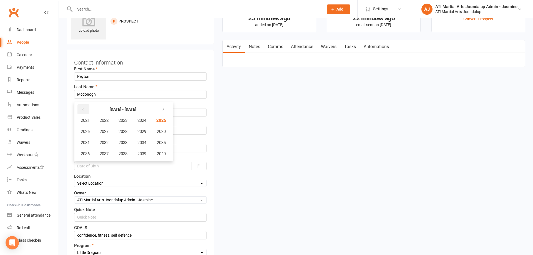
click at [85, 111] on button "button" at bounding box center [84, 109] width 12 height 10
click at [151, 154] on button "2019" at bounding box center [142, 153] width 18 height 11
click at [151, 141] on span "September" at bounding box center [156, 142] width 20 height 5
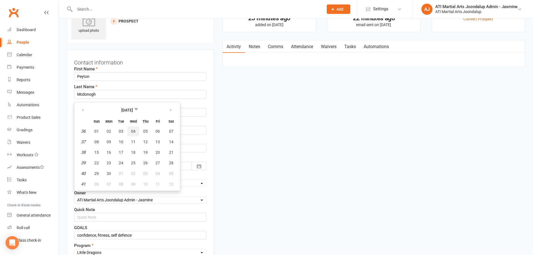
click at [135, 131] on span "04" at bounding box center [133, 131] width 4 height 4
type input "04 Sep 2019"
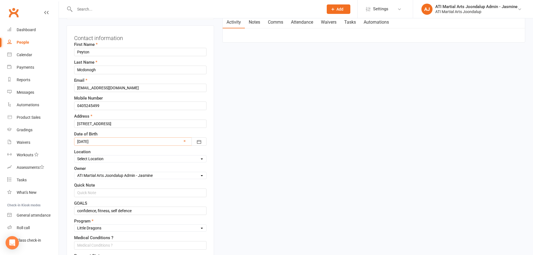
scroll to position [51, 0]
select select "0"
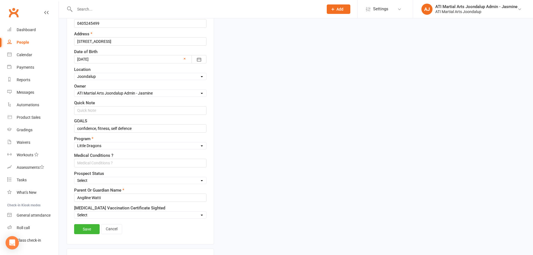
scroll to position [134, 0]
click at [89, 229] on link "Save" at bounding box center [87, 228] width 26 height 10
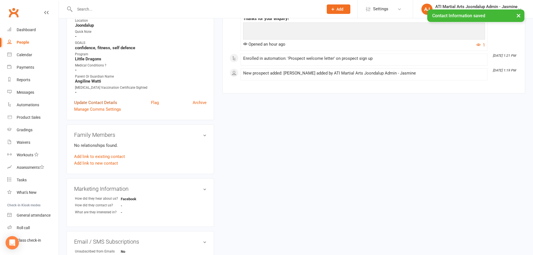
click at [107, 101] on link "Update Contact Details" at bounding box center [95, 102] width 43 height 7
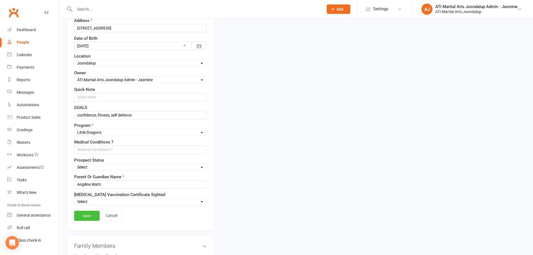
scroll to position [147, 0]
click at [88, 216] on link "Save" at bounding box center [87, 215] width 26 height 10
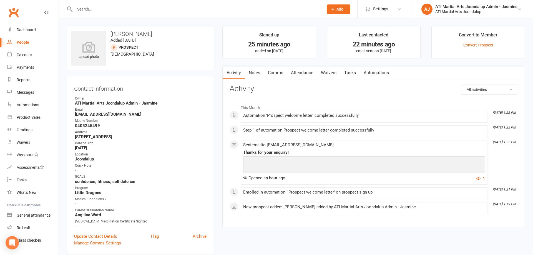
scroll to position [0, 0]
click at [469, 44] on link "Convert Prospect" at bounding box center [479, 45] width 30 height 4
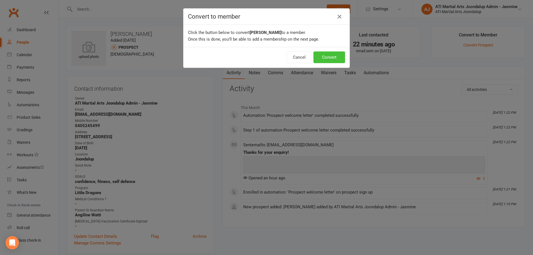
click at [335, 56] on button "Convert" at bounding box center [330, 57] width 32 height 12
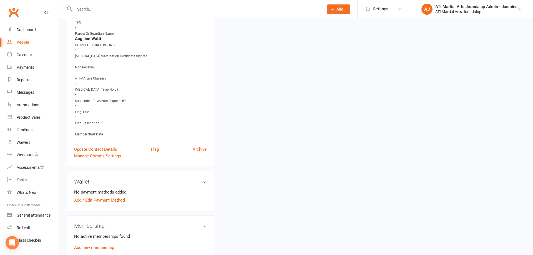
scroll to position [269, 0]
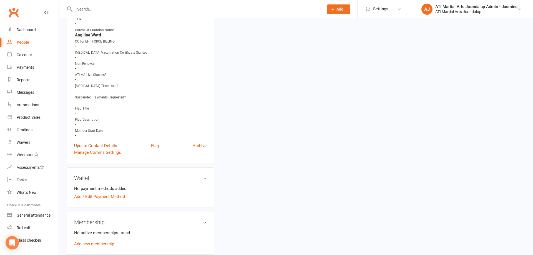
click at [100, 144] on link "Update Contact Details" at bounding box center [95, 145] width 43 height 7
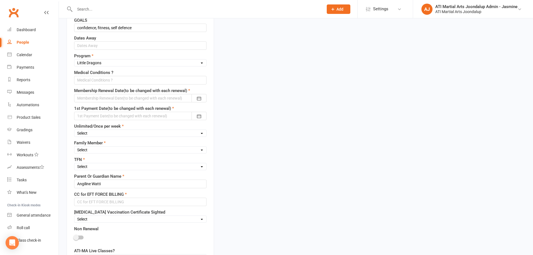
scroll to position [26, 0]
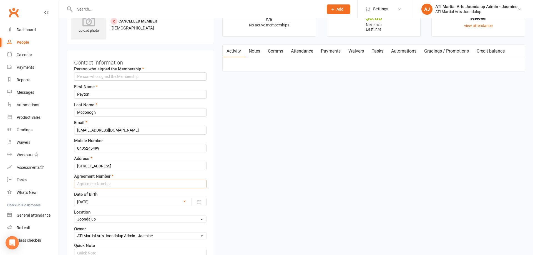
click at [95, 183] on input "text" at bounding box center [140, 183] width 133 height 8
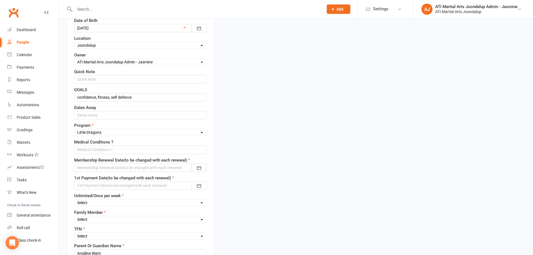
scroll to position [201, 0]
type input "6098"
click at [118, 165] on div at bounding box center [140, 166] width 133 height 8
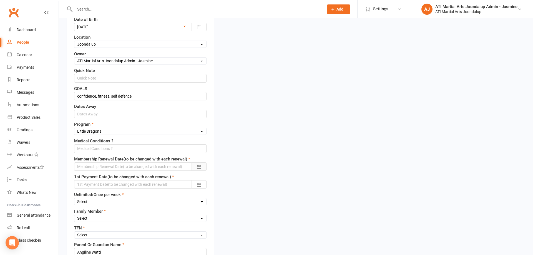
click at [195, 165] on button "button" at bounding box center [199, 166] width 15 height 8
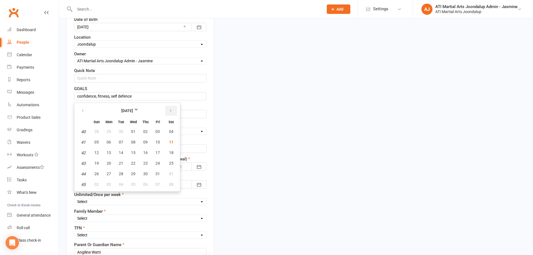
click at [173, 108] on button "button" at bounding box center [171, 111] width 12 height 10
click at [147, 107] on button "November 2025" at bounding box center [127, 111] width 73 height 10
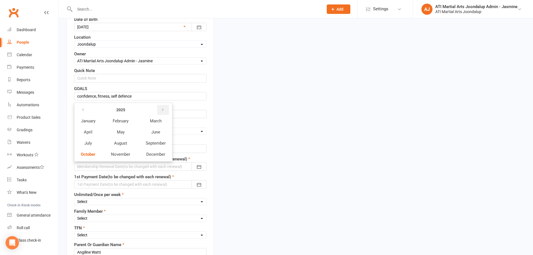
click at [165, 108] on icon "button" at bounding box center [163, 110] width 4 height 4
click at [88, 153] on span "October" at bounding box center [88, 154] width 15 height 5
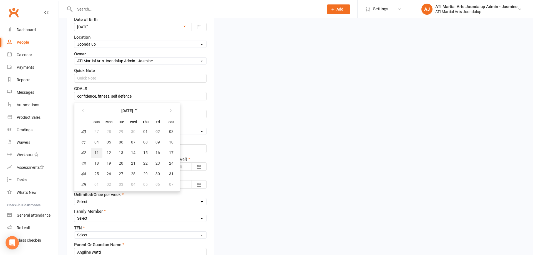
click at [96, 152] on span "11" at bounding box center [96, 152] width 4 height 4
type input "[DATE]"
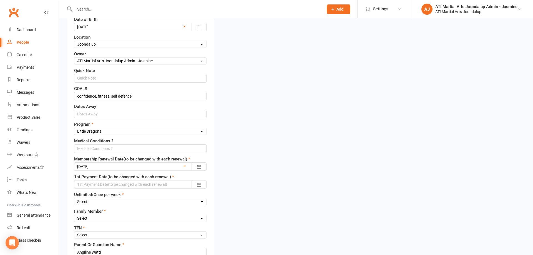
click at [153, 181] on div at bounding box center [140, 184] width 133 height 8
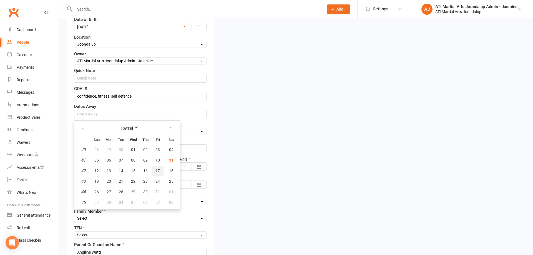
click at [159, 168] on span "17" at bounding box center [158, 170] width 4 height 4
type input "[DATE]"
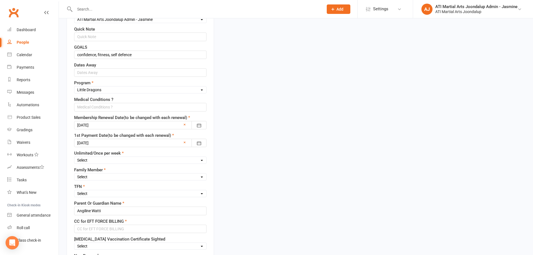
scroll to position [246, 0]
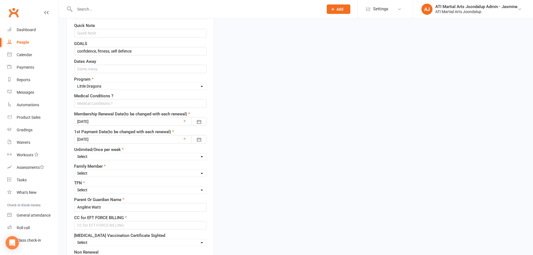
select select "Unlimited"
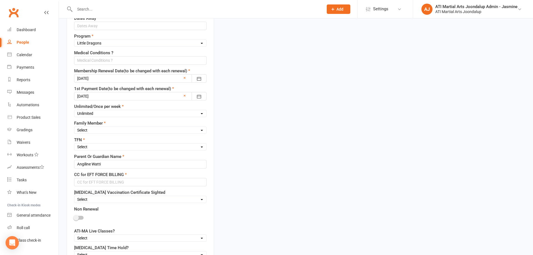
scroll to position [289, 0]
select select "Yes"
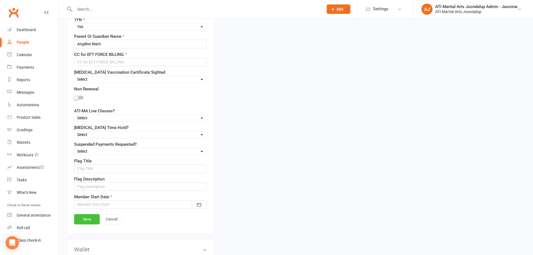
scroll to position [409, 0]
click at [108, 202] on div at bounding box center [140, 204] width 133 height 8
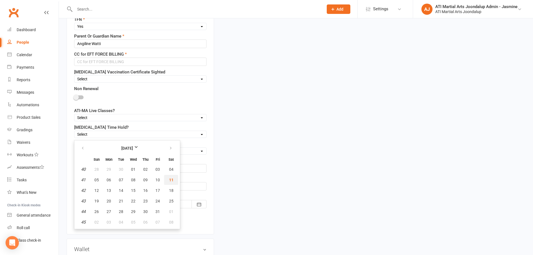
click at [173, 179] on span "11" at bounding box center [171, 180] width 4 height 4
type input "[DATE]"
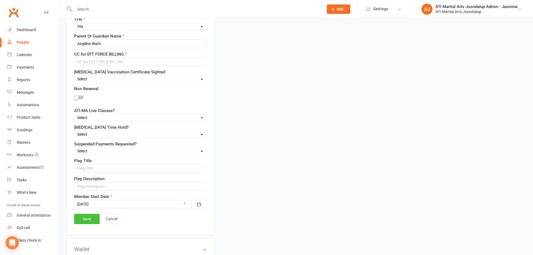
click at [88, 214] on link "Save" at bounding box center [87, 219] width 26 height 10
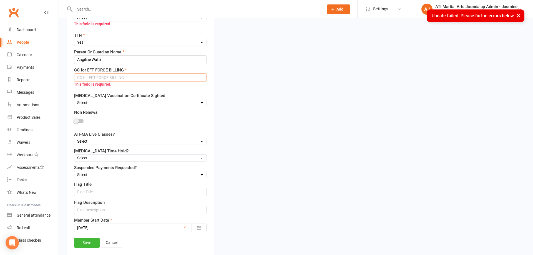
click at [105, 76] on input "text" at bounding box center [140, 77] width 133 height 8
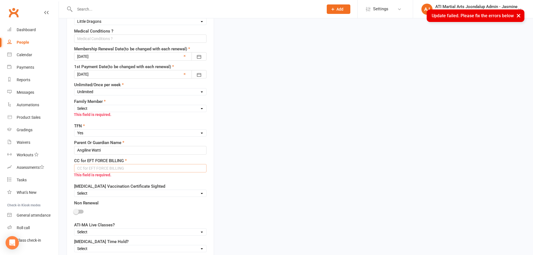
scroll to position [316, 0]
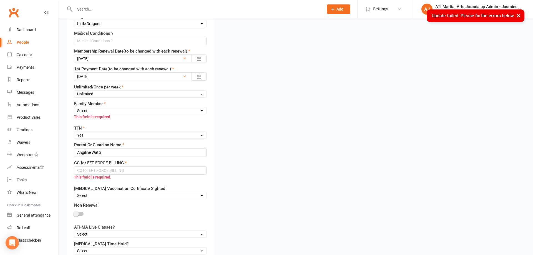
select select "1st"
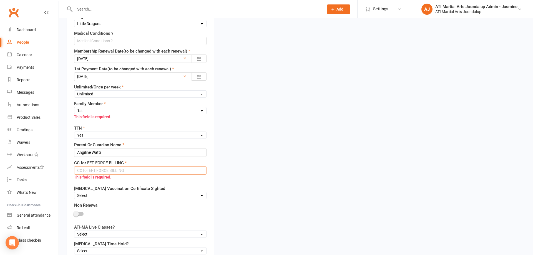
click at [109, 168] on input "text" at bounding box center [140, 170] width 133 height 8
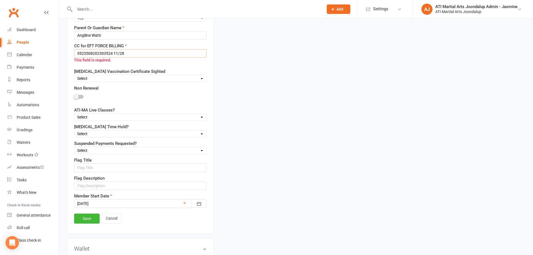
scroll to position [434, 0]
type input "5523508202303524 11/28"
click at [88, 217] on link "Save" at bounding box center [87, 217] width 26 height 10
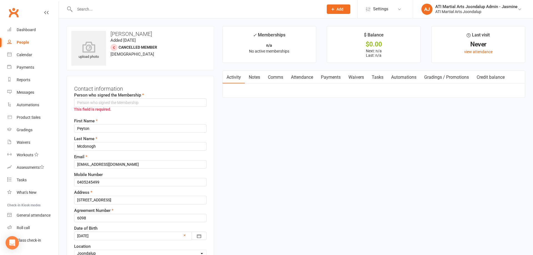
scroll to position [0, 0]
click at [104, 102] on input "text" at bounding box center [140, 102] width 133 height 8
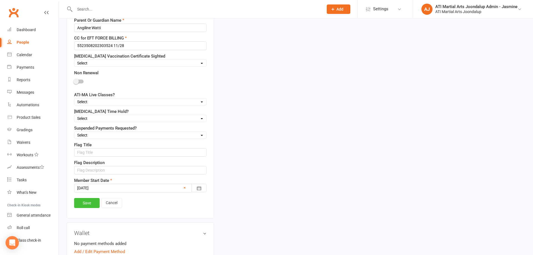
scroll to position [436, 0]
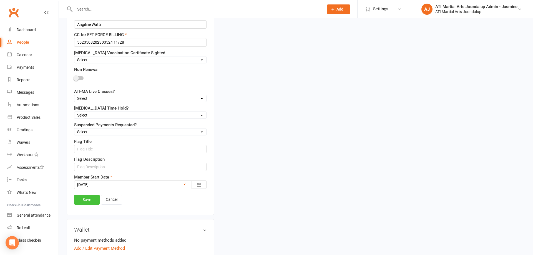
type input "Angiline katti"
click at [85, 196] on link "Save" at bounding box center [87, 199] width 26 height 10
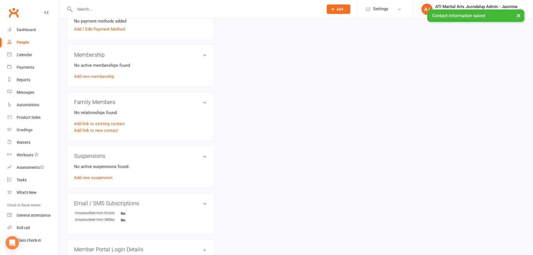
click at [104, 76] on link "Add new membership" at bounding box center [94, 76] width 40 height 5
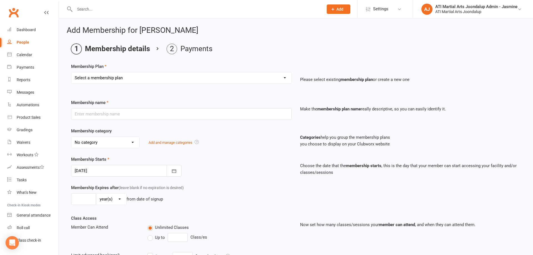
select select "2"
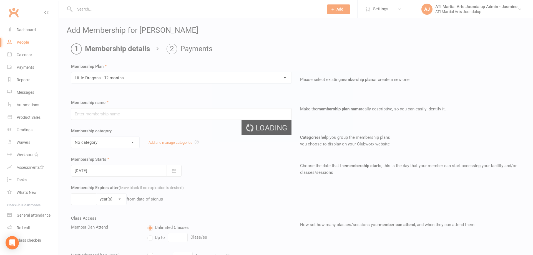
type input "Little Dragons - 12 months"
select select "15"
type input "0"
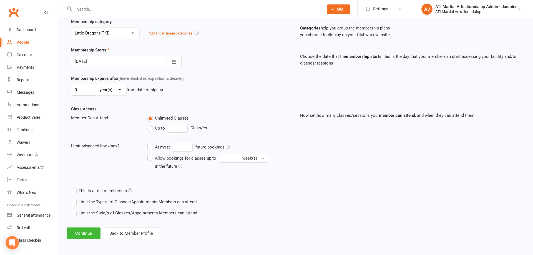
scroll to position [109, 0]
drag, startPoint x: 84, startPoint y: 233, endPoint x: 89, endPoint y: 233, distance: 4.8
click at [84, 233] on button "Continue" at bounding box center [84, 234] width 34 height 12
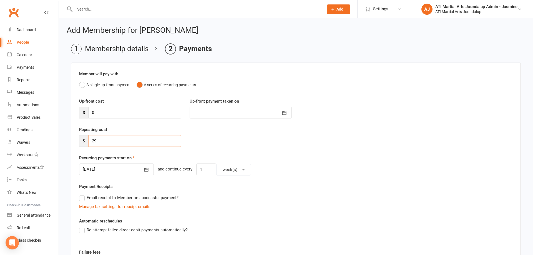
drag, startPoint x: 103, startPoint y: 141, endPoint x: 59, endPoint y: 139, distance: 43.1
click at [63, 141] on div "Add Membership for Peyton Mcdonogh Membership details Payments Member will pay …" at bounding box center [296, 184] width 474 height 333
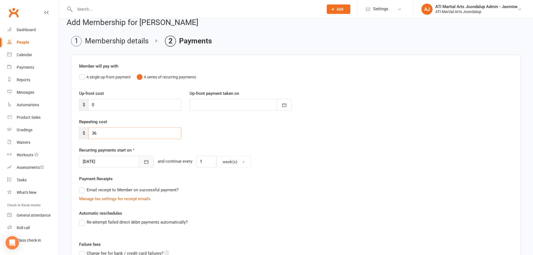
type input "36"
click at [145, 162] on button "button" at bounding box center [146, 162] width 15 height 12
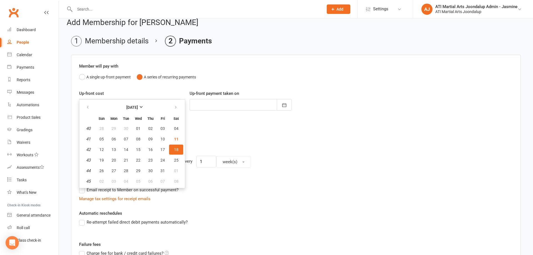
click at [162, 151] on span "17" at bounding box center [163, 149] width 4 height 4
type input "[DATE]"
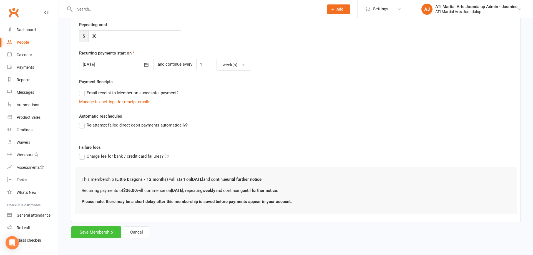
scroll to position [104, 0]
click at [103, 228] on button "Save Membership" at bounding box center [96, 232] width 50 height 12
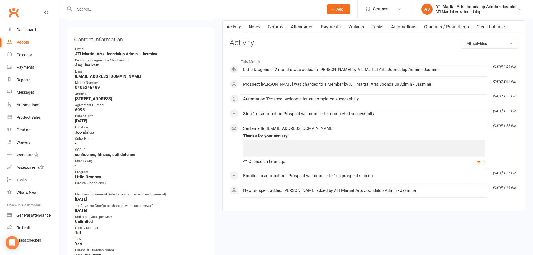
scroll to position [51, 0]
click at [94, 10] on input "text" at bounding box center [196, 9] width 247 height 8
type input "[PERSON_NAME]"
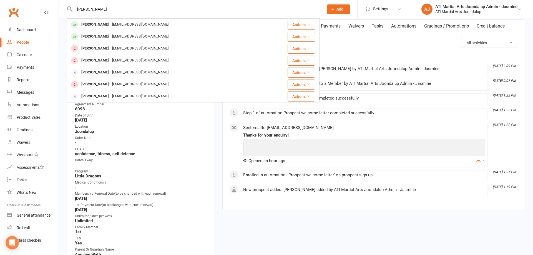
click at [98, 23] on div "[PERSON_NAME]" at bounding box center [95, 25] width 31 height 8
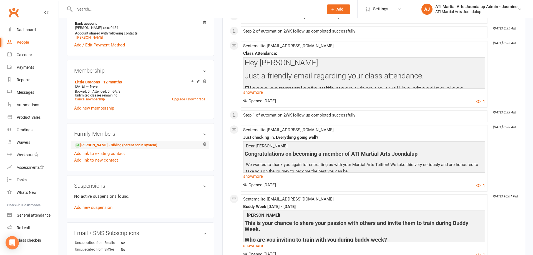
scroll to position [435, 0]
click at [91, 159] on link "Add link to new contact" at bounding box center [96, 159] width 44 height 7
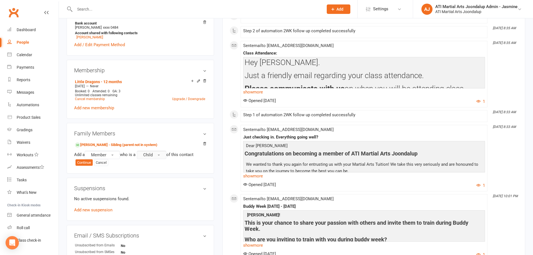
click at [159, 153] on button "Child" at bounding box center [151, 155] width 29 height 8
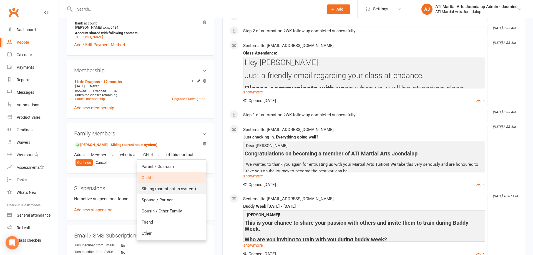
click at [176, 188] on span "Sibling (parent not in system)" at bounding box center [169, 188] width 54 height 5
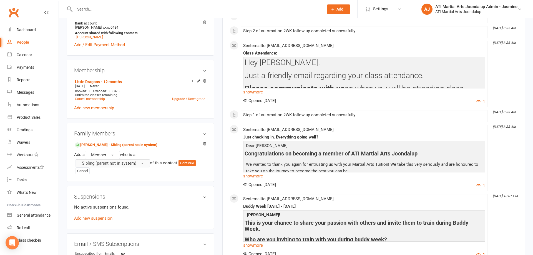
click at [143, 163] on button "Sibling (parent not in system)" at bounding box center [113, 163] width 74 height 8
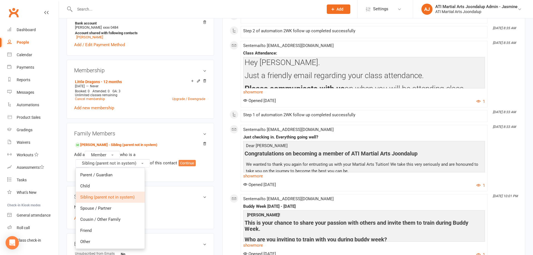
click at [193, 161] on button "Continue" at bounding box center [187, 163] width 17 height 7
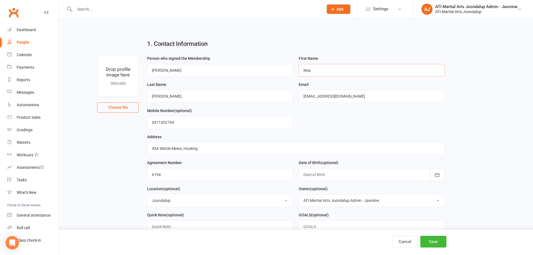
type input "Noa"
drag, startPoint x: 170, startPoint y: 174, endPoint x: 155, endPoint y: 176, distance: 14.9
click at [158, 178] on input "6194" at bounding box center [220, 174] width 146 height 13
drag, startPoint x: 146, startPoint y: 175, endPoint x: 139, endPoint y: 175, distance: 7.5
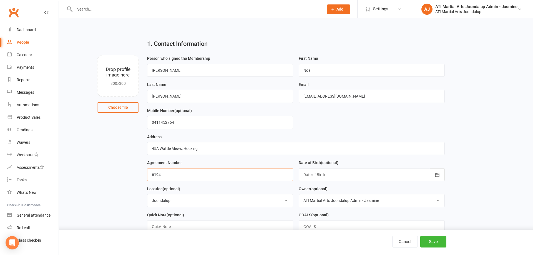
drag, startPoint x: 169, startPoint y: 174, endPoint x: 136, endPoint y: 174, distance: 33.6
type input "5800"
click at [382, 176] on div at bounding box center [372, 174] width 146 height 13
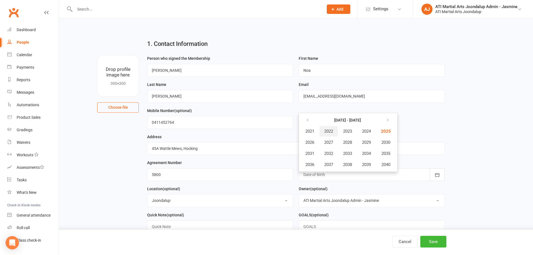
click at [331, 129] on span "2022" at bounding box center [328, 131] width 9 height 5
click at [369, 151] on span "September" at bounding box center [369, 153] width 20 height 5
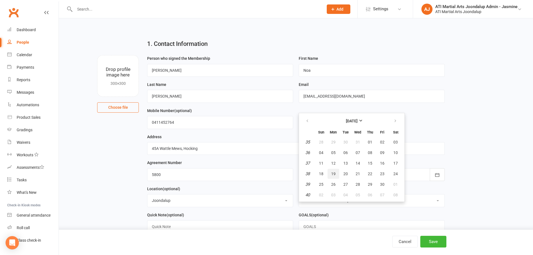
click at [336, 173] on button "19" at bounding box center [334, 174] width 12 height 10
type input "19 Sep 2022"
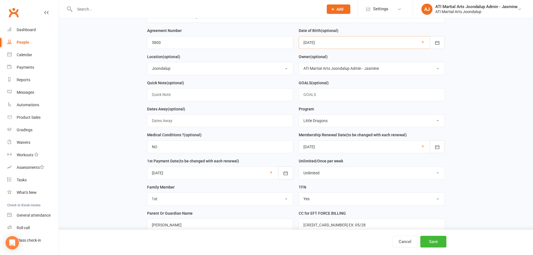
scroll to position [133, 0]
click at [344, 142] on div at bounding box center [372, 146] width 146 height 13
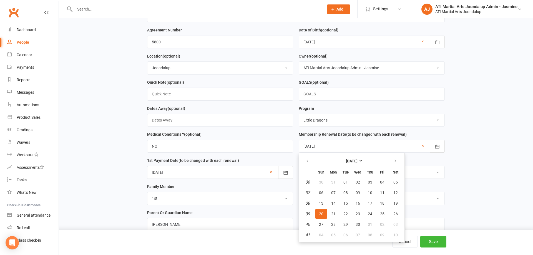
scroll to position [133, 0]
click at [396, 158] on icon "button" at bounding box center [396, 160] width 4 height 4
click at [324, 201] on button "11" at bounding box center [322, 202] width 12 height 10
type input "[DATE]"
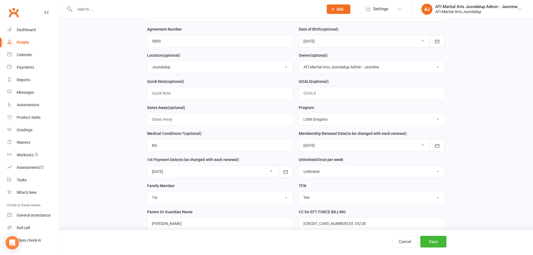
click at [211, 168] on div at bounding box center [220, 171] width 146 height 13
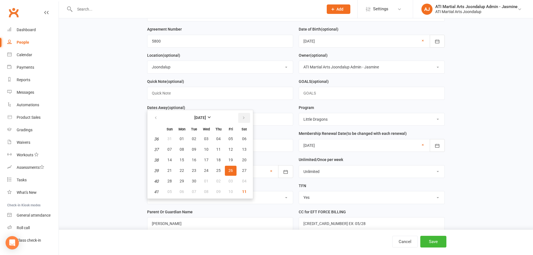
click at [243, 116] on icon "button" at bounding box center [244, 118] width 4 height 4
click at [233, 159] on span "17" at bounding box center [231, 161] width 4 height 4
type input "[DATE]"
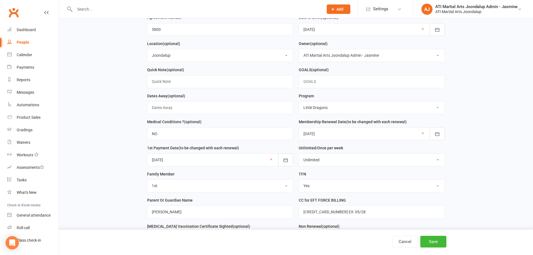
scroll to position [149, 0]
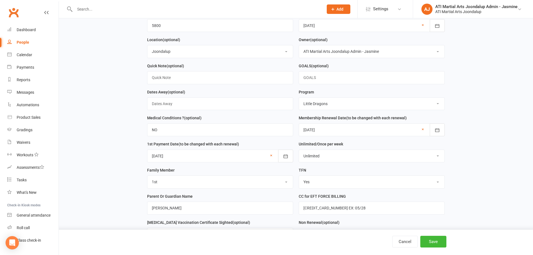
select select "Once per week"
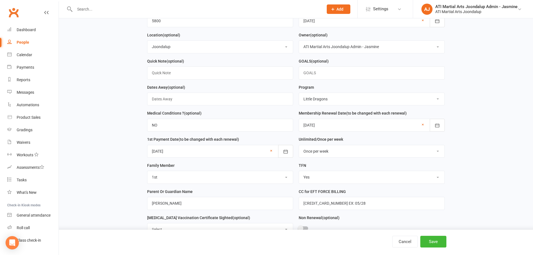
scroll to position [158, 0]
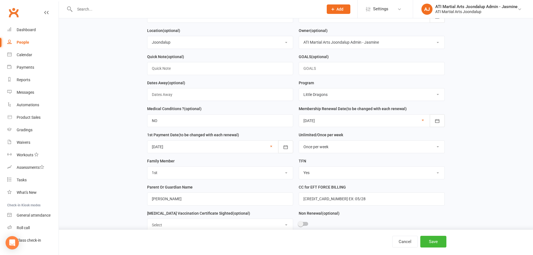
select select "3rd"
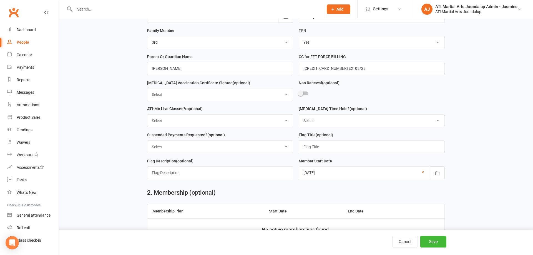
scroll to position [289, 0]
click at [359, 167] on div at bounding box center [372, 171] width 146 height 13
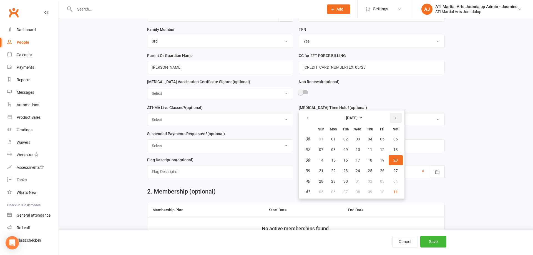
click at [395, 116] on icon "button" at bounding box center [396, 118] width 4 height 4
drag, startPoint x: 396, startPoint y: 148, endPoint x: 383, endPoint y: 154, distance: 14.3
click at [396, 148] on span "11" at bounding box center [396, 149] width 4 height 4
type input "[DATE]"
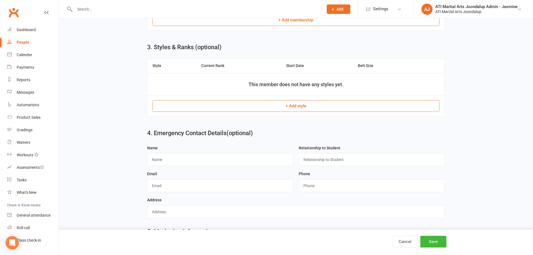
scroll to position [521, 0]
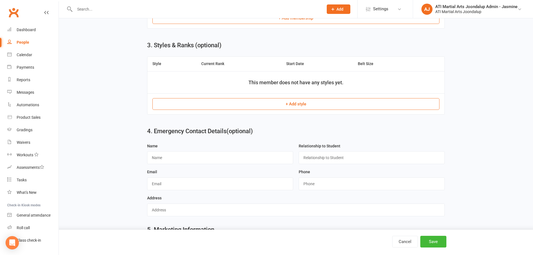
click at [436, 241] on button "Save" at bounding box center [434, 242] width 26 height 12
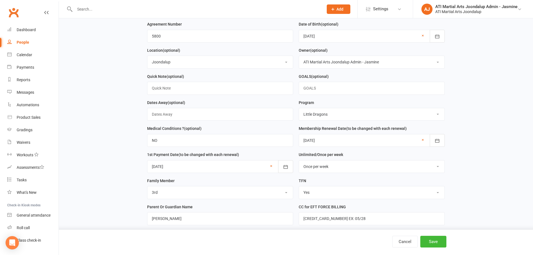
scroll to position [138, 0]
click at [406, 241] on button "Cancel" at bounding box center [406, 242] width 26 height 12
select select "100"
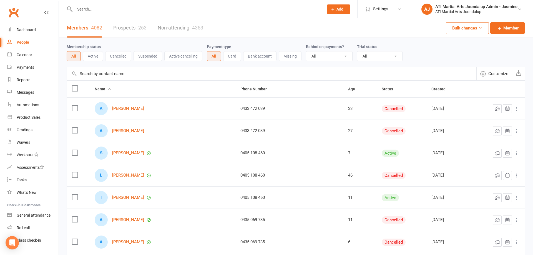
click at [103, 13] on input "text" at bounding box center [196, 9] width 247 height 8
click at [507, 29] on span "Member" at bounding box center [511, 28] width 15 height 7
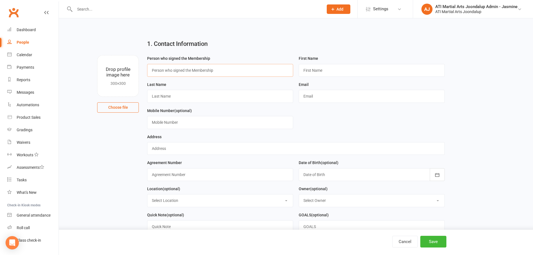
click at [238, 73] on input "text" at bounding box center [220, 70] width 146 height 13
type input "[PERSON_NAME]"
type input "Noa"
type input "[PERSON_NAME]"
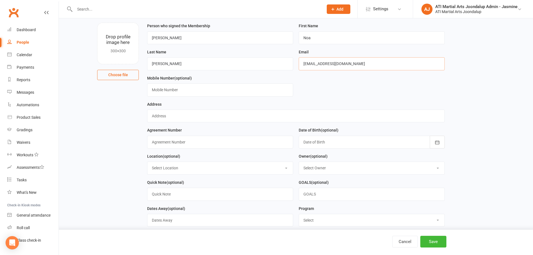
scroll to position [34, 0]
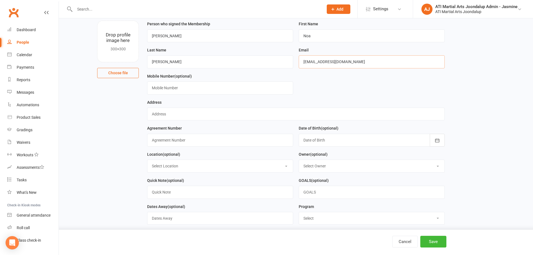
type input "[EMAIL_ADDRESS][DOMAIN_NAME]"
click at [323, 141] on div at bounding box center [372, 140] width 146 height 13
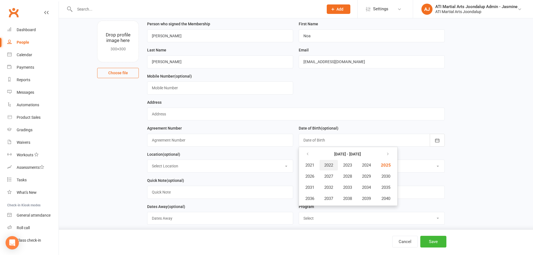
click at [330, 166] on span "2022" at bounding box center [328, 165] width 9 height 5
click at [344, 188] on span "August" at bounding box center [339, 187] width 13 height 5
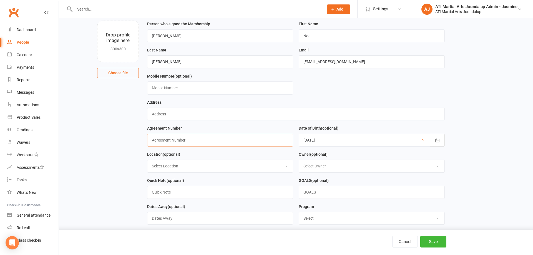
click at [206, 141] on input "text" at bounding box center [220, 140] width 146 height 13
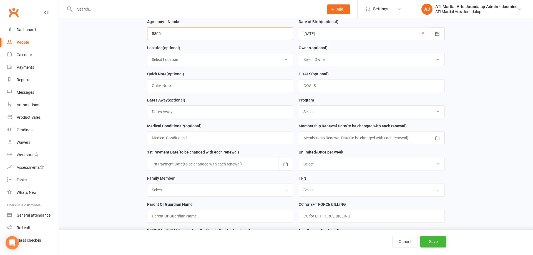
scroll to position [141, 0]
type input "5800"
click at [339, 139] on div at bounding box center [372, 137] width 146 height 13
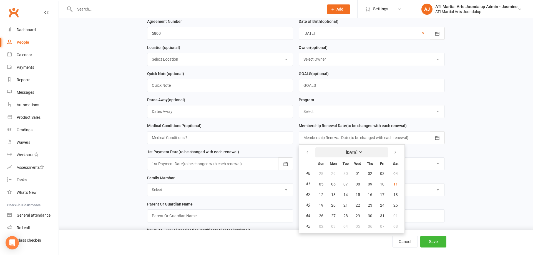
click at [358, 151] on strong "[DATE]" at bounding box center [352, 152] width 12 height 4
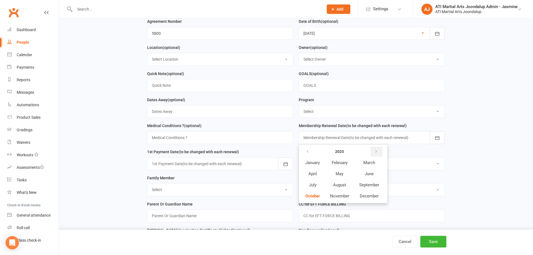
click at [379, 148] on button "button" at bounding box center [377, 151] width 12 height 10
click at [317, 193] on span "October" at bounding box center [313, 195] width 15 height 5
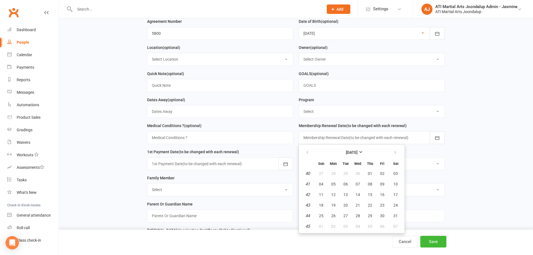
click at [324, 192] on button "11" at bounding box center [322, 194] width 12 height 10
type input "[DATE]"
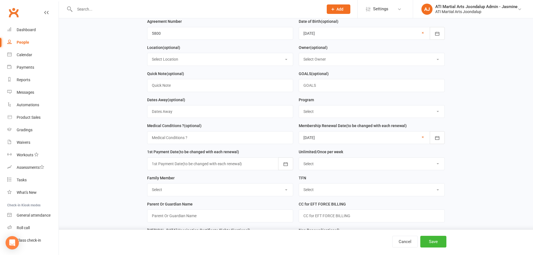
click at [234, 157] on div at bounding box center [220, 163] width 146 height 13
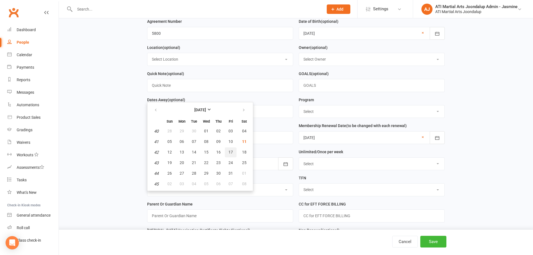
click at [233, 147] on button "17" at bounding box center [231, 152] width 12 height 10
type input "[DATE]"
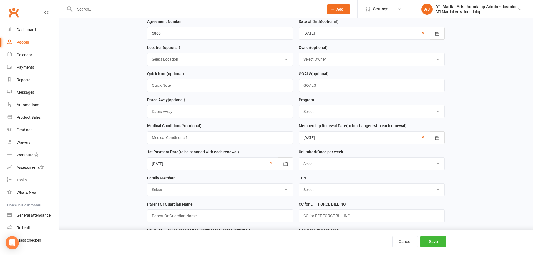
select select "Once per week"
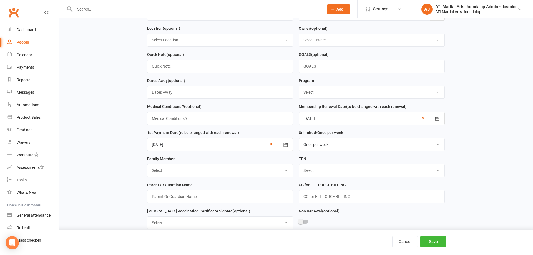
scroll to position [161, 0]
select select "3rd"
select select "Yes"
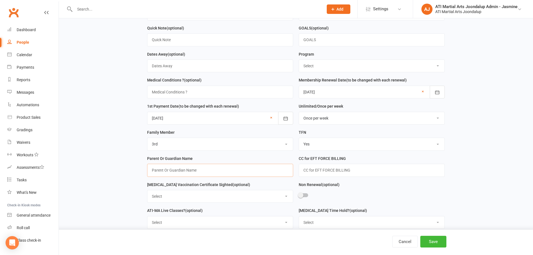
scroll to position [187, 0]
type input "[PERSON_NAME]"
click at [316, 168] on input "text" at bounding box center [372, 169] width 146 height 13
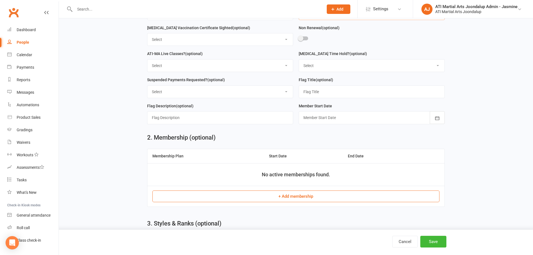
scroll to position [344, 0]
type input "bsb"
click at [291, 194] on button "+ Add membership" at bounding box center [296, 196] width 287 height 12
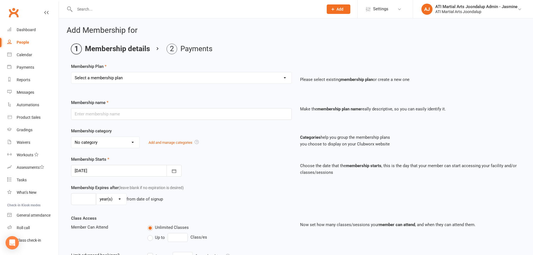
select select "2"
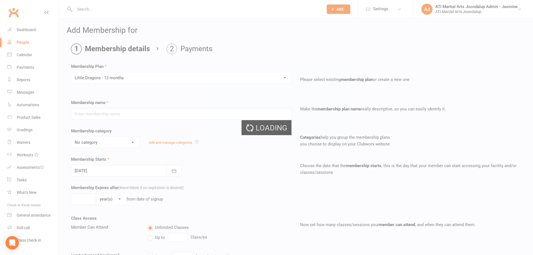
type input "Little Dragons - 12 months"
select select "15"
type input "0"
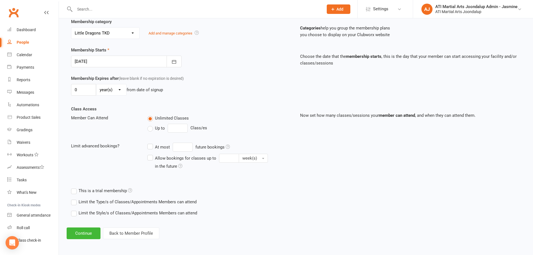
scroll to position [109, 0]
drag, startPoint x: 149, startPoint y: 128, endPoint x: 156, endPoint y: 128, distance: 7.2
click at [151, 128] on label "Up to" at bounding box center [157, 128] width 18 height 7
click at [151, 125] on input "Up to" at bounding box center [150, 125] width 4 height 0
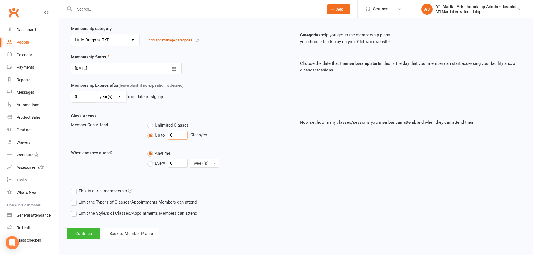
click at [168, 135] on input "0" at bounding box center [178, 135] width 20 height 9
type input "1"
click at [171, 140] on div "Unlimited Classes Up to 1 Class/es" at bounding box center [219, 131] width 153 height 20
click at [85, 235] on button "Continue" at bounding box center [84, 234] width 34 height 12
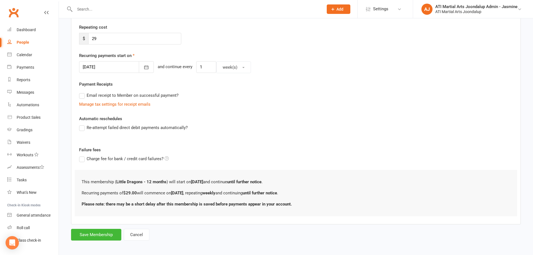
scroll to position [0, 0]
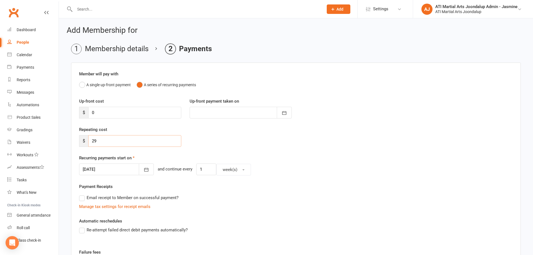
drag, startPoint x: 103, startPoint y: 141, endPoint x: 81, endPoint y: 141, distance: 22.5
click at [81, 141] on div "$ 29" at bounding box center [130, 141] width 102 height 12
type input "25"
click at [147, 171] on button "button" at bounding box center [146, 169] width 15 height 12
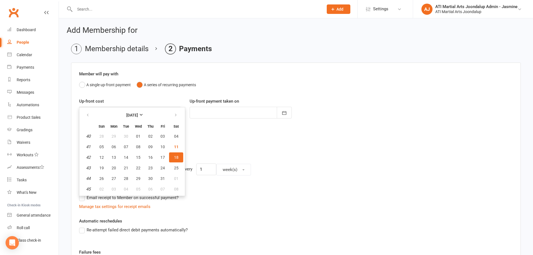
click at [161, 160] on button "17" at bounding box center [163, 157] width 12 height 10
type input "[DATE]"
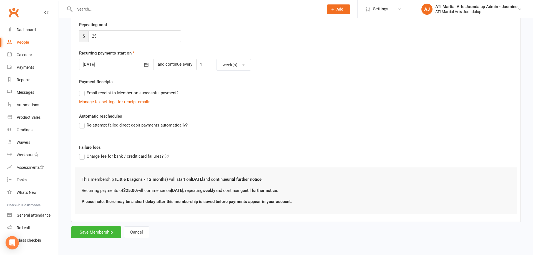
scroll to position [104, 0]
click at [98, 231] on button "Save Membership" at bounding box center [96, 232] width 50 height 12
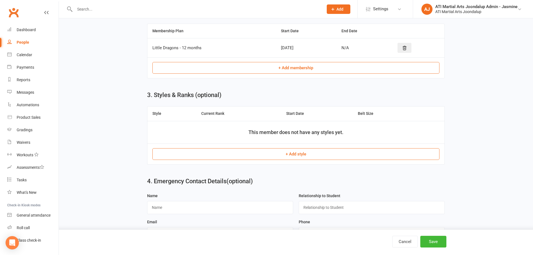
scroll to position [469, 0]
click at [442, 241] on button "Save" at bounding box center [434, 242] width 26 height 12
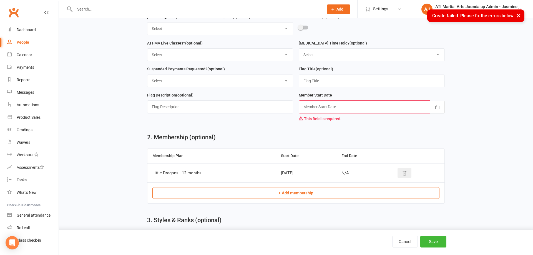
scroll to position [385, 0]
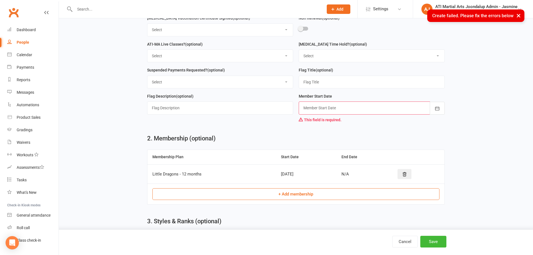
click at [324, 105] on div at bounding box center [372, 107] width 146 height 13
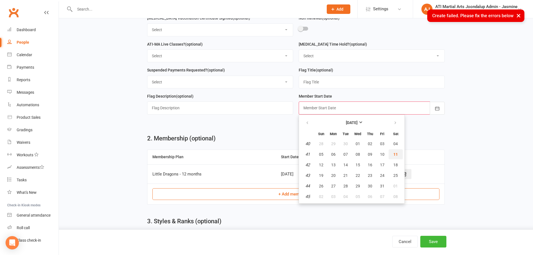
click at [394, 153] on span "11" at bounding box center [396, 154] width 4 height 4
type input "[DATE]"
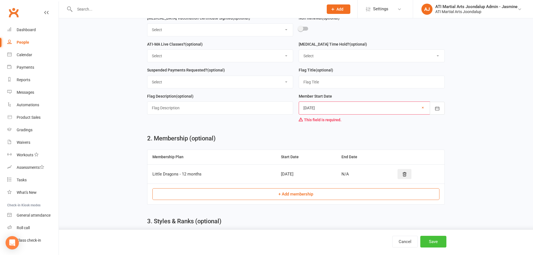
click at [427, 241] on button "Save" at bounding box center [434, 242] width 26 height 12
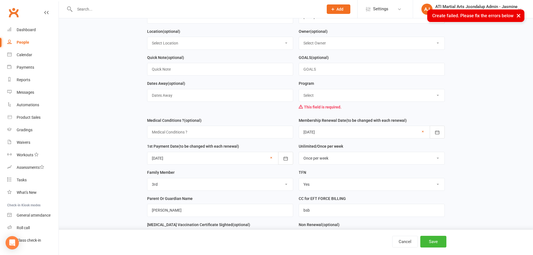
scroll to position [178, 0]
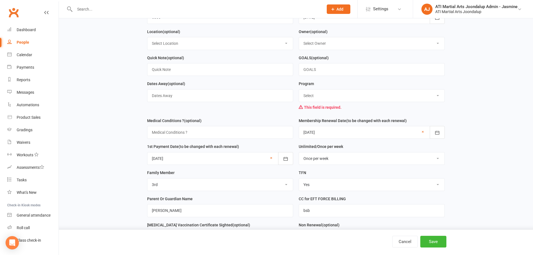
select select "Little Dragons"
click at [435, 239] on button "Save" at bounding box center [434, 242] width 26 height 12
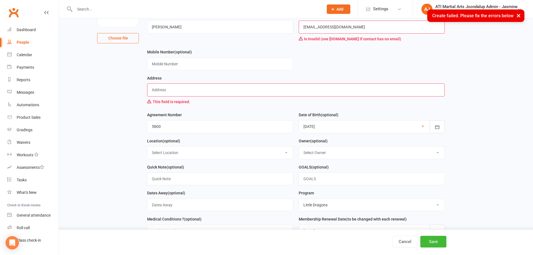
scroll to position [64, 0]
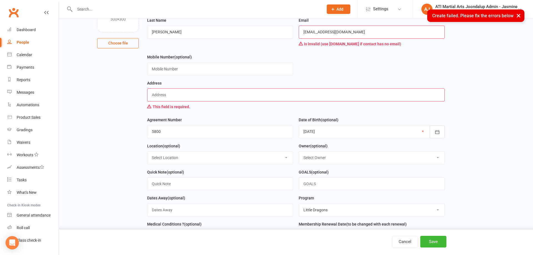
click at [226, 101] on div "This field is required." at bounding box center [296, 106] width 298 height 11
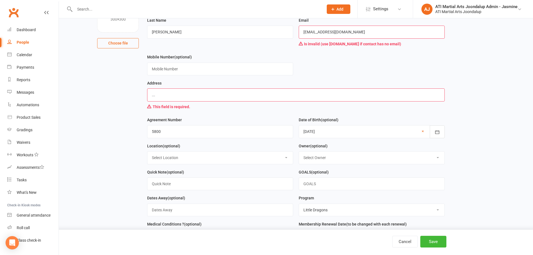
type input "..."
click at [304, 32] on input "[EMAIL_ADDRESS][DOMAIN_NAME]" at bounding box center [372, 32] width 146 height 13
drag, startPoint x: 435, startPoint y: 242, endPoint x: 432, endPoint y: 239, distance: 3.7
click at [435, 242] on button "Save" at bounding box center [434, 242] width 26 height 12
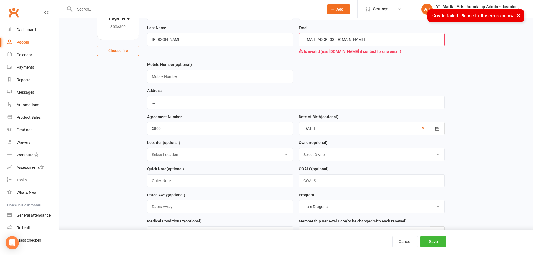
scroll to position [56, 0]
drag, startPoint x: 340, startPoint y: 42, endPoint x: 289, endPoint y: 40, distance: 51.7
click at [289, 40] on form "Person who signed the Membership [PERSON_NAME] First Name Noa Last Name [PERSON…" at bounding box center [295, 213] width 303 height 428
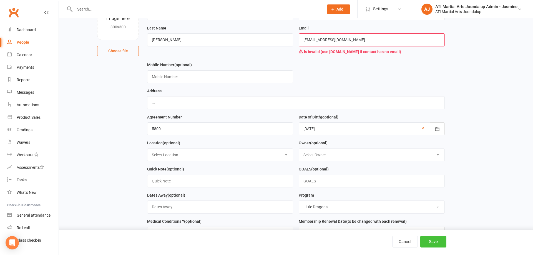
type input "[EMAIL_ADDRESS][DOMAIN_NAME]"
click at [438, 239] on button "Save" at bounding box center [434, 242] width 26 height 12
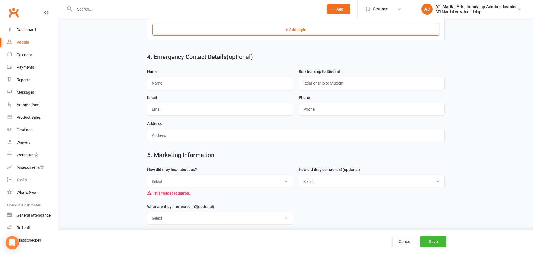
scroll to position [592, 0]
select select "Through A Friend"
drag, startPoint x: 432, startPoint y: 239, endPoint x: 413, endPoint y: 221, distance: 26.1
click at [433, 238] on button "Save" at bounding box center [434, 242] width 26 height 12
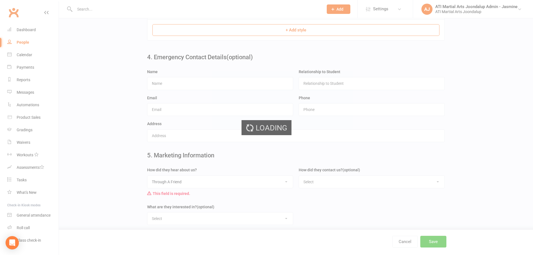
scroll to position [0, 0]
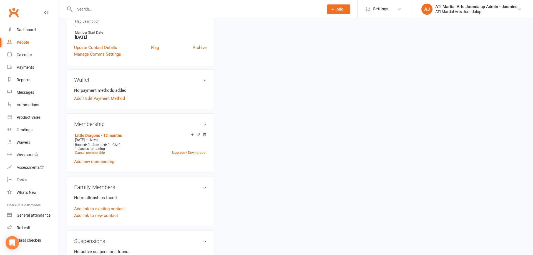
scroll to position [364, 0]
click at [111, 207] on link "Add link to existing contact" at bounding box center [99, 208] width 51 height 7
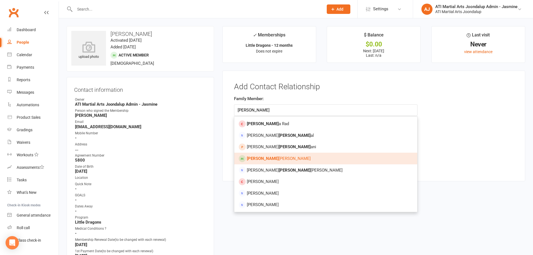
type input "[PERSON_NAME]"
drag, startPoint x: 244, startPoint y: 161, endPoint x: 248, endPoint y: 159, distance: 4.6
click at [244, 161] on div at bounding box center [242, 158] width 7 height 7
type input "[PERSON_NAME]"
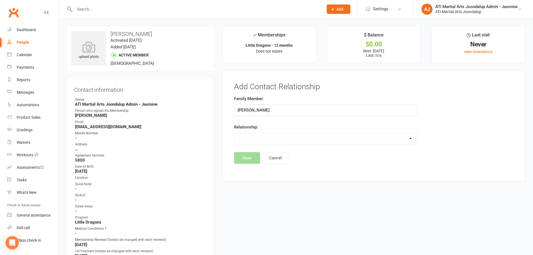
select select "2"
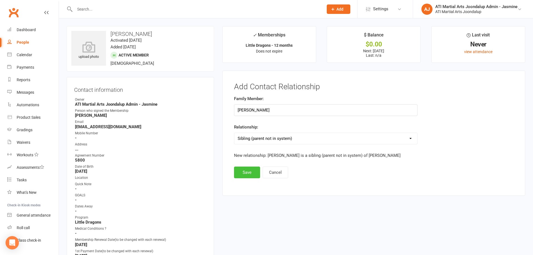
click at [249, 174] on button "Save" at bounding box center [247, 172] width 26 height 12
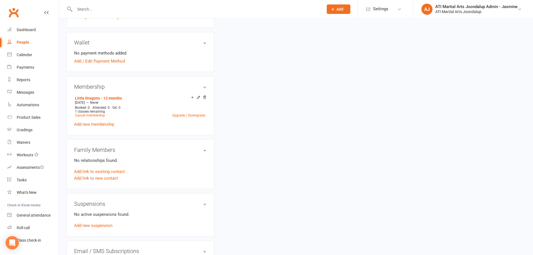
scroll to position [404, 0]
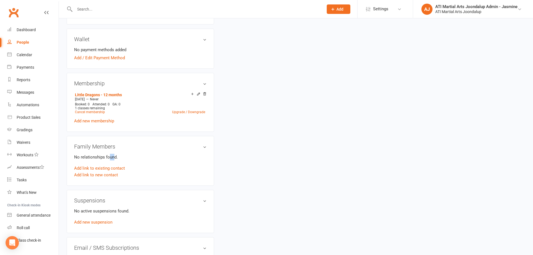
drag, startPoint x: 110, startPoint y: 156, endPoint x: 124, endPoint y: 155, distance: 14.4
click at [113, 156] on p "No relationships found." at bounding box center [140, 157] width 133 height 7
click at [108, 166] on link "Add link to existing contact" at bounding box center [99, 168] width 51 height 7
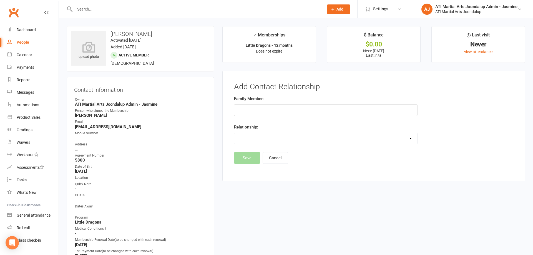
click at [261, 106] on input "text" at bounding box center [326, 110] width 184 height 12
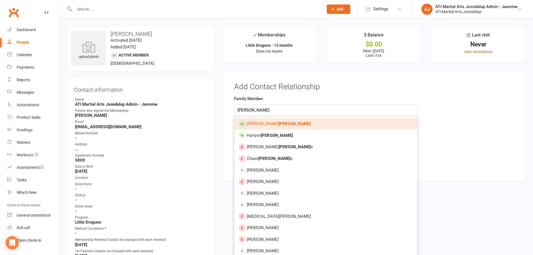
type input "[PERSON_NAME]"
drag, startPoint x: 261, startPoint y: 106, endPoint x: 256, endPoint y: 136, distance: 29.8
click at [256, 136] on span "[PERSON_NAME]" at bounding box center [270, 135] width 46 height 5
type input "[PERSON_NAME]"
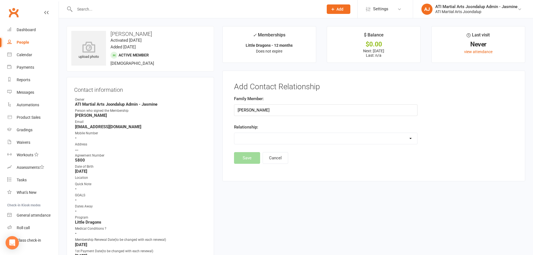
select select "2"
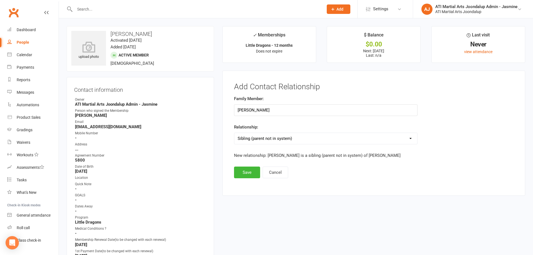
click at [250, 171] on button "Save" at bounding box center [247, 172] width 26 height 12
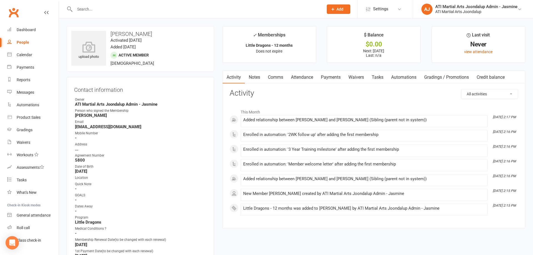
click at [86, 7] on input "text" at bounding box center [196, 9] width 247 height 8
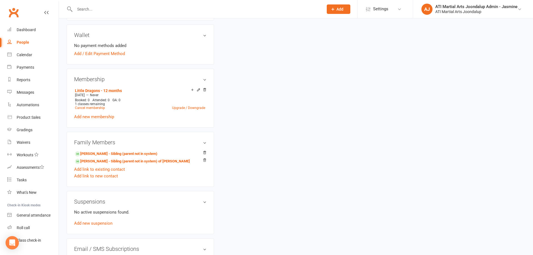
scroll to position [409, 0]
click at [133, 151] on link "[PERSON_NAME] - Sibling (parent not in system)" at bounding box center [116, 153] width 83 height 6
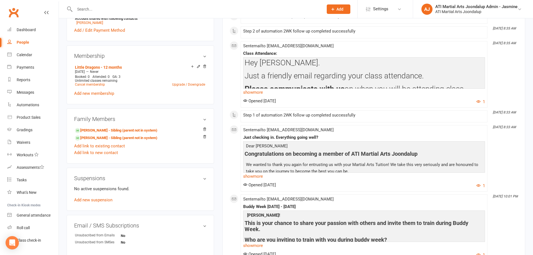
scroll to position [465, 0]
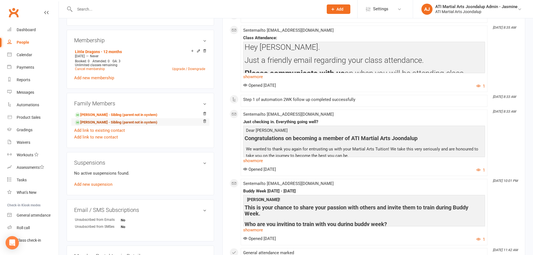
click at [138, 122] on link "[PERSON_NAME] - Sibling (parent not in system)" at bounding box center [116, 122] width 83 height 6
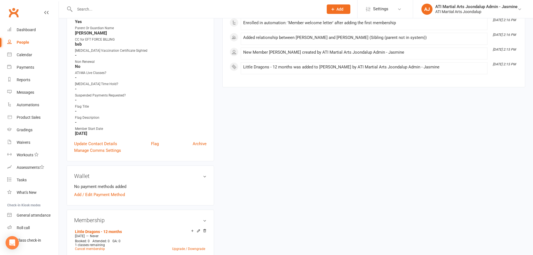
scroll to position [255, 0]
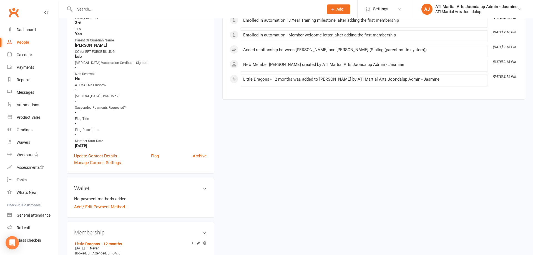
click at [113, 154] on link "Update Contact Details" at bounding box center [95, 156] width 43 height 7
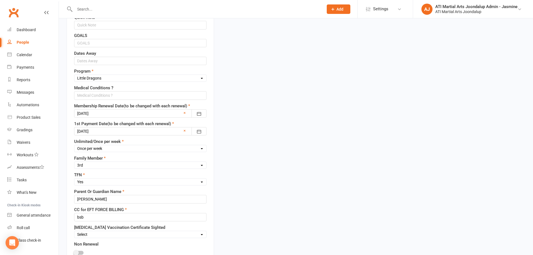
scroll to position [26, 0]
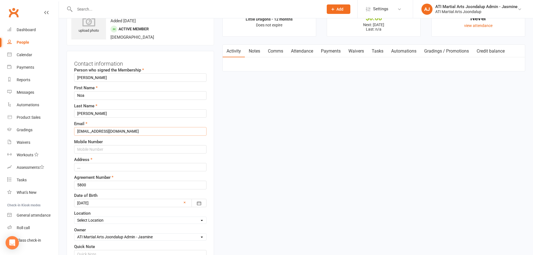
drag, startPoint x: 116, startPoint y: 132, endPoint x: 59, endPoint y: 131, distance: 57.0
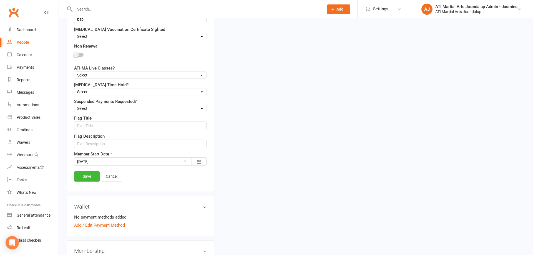
scroll to position [452, 0]
type input "[EMAIL_ADDRESS][DOMAIN_NAME]"
click at [82, 173] on link "Save" at bounding box center [87, 177] width 26 height 10
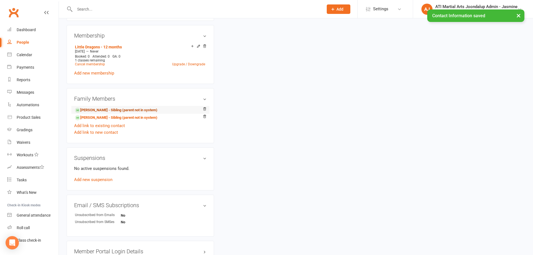
click at [129, 108] on link "[PERSON_NAME] - Sibling (parent not in system)" at bounding box center [116, 110] width 83 height 6
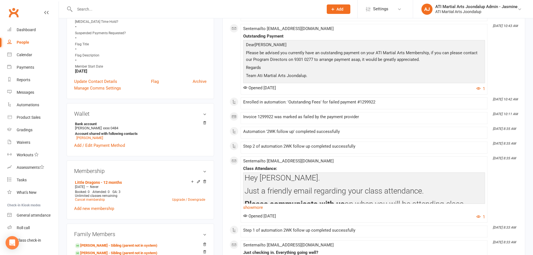
scroll to position [366, 0]
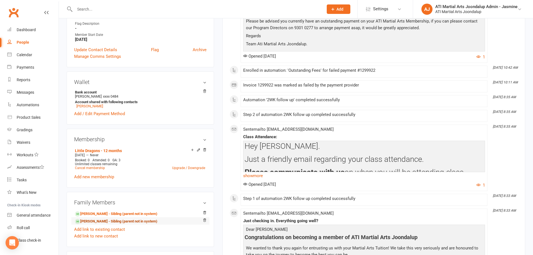
click at [109, 221] on link "[PERSON_NAME] - Sibling (parent not in system)" at bounding box center [116, 221] width 83 height 6
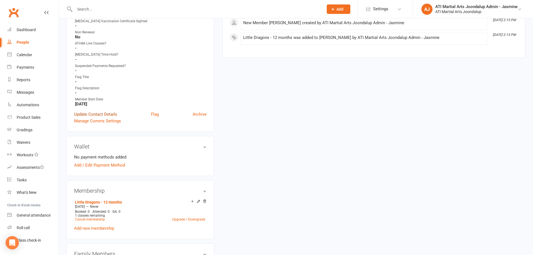
click at [108, 114] on link "Update Contact Details" at bounding box center [95, 114] width 43 height 7
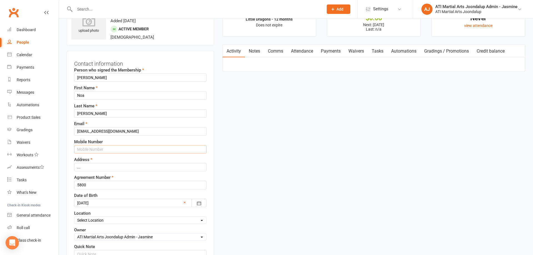
scroll to position [26, 0]
type input "0411452764"
drag, startPoint x: 92, startPoint y: 165, endPoint x: 72, endPoint y: 164, distance: 20.3
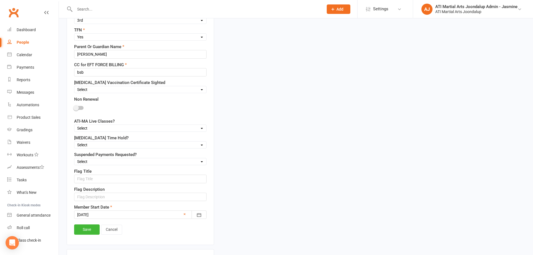
scroll to position [401, 0]
type input "45A Wattle mews, hocking"
click at [85, 228] on link "Save" at bounding box center [87, 228] width 26 height 10
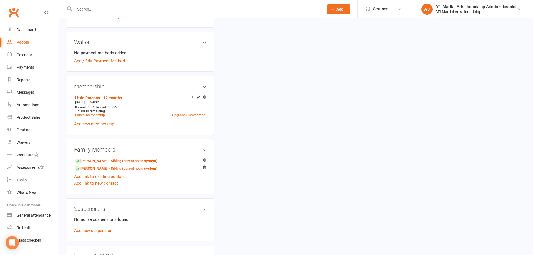
click at [211, 208] on div "Suspensions No active suspensions found. Add new suspension" at bounding box center [141, 219] width 148 height 43
click at [267, 145] on div "upload photo [PERSON_NAME] Activated [DATE] Added [DATE] Active member [DEMOGRA…" at bounding box center [296, 15] width 467 height 781
